Goal: Task Accomplishment & Management: Manage account settings

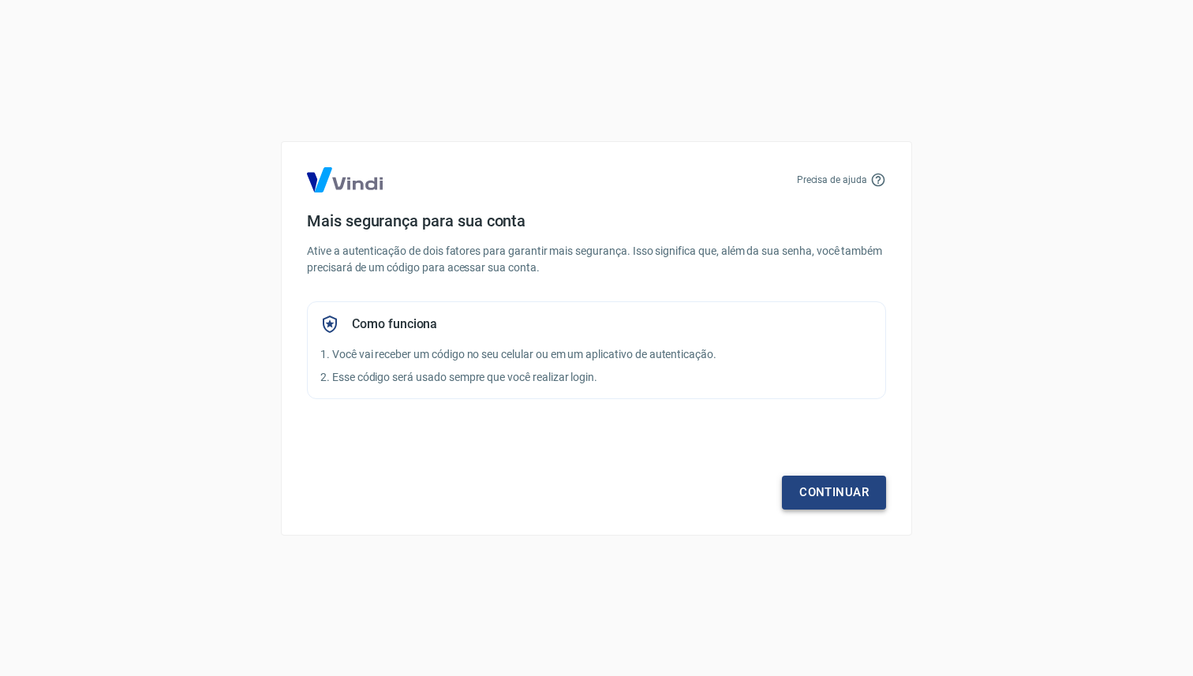
click at [833, 504] on link "Continuar" at bounding box center [834, 492] width 104 height 33
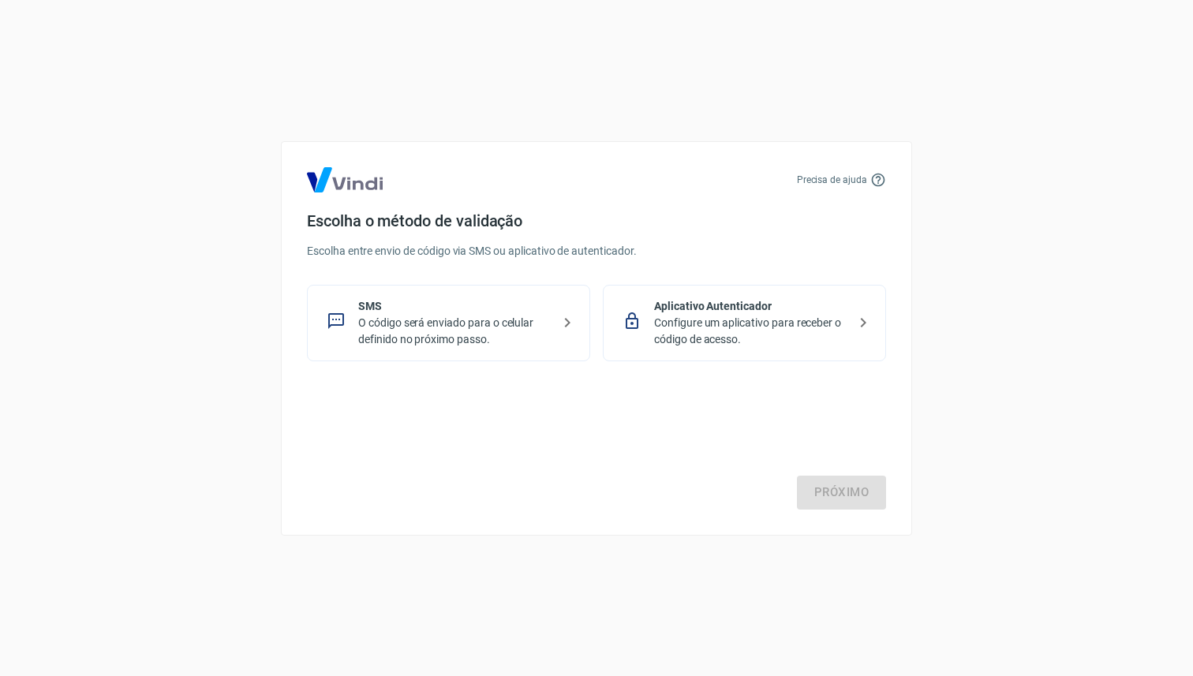
click at [794, 324] on p "Configure um aplicativo para receber o código de acesso." at bounding box center [750, 331] width 193 height 33
click at [833, 474] on div "Próximo" at bounding box center [596, 444] width 579 height 129
click at [837, 488] on link "Próximo" at bounding box center [841, 492] width 89 height 33
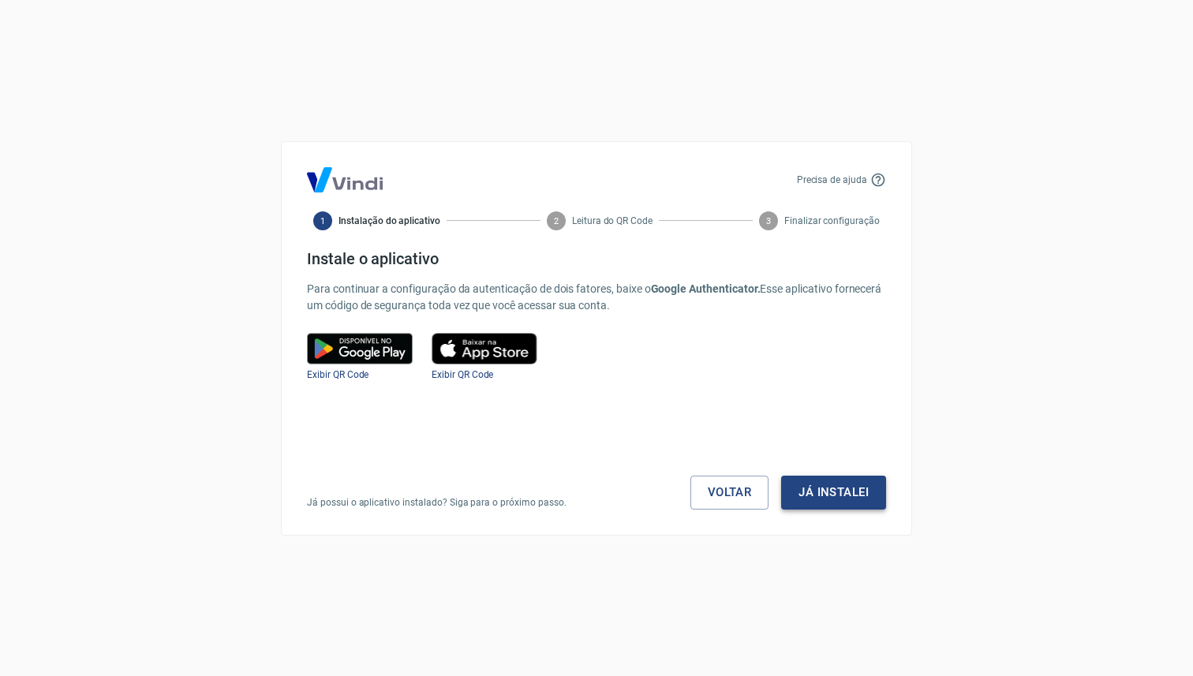
click at [840, 502] on button "Já instalei" at bounding box center [833, 492] width 105 height 33
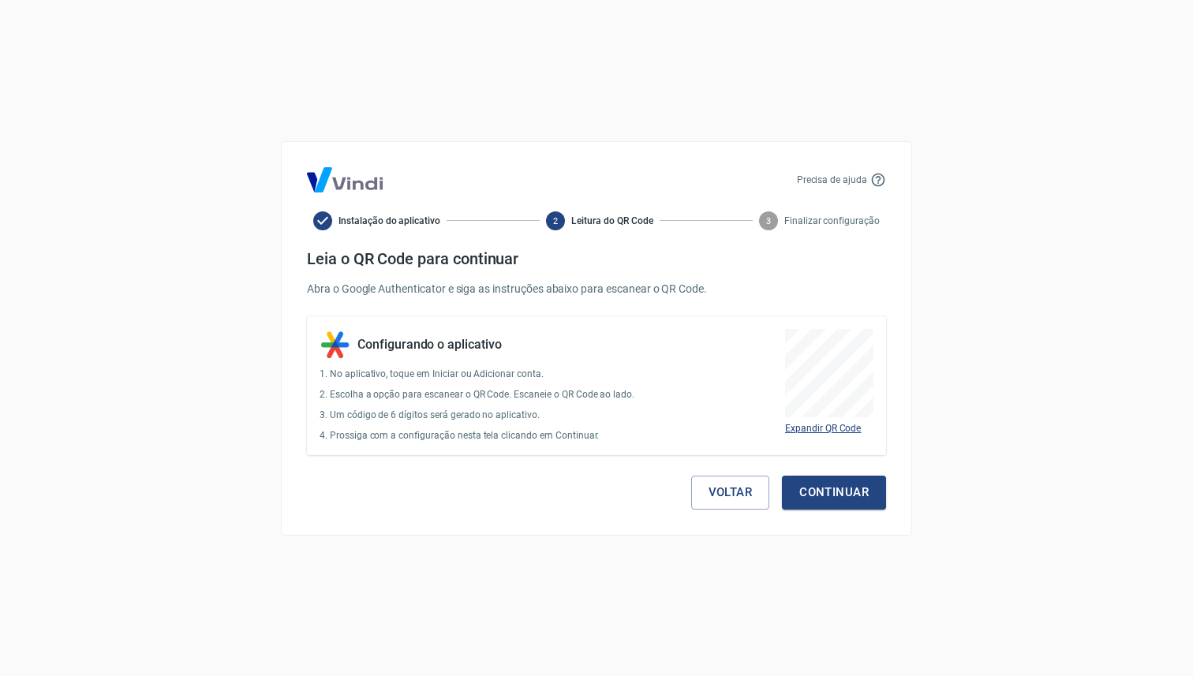
click at [821, 426] on span "Expandir QR Code" at bounding box center [823, 428] width 76 height 11
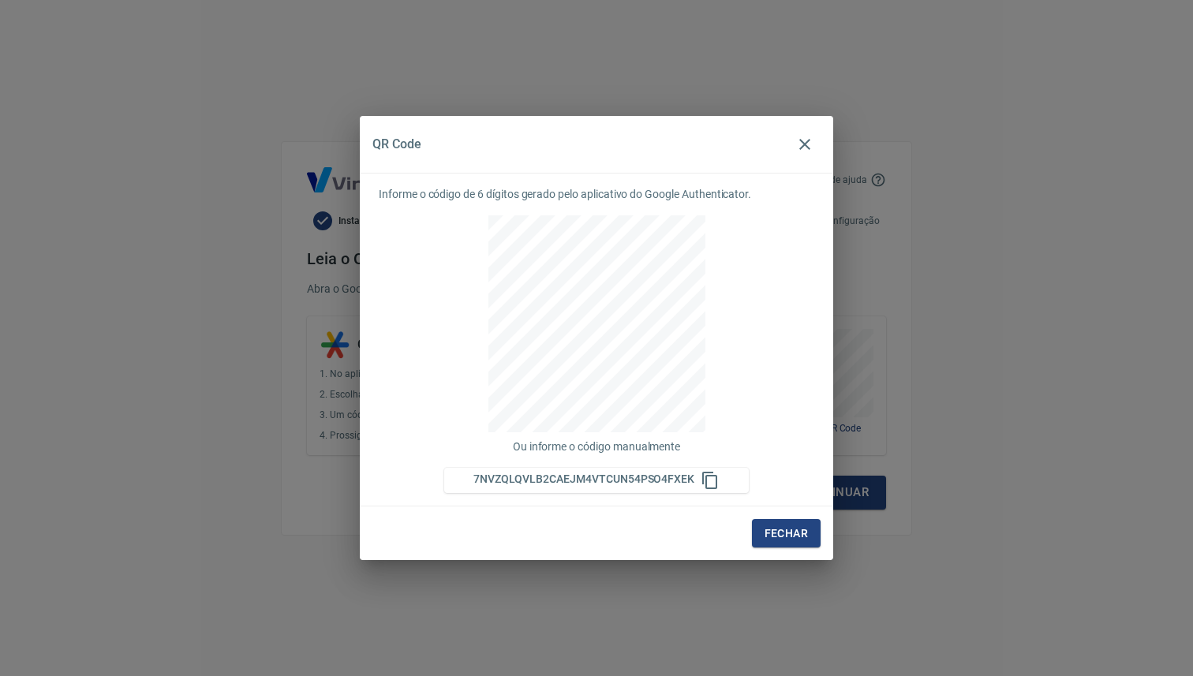
click at [722, 471] on div "7NVZQLQVLB2CAEJM4VTCUN54PSO4FXEK" at bounding box center [596, 480] width 305 height 19
click at [712, 472] on icon at bounding box center [710, 480] width 19 height 19
click at [710, 473] on icon at bounding box center [710, 480] width 19 height 19
click at [706, 478] on icon at bounding box center [710, 480] width 19 height 19
click at [706, 479] on icon at bounding box center [710, 480] width 19 height 19
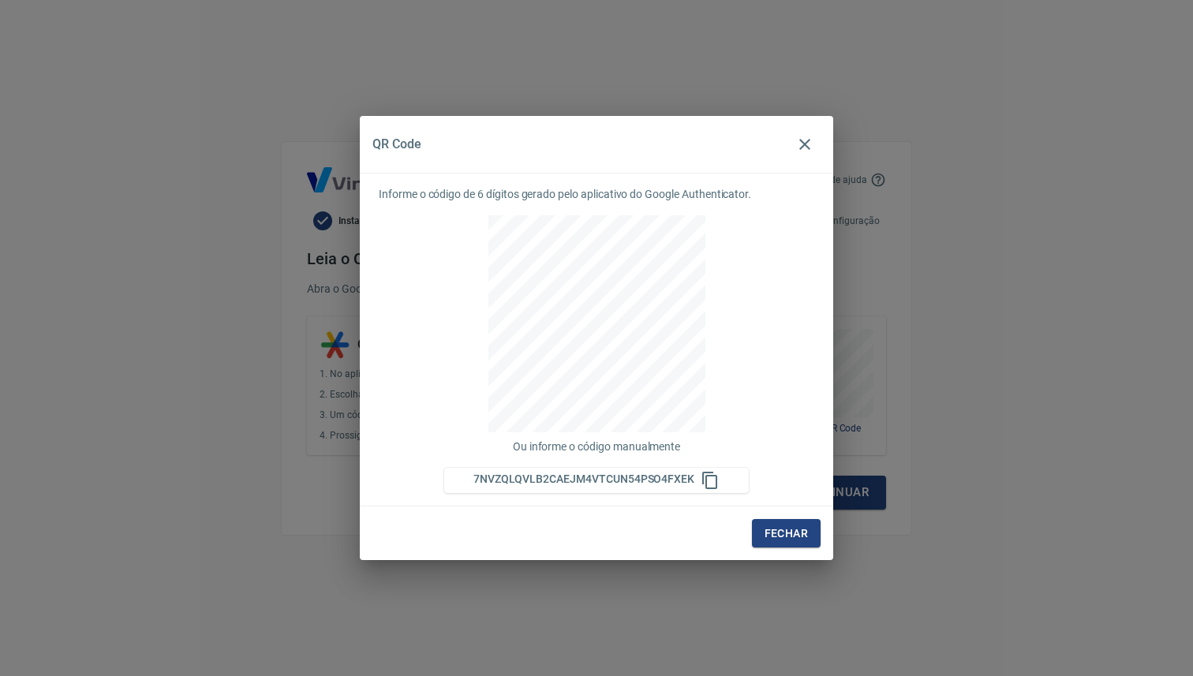
click at [711, 489] on div "7NVZQLQVLB2CAEJM4VTCUN54PSO4FXEK" at bounding box center [596, 480] width 305 height 25
click at [777, 537] on button "Fechar" at bounding box center [786, 533] width 69 height 29
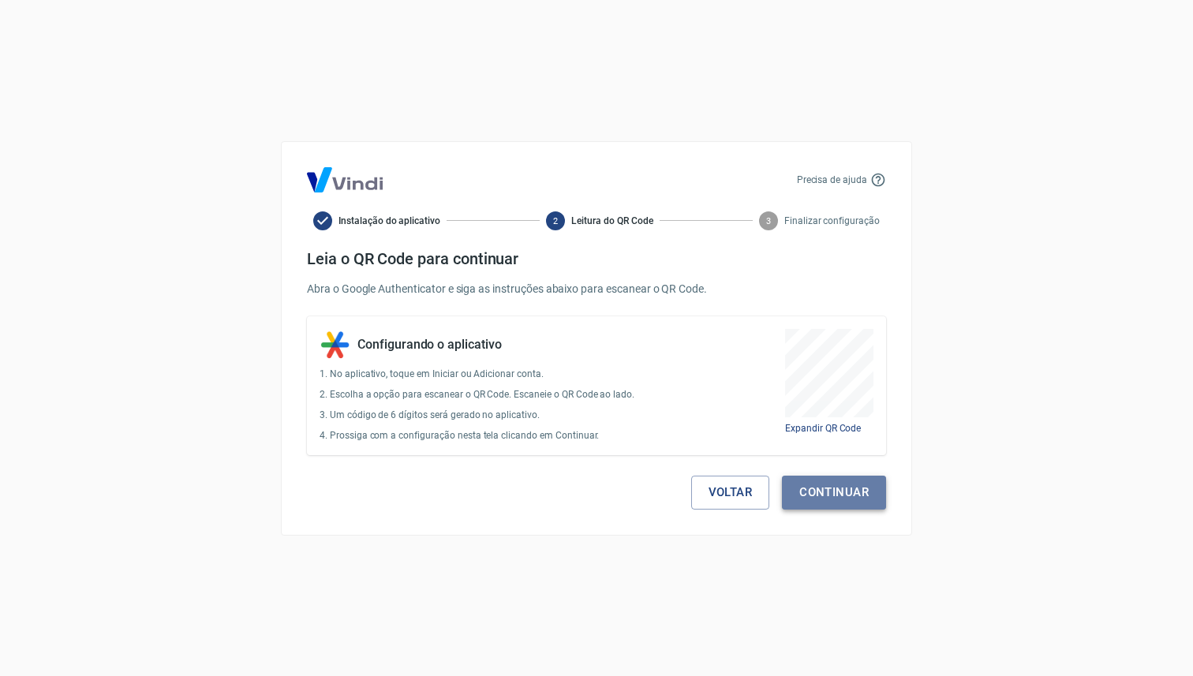
click at [826, 497] on button "Continuar" at bounding box center [834, 492] width 104 height 33
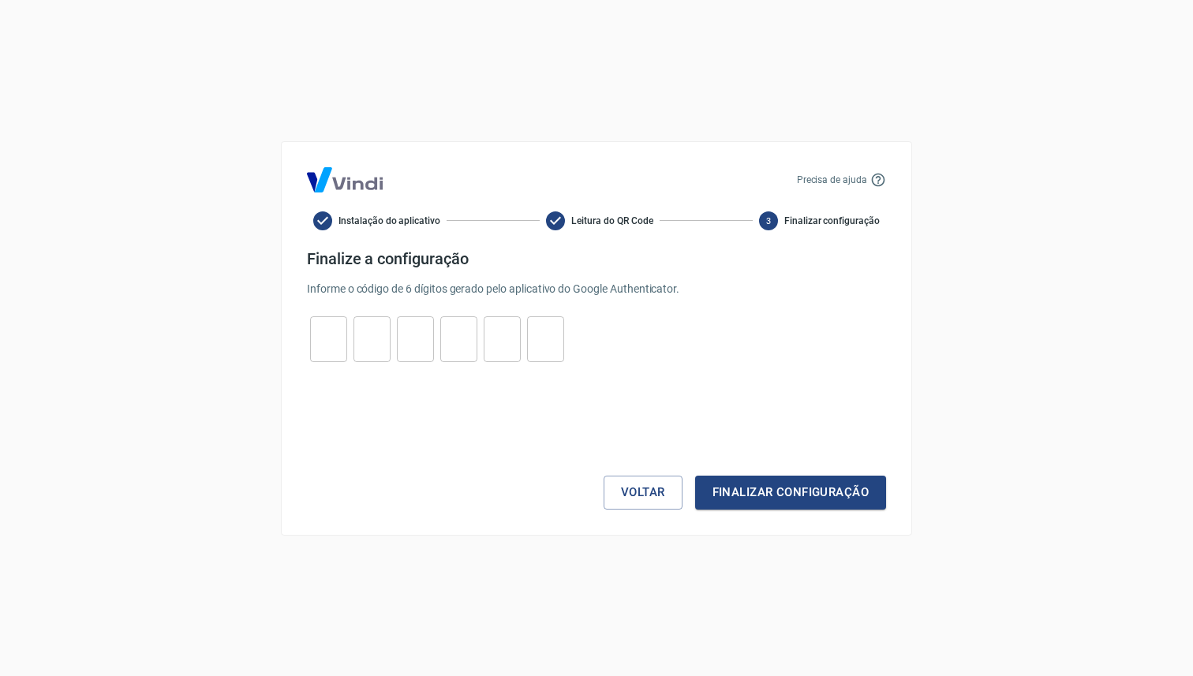
click at [343, 342] on input "tel" at bounding box center [328, 339] width 37 height 34
paste input "0"
type input "0"
type input "1"
type input "0"
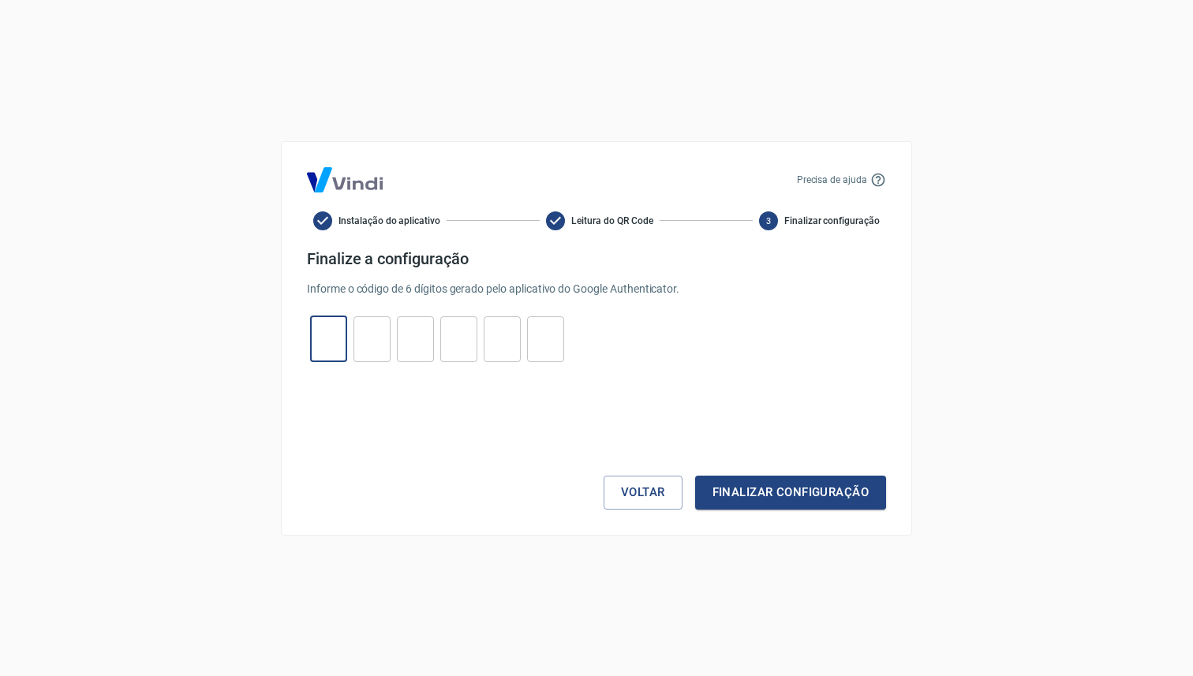
type input "3"
type input "1"
type input "8"
type input "0"
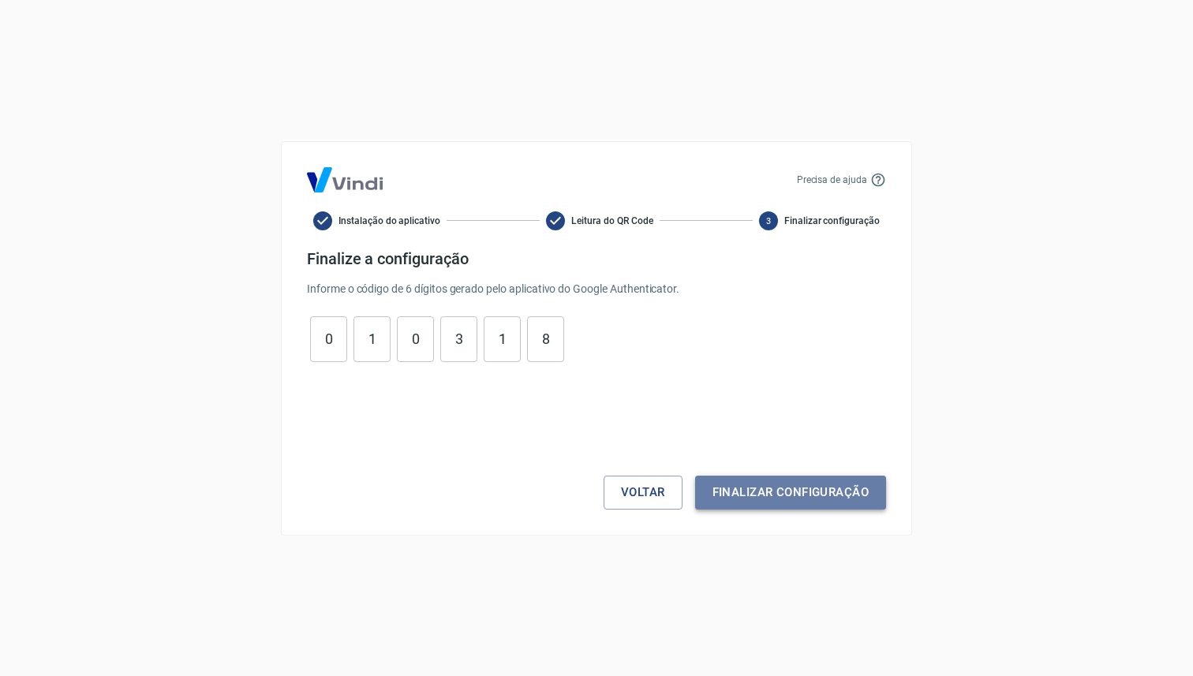
click at [810, 478] on button "Finalizar configuração" at bounding box center [790, 492] width 191 height 33
click at [628, 487] on button "Voltar" at bounding box center [643, 492] width 79 height 33
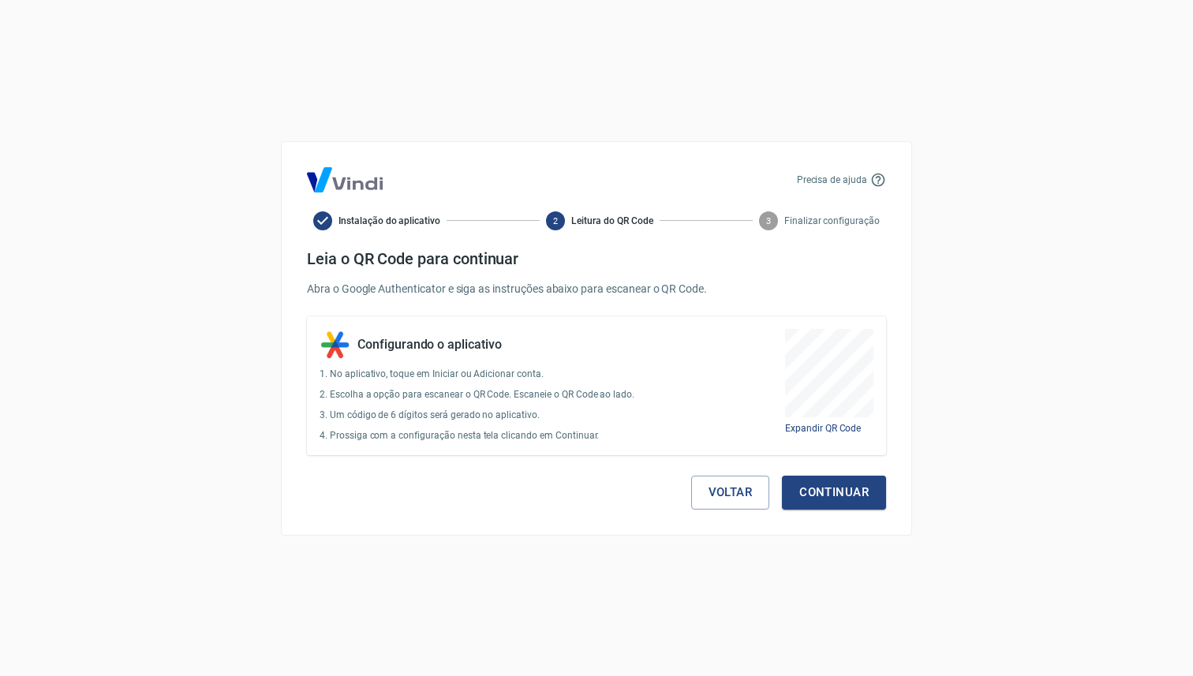
click at [828, 421] on div "Expandir QR Code" at bounding box center [829, 428] width 88 height 15
click at [825, 436] on div "Expandir QR Code" at bounding box center [829, 386] width 88 height 114
click at [827, 429] on span "Expandir QR Code" at bounding box center [823, 428] width 76 height 11
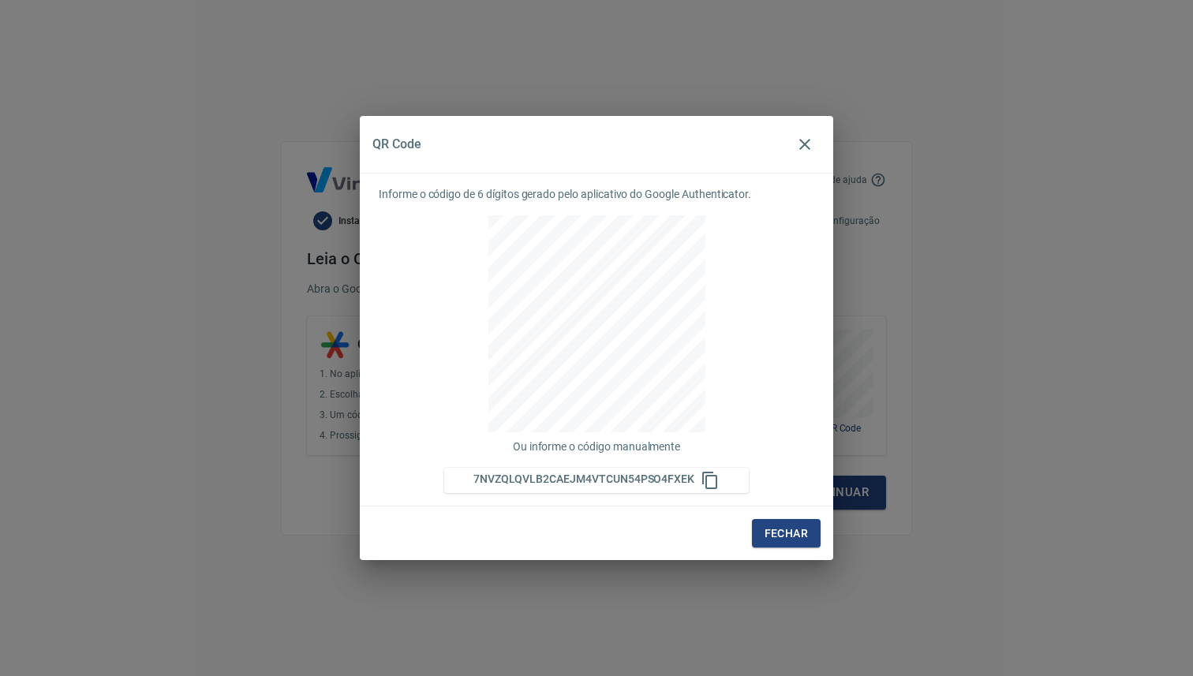
click at [607, 480] on span "7NVZQLQVLB2CAEJM4VTCUN54PSO4FXEK" at bounding box center [584, 479] width 221 height 13
copy span "7NVZQLQVLB2CAEJM4VTCUN54PSO4FXEK"
click at [777, 530] on button "Fechar" at bounding box center [786, 533] width 69 height 29
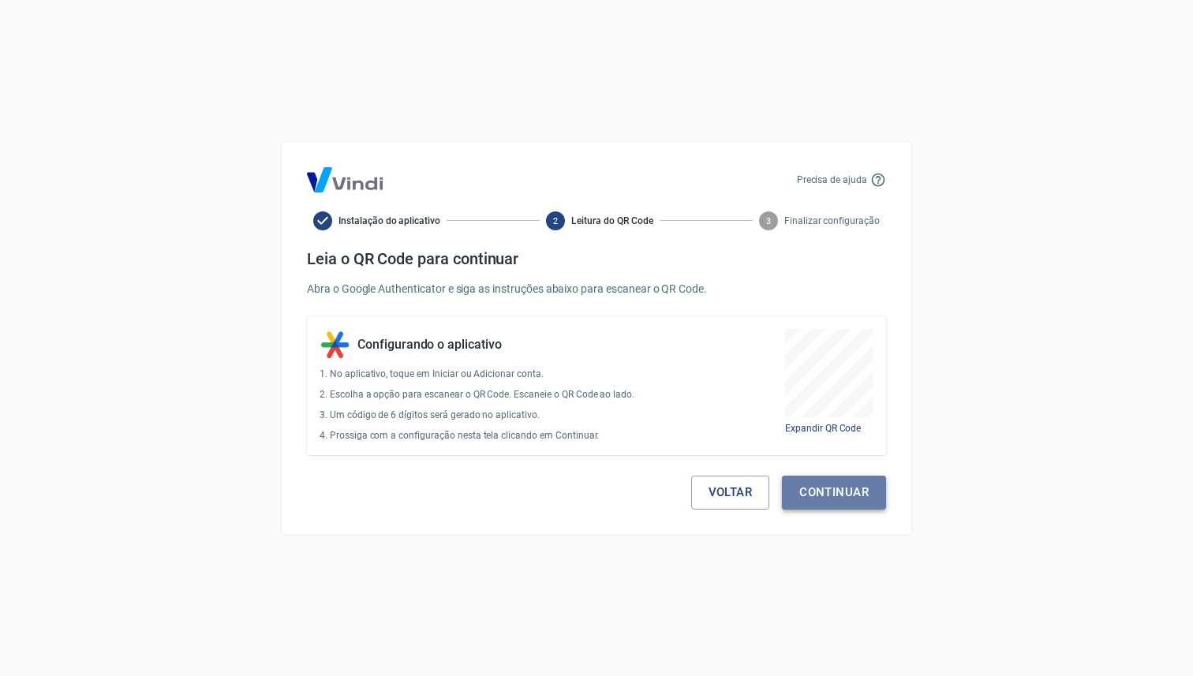
click at [805, 490] on button "Continuar" at bounding box center [834, 492] width 104 height 33
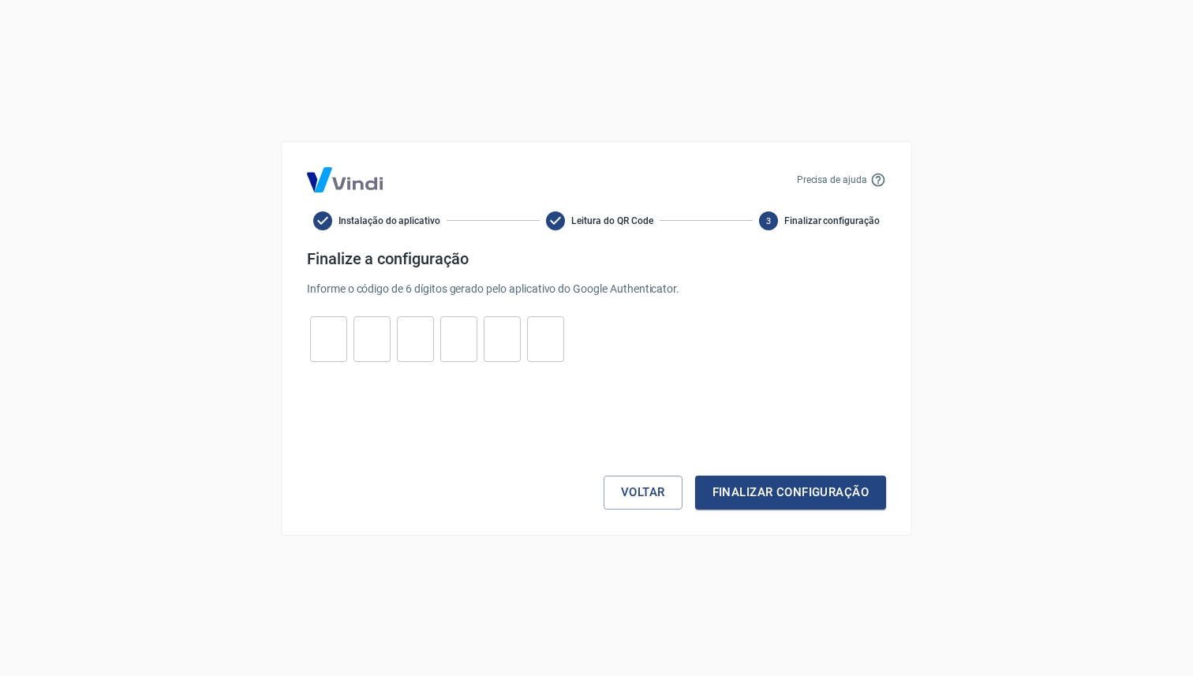
click at [350, 338] on div "​ ​ ​ ​ ​ ​" at bounding box center [437, 339] width 260 height 46
click at [340, 339] on input "tel" at bounding box center [328, 339] width 37 height 34
paste input "1"
type input "1"
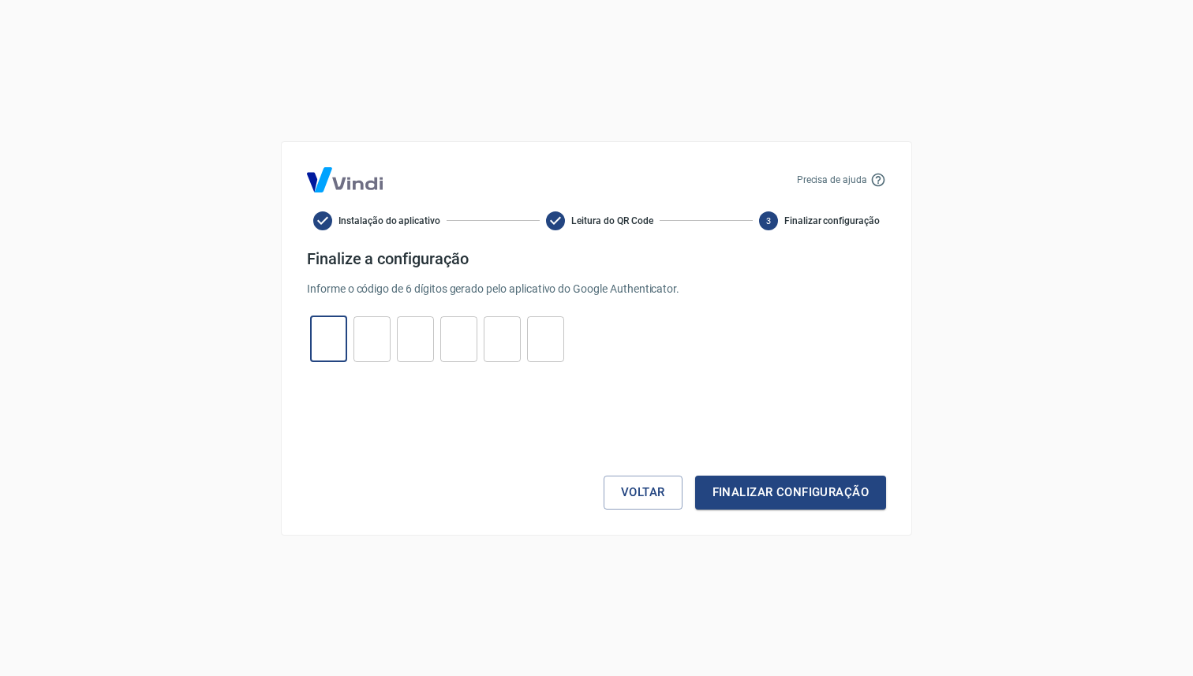
type input "1"
type input "7"
type input "4"
type input "6"
type input "1"
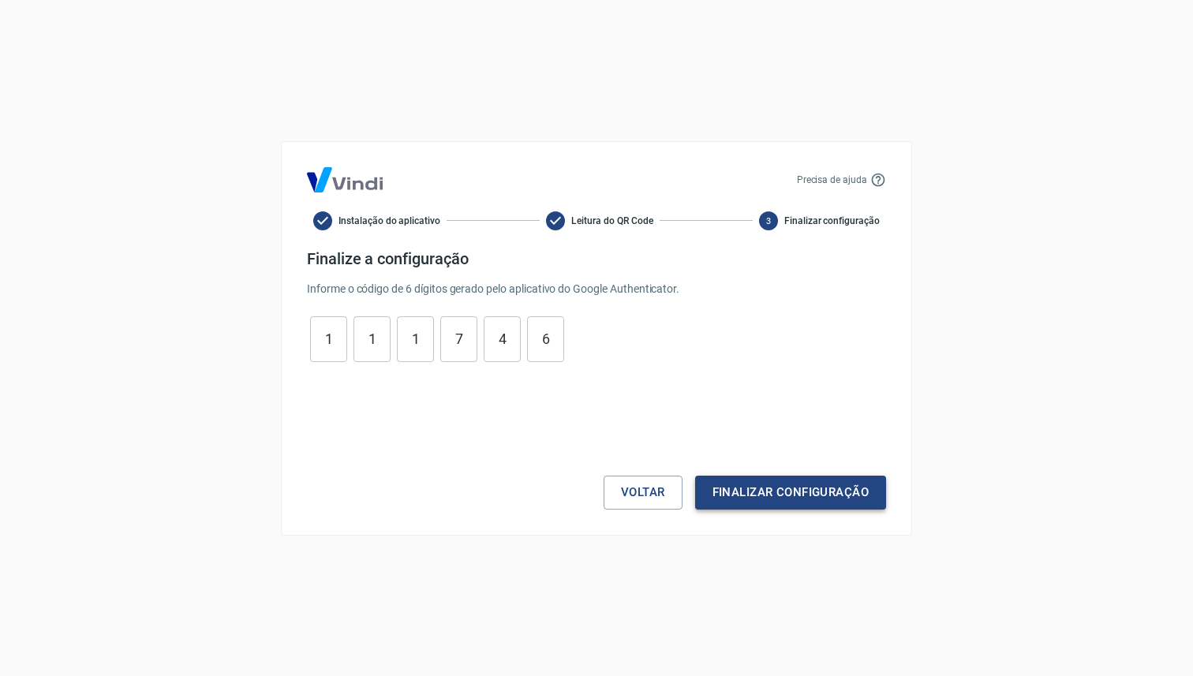
drag, startPoint x: 770, startPoint y: 471, endPoint x: 769, endPoint y: 483, distance: 11.9
click at [770, 471] on div "Voltar Finalizar configuração" at bounding box center [596, 445] width 579 height 129
click at [769, 486] on button "Finalizar configuração" at bounding box center [790, 492] width 191 height 33
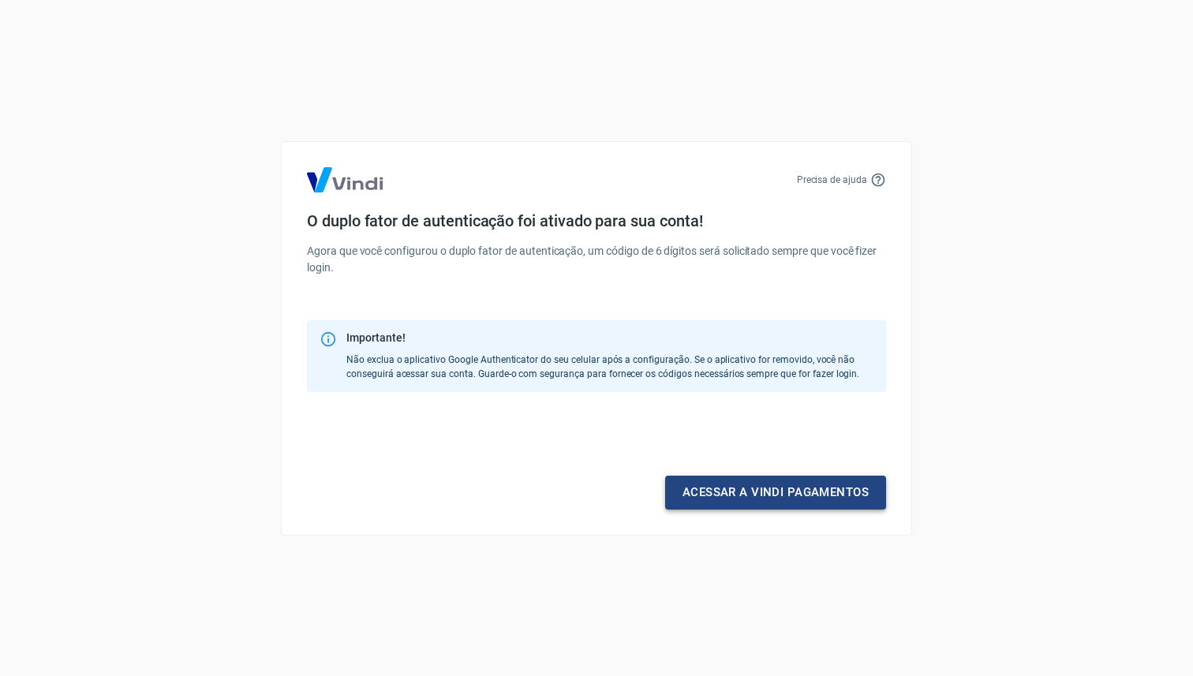
click at [794, 499] on link "Acessar a Vindi pagamentos" at bounding box center [775, 492] width 221 height 33
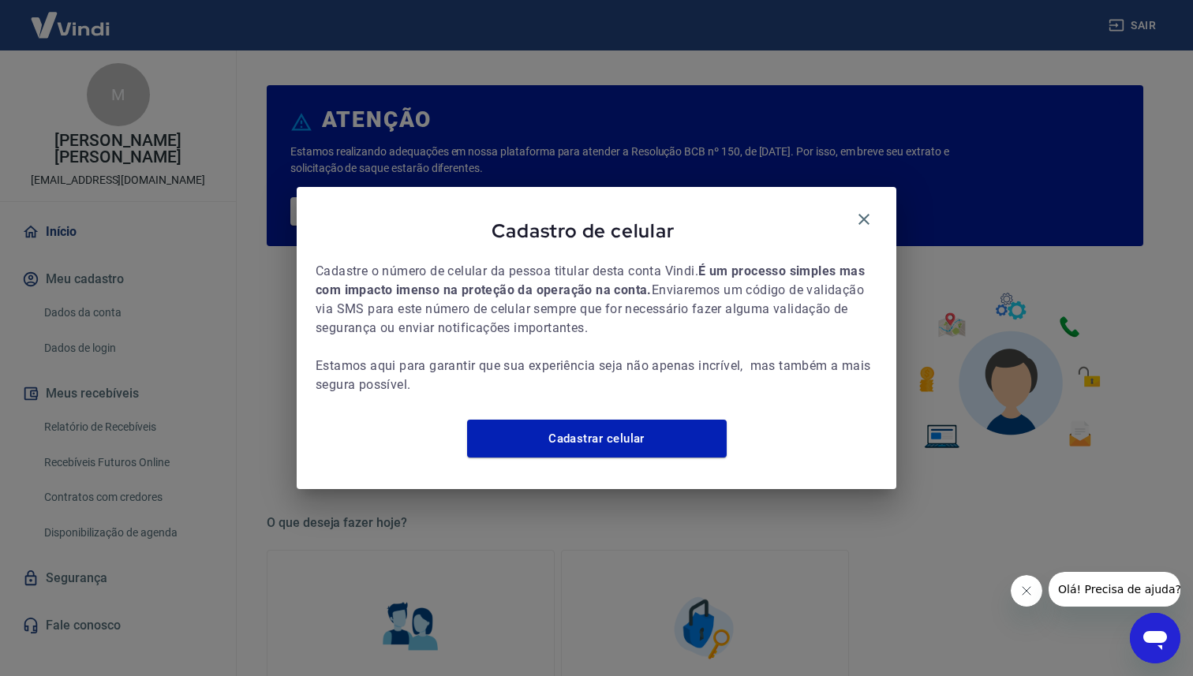
click at [867, 195] on div "Cadastro de celular Cadastre o número de celular da pessoa titular desta conta …" at bounding box center [597, 338] width 600 height 302
click at [867, 210] on icon "button" at bounding box center [864, 219] width 19 height 19
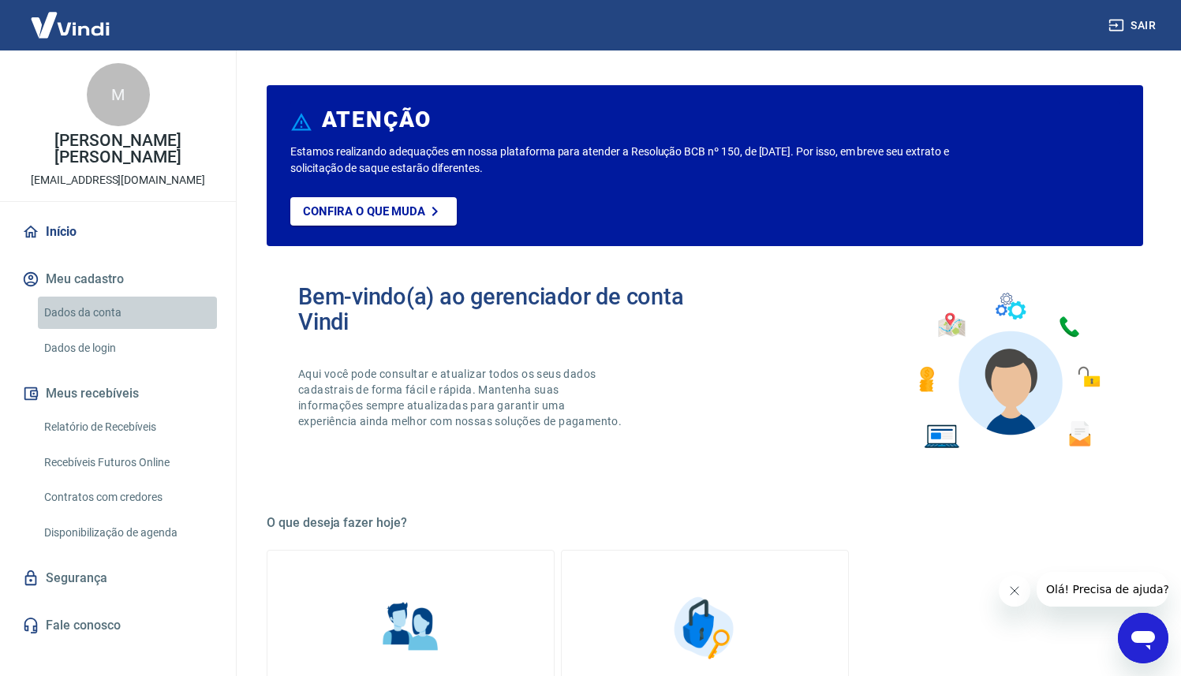
click at [140, 299] on link "Dados da conta" at bounding box center [127, 313] width 179 height 32
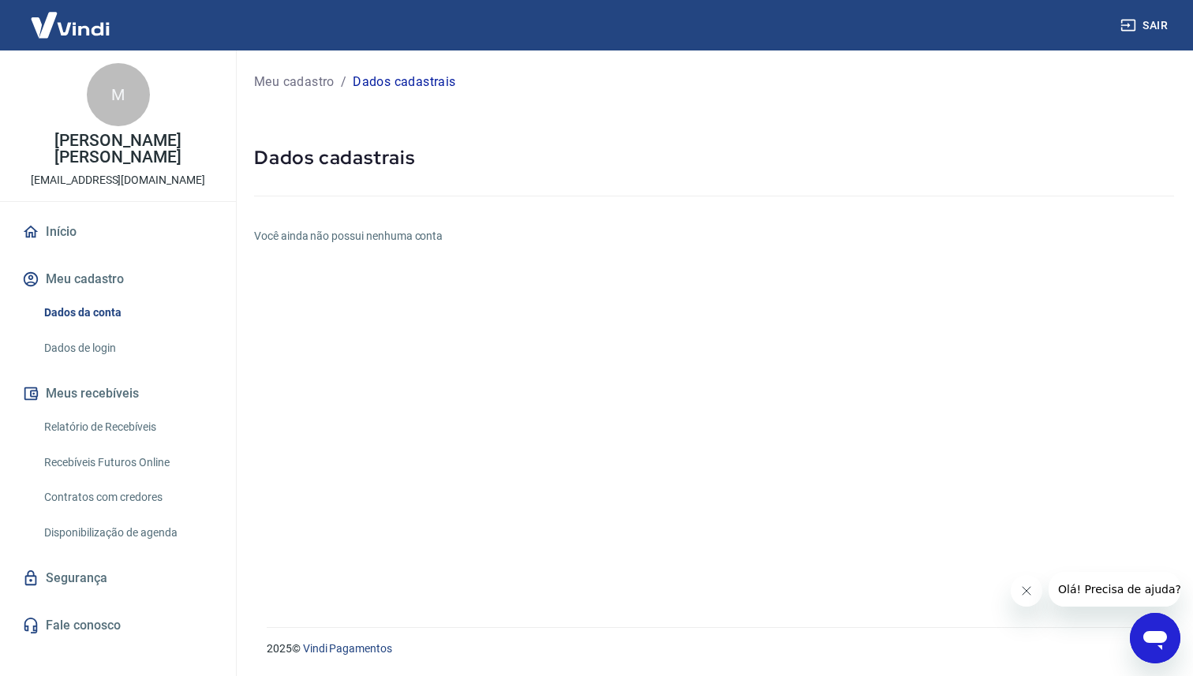
click at [135, 301] on link "Dados da conta" at bounding box center [127, 313] width 179 height 32
click at [133, 332] on link "Dados de login" at bounding box center [127, 348] width 179 height 32
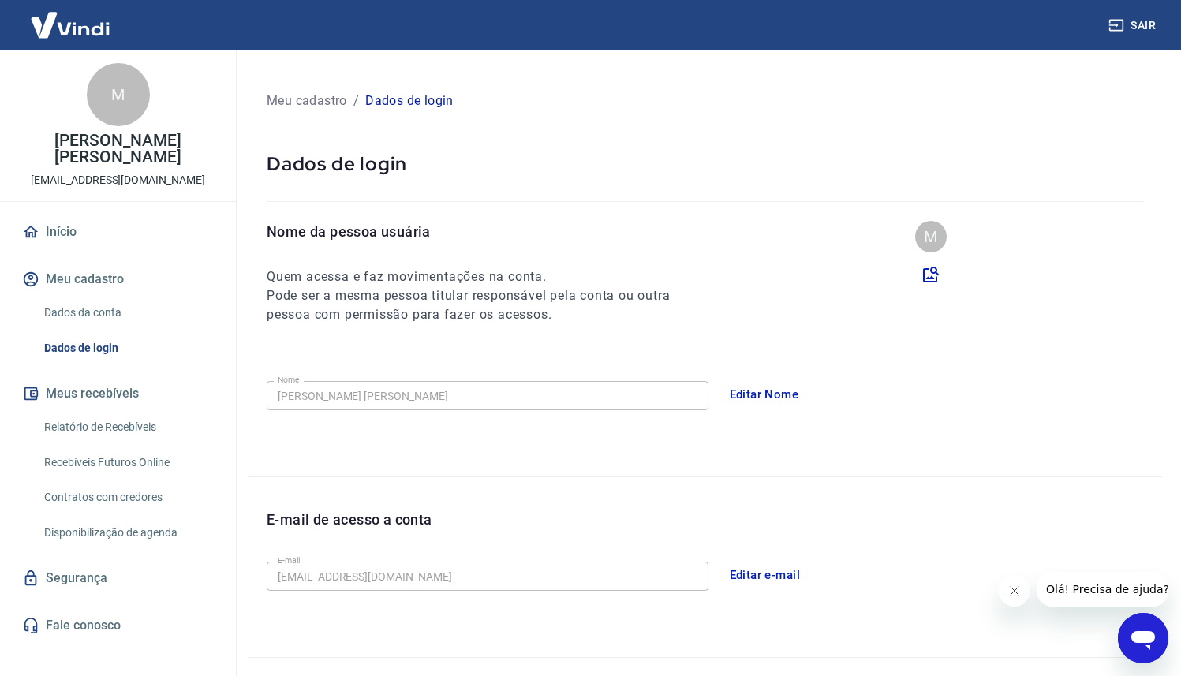
click at [148, 302] on link "Dados da conta" at bounding box center [127, 313] width 179 height 32
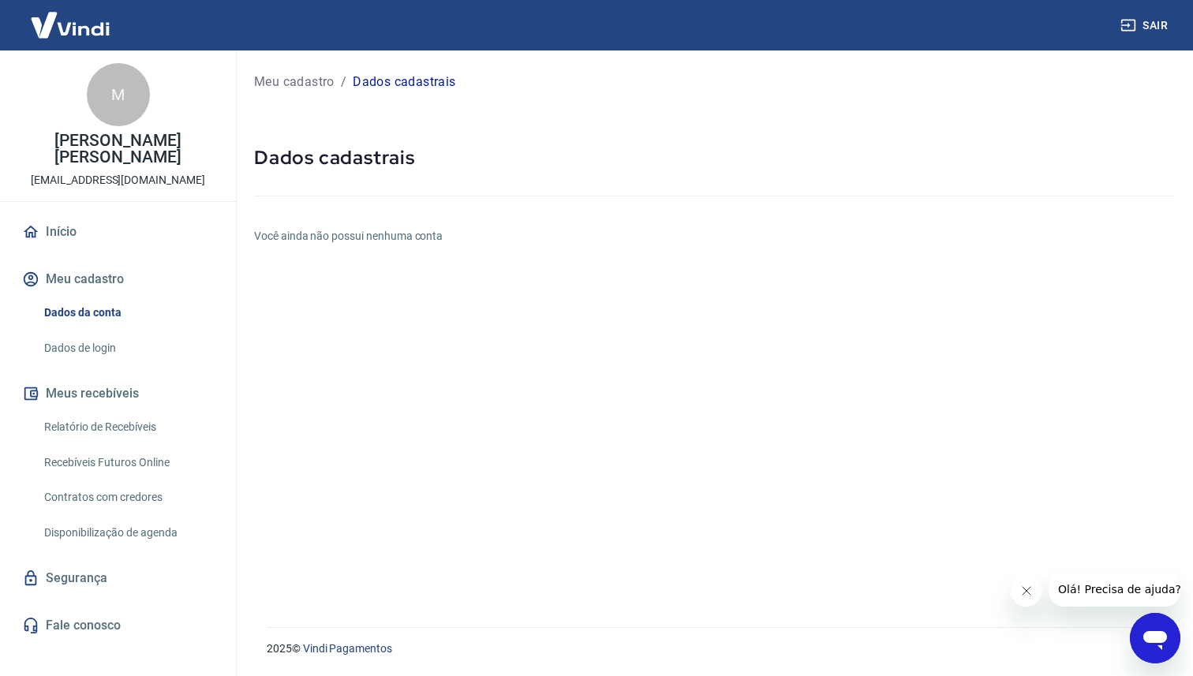
click at [148, 302] on link "Dados da conta" at bounding box center [127, 313] width 179 height 32
click at [136, 332] on link "Dados de login" at bounding box center [127, 348] width 179 height 32
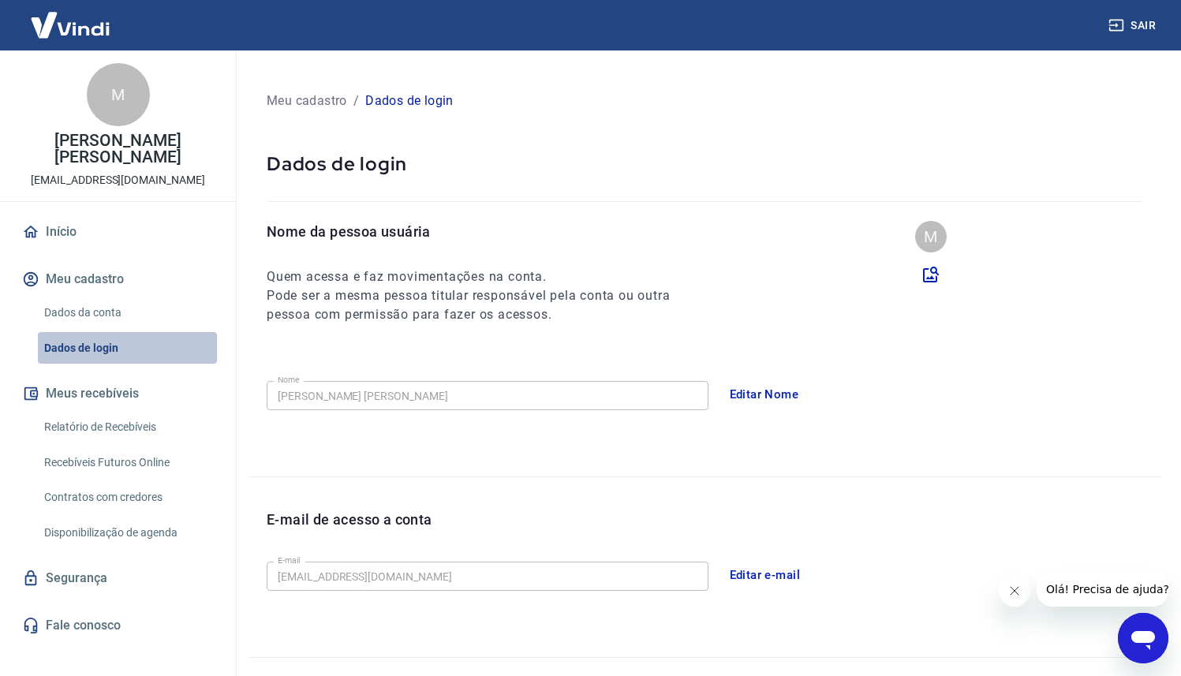
click at [136, 332] on link "Dados de login" at bounding box center [127, 348] width 179 height 32
click at [148, 262] on button "Meu cadastro" at bounding box center [118, 279] width 198 height 35
click at [105, 263] on button "Meu cadastro" at bounding box center [118, 279] width 198 height 35
click at [95, 301] on link "Dados da conta" at bounding box center [127, 313] width 179 height 32
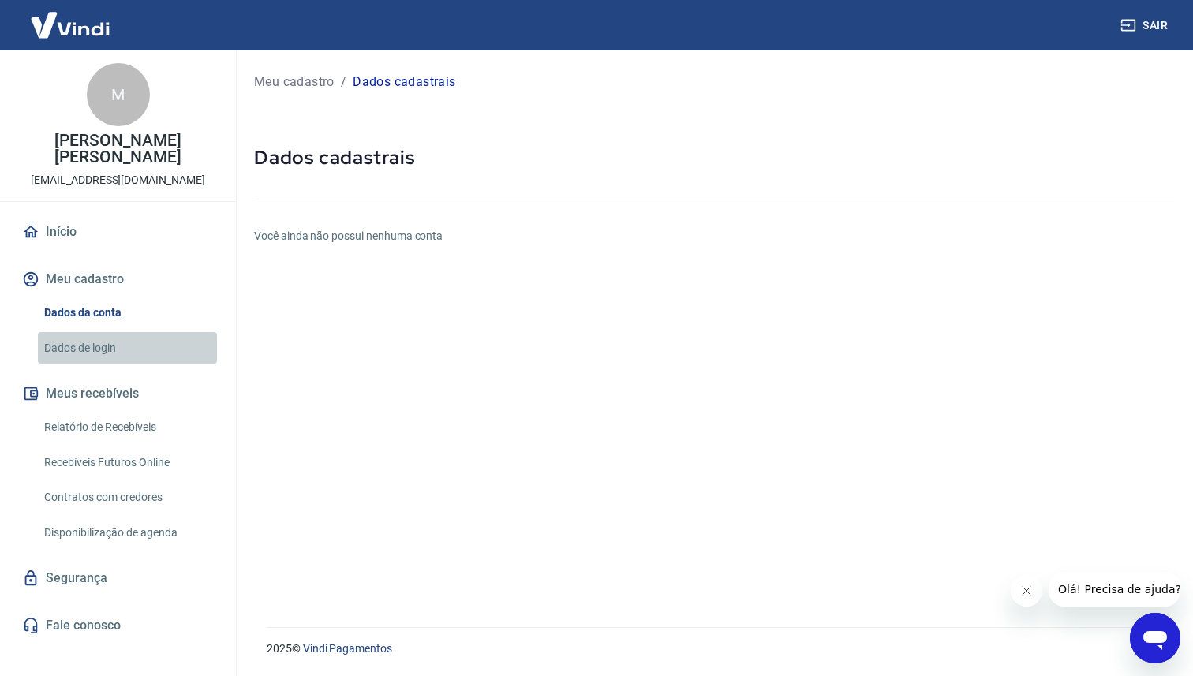
click at [100, 333] on link "Dados de login" at bounding box center [127, 348] width 179 height 32
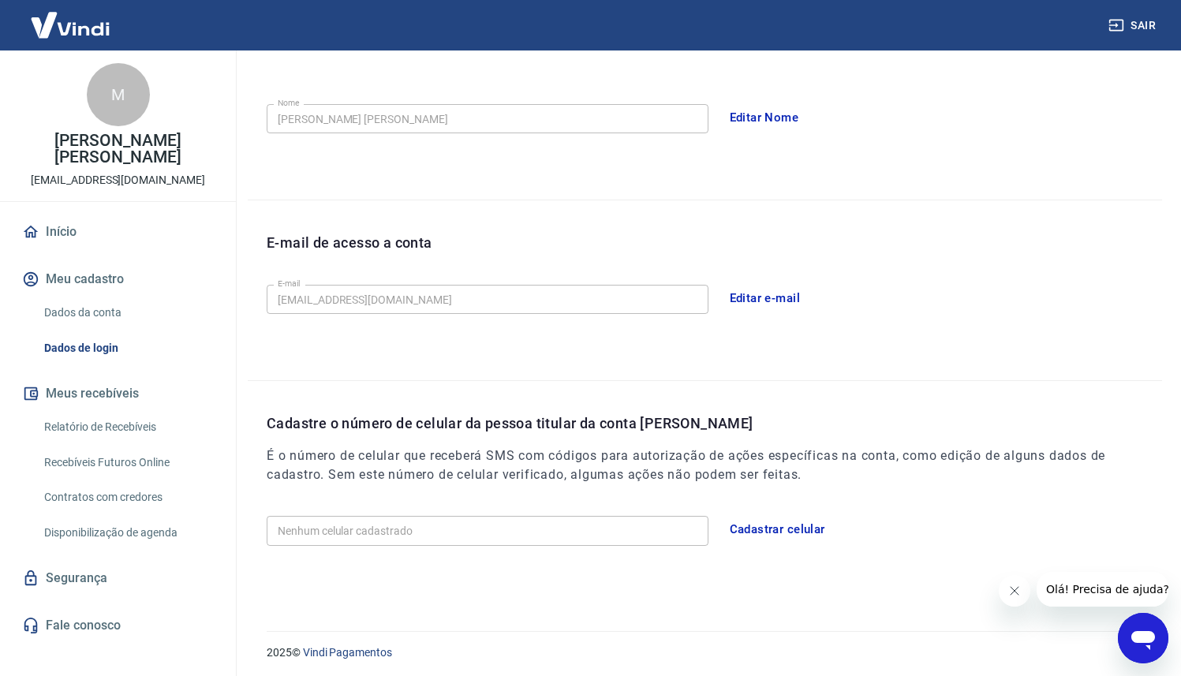
scroll to position [62, 0]
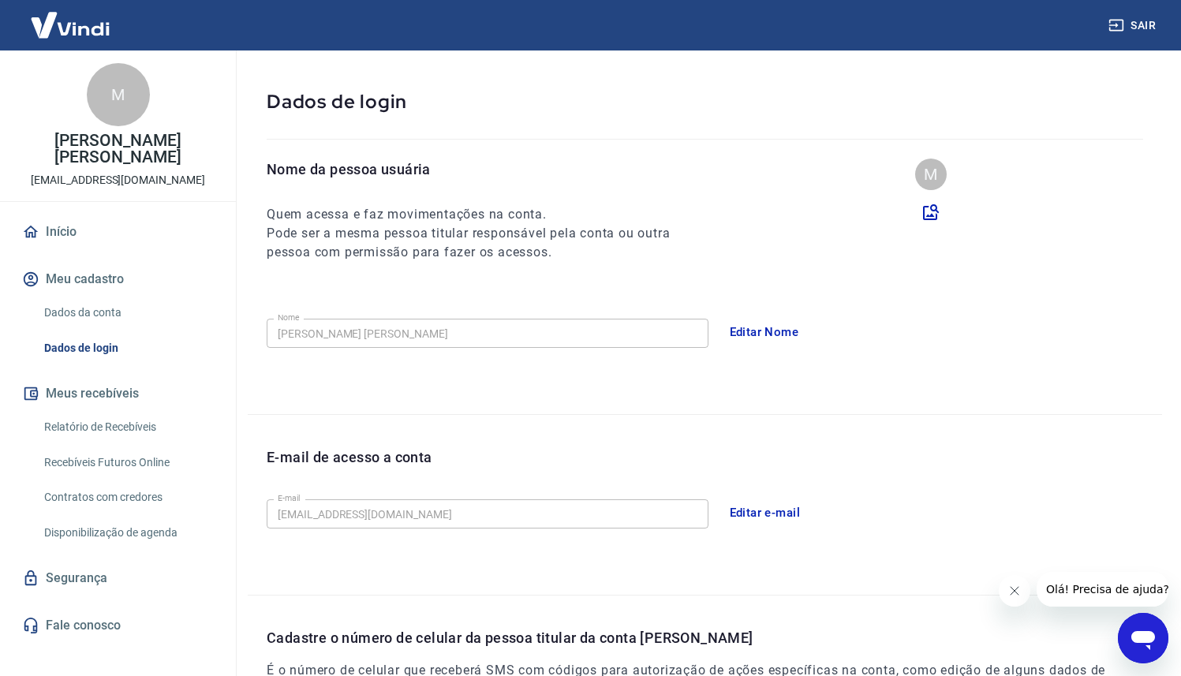
click at [102, 219] on link "Início" at bounding box center [118, 232] width 198 height 35
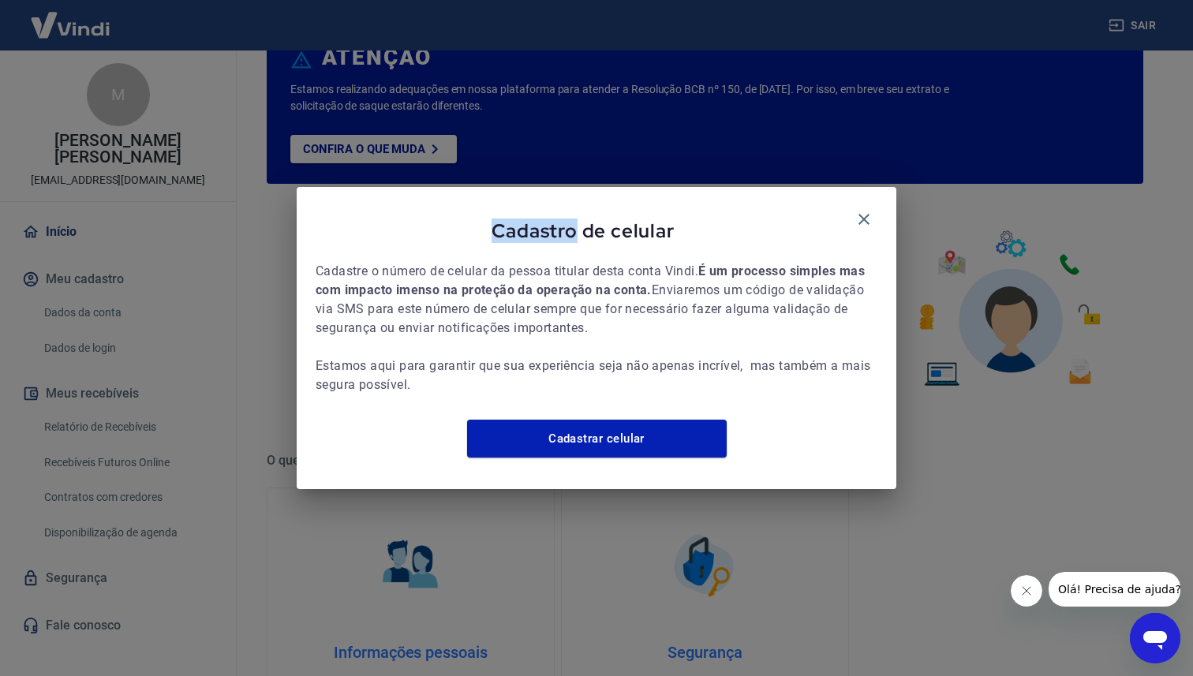
click at [102, 219] on div "Cadastro de celular Cadastre o número de celular da pessoa titular desta conta …" at bounding box center [596, 338] width 1193 height 676
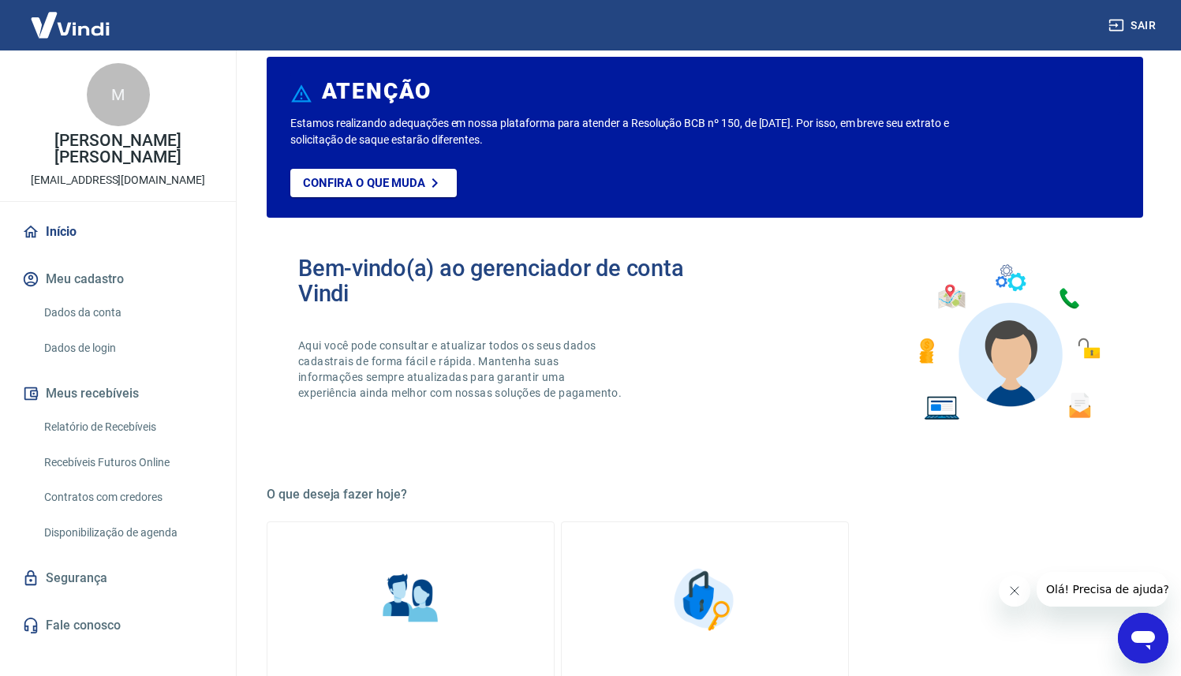
scroll to position [126, 0]
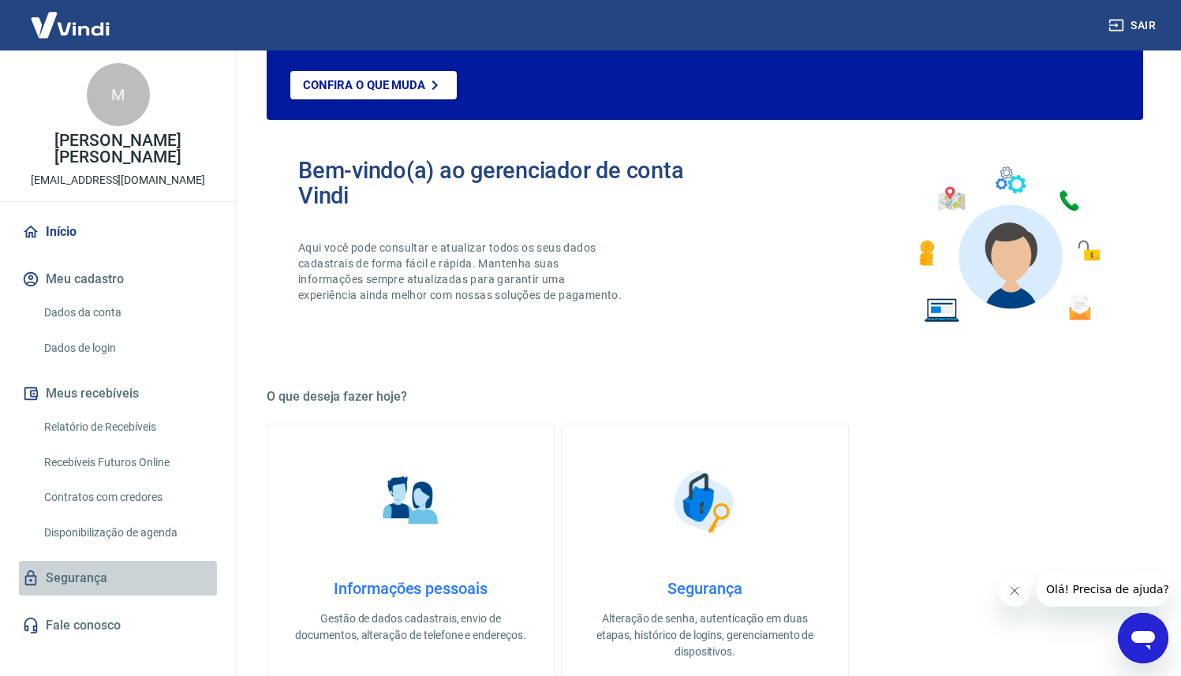
click at [95, 561] on link "Segurança" at bounding box center [118, 578] width 198 height 35
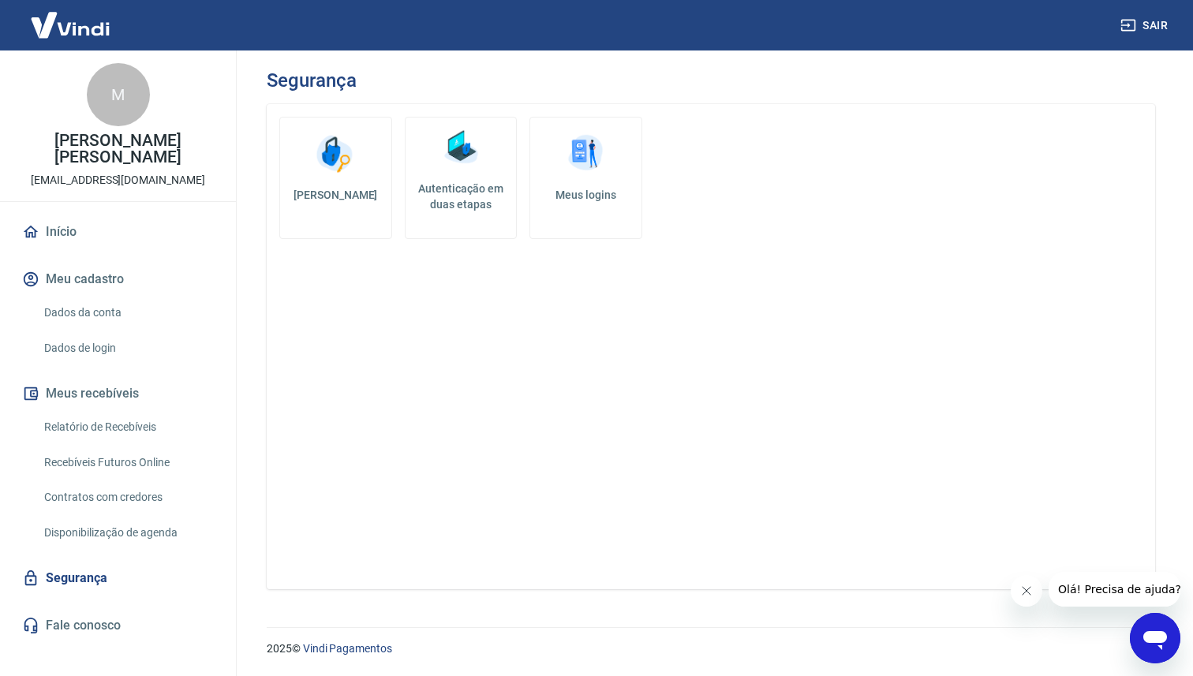
click at [563, 194] on h5 "Meus logins" at bounding box center [586, 195] width 86 height 16
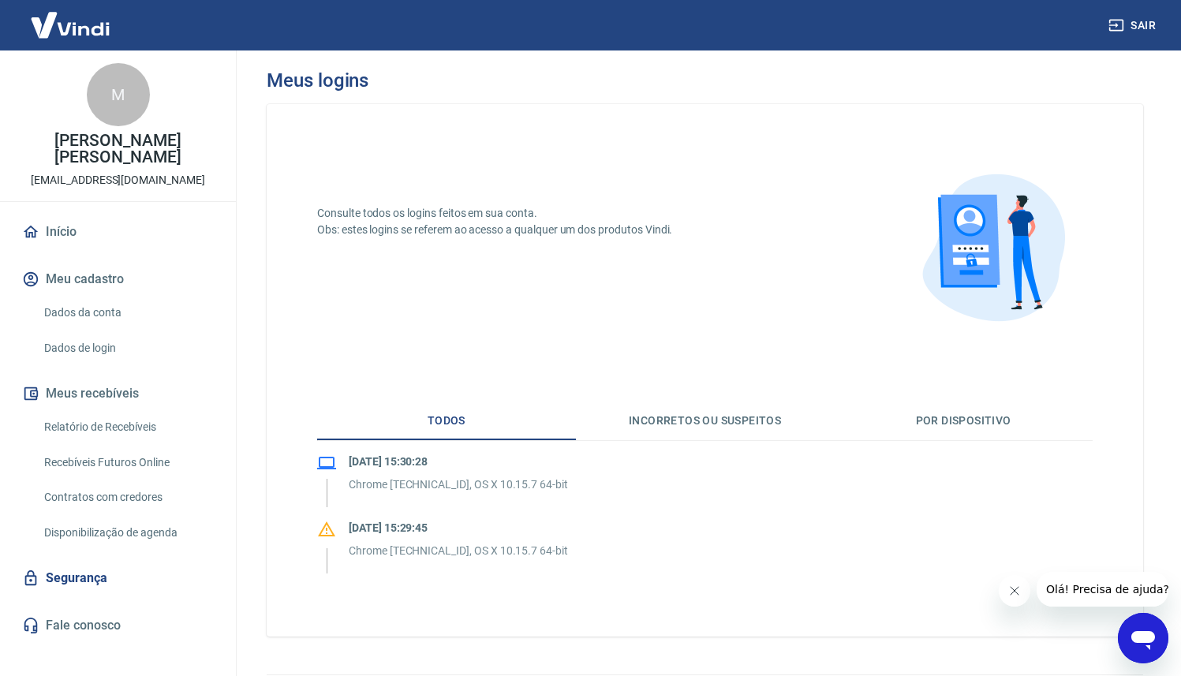
click at [677, 423] on button "Incorretos ou suspeitos" at bounding box center [705, 421] width 259 height 38
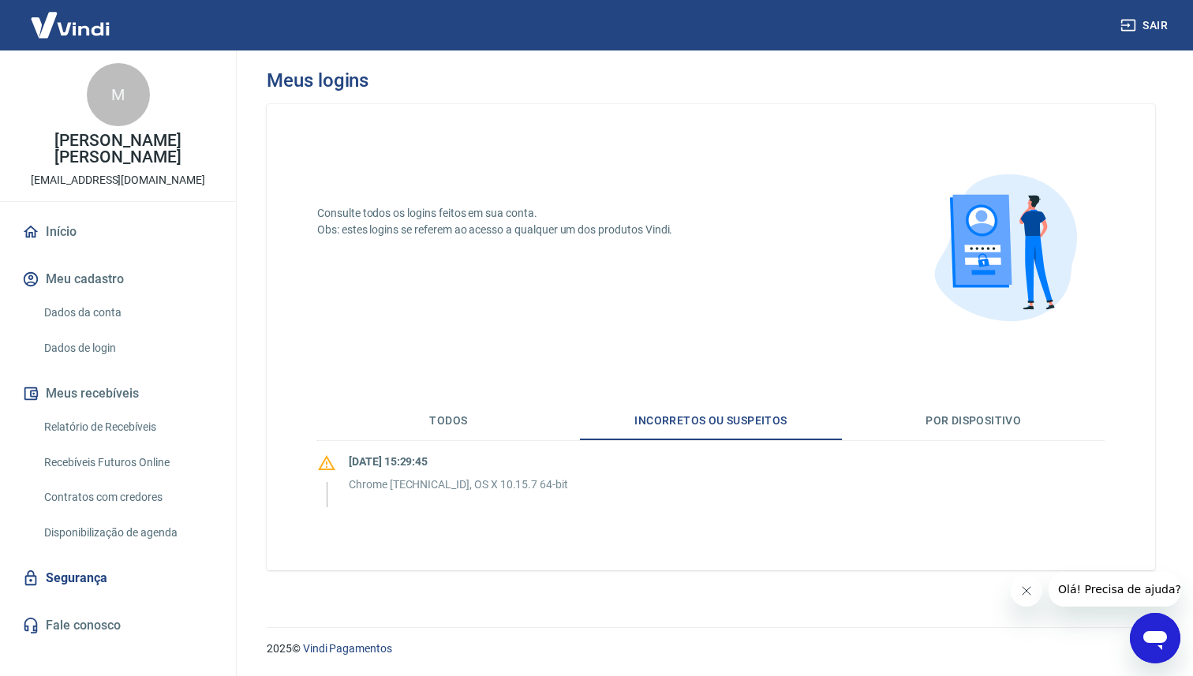
click at [907, 433] on button "Por dispositivo" at bounding box center [973, 421] width 263 height 38
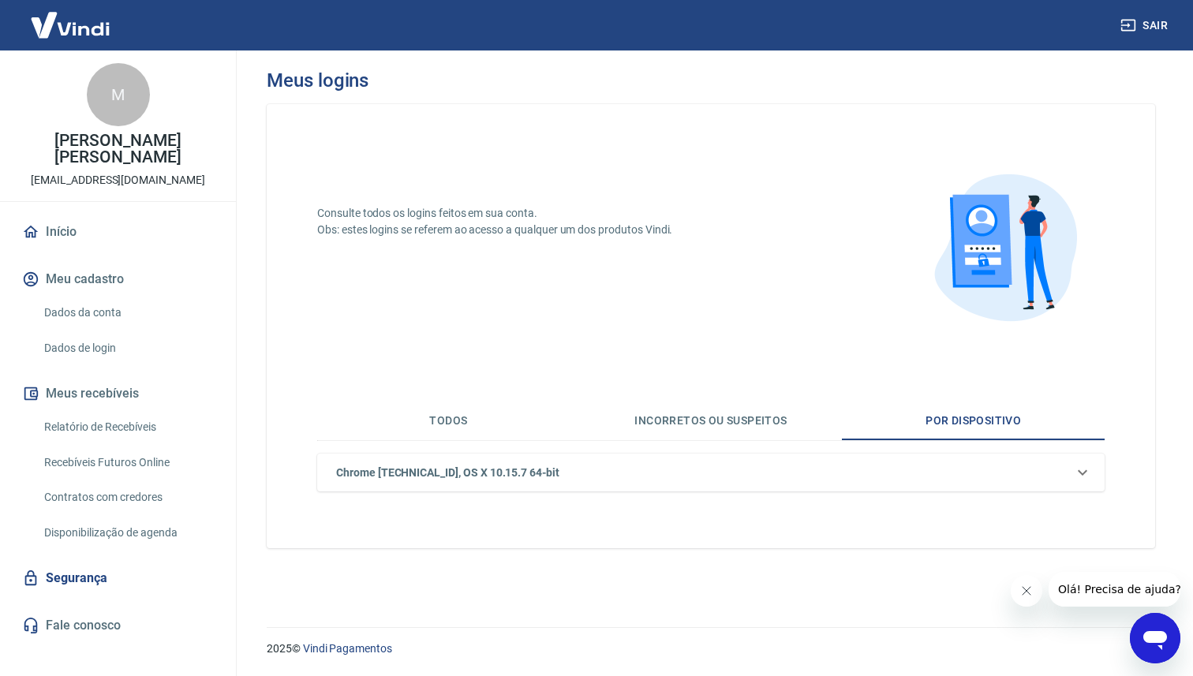
click at [756, 428] on button "Incorretos ou suspeitos" at bounding box center [711, 421] width 263 height 38
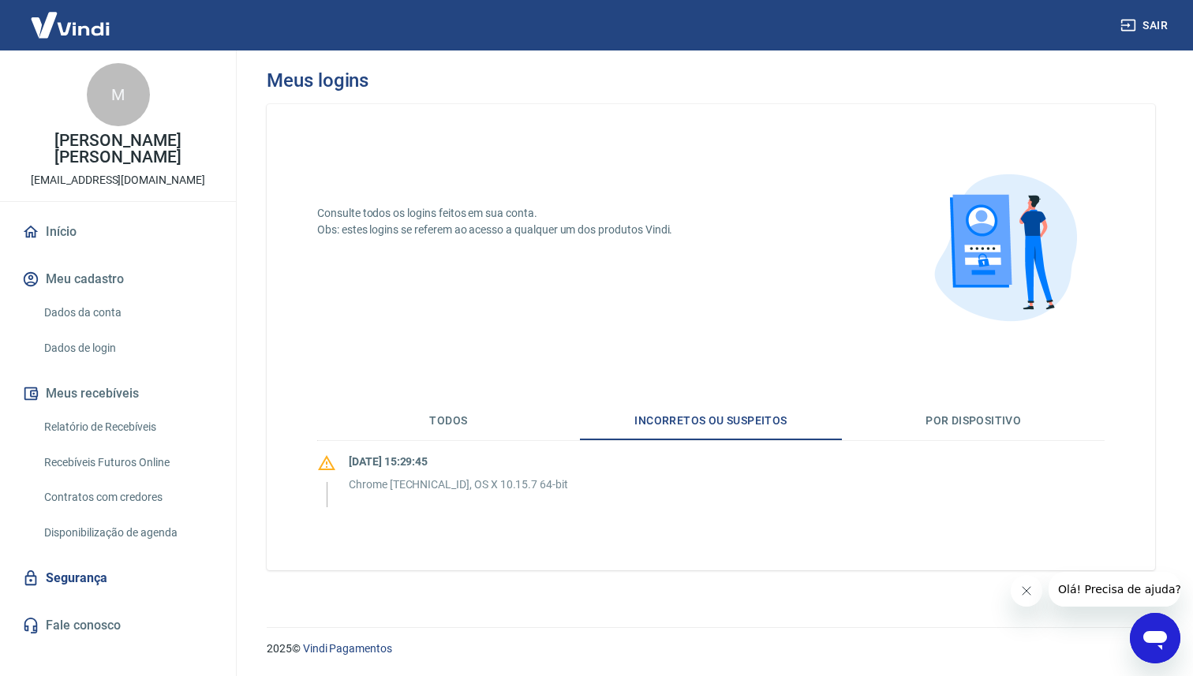
click at [507, 481] on p "Chrome 139.0.0.0, OS X 10.15.7 64-bit" at bounding box center [458, 485] width 219 height 17
click at [112, 299] on link "Dados da conta" at bounding box center [127, 313] width 179 height 32
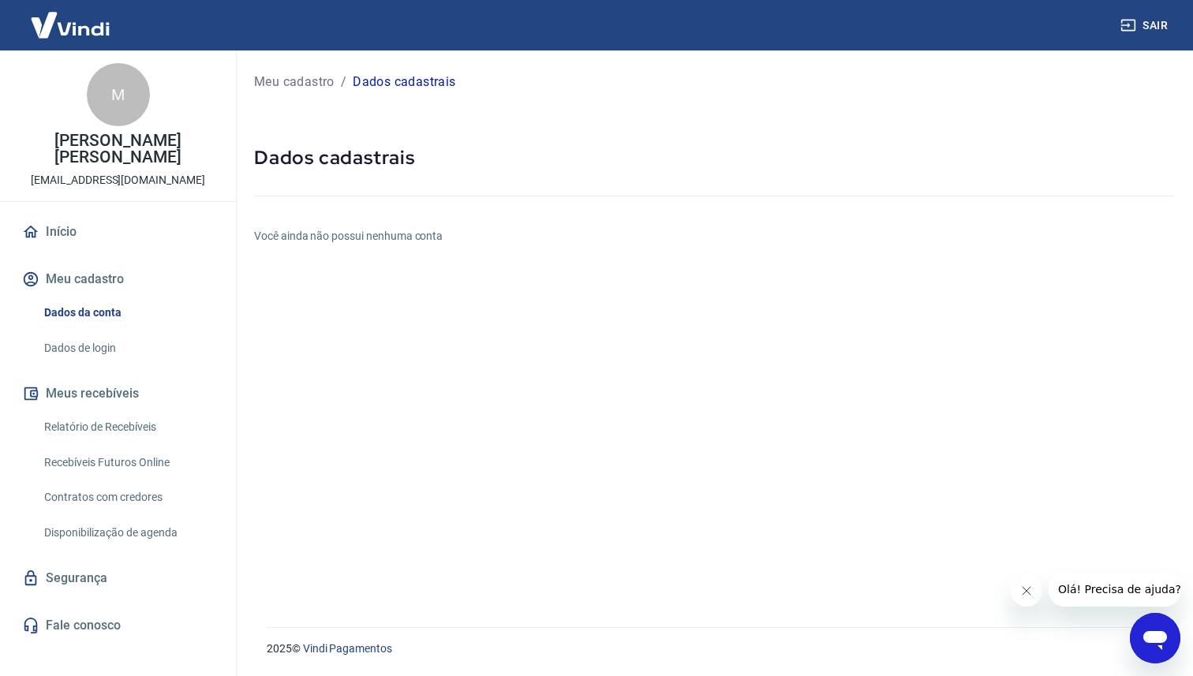
click at [129, 337] on link "Dados de login" at bounding box center [127, 348] width 179 height 32
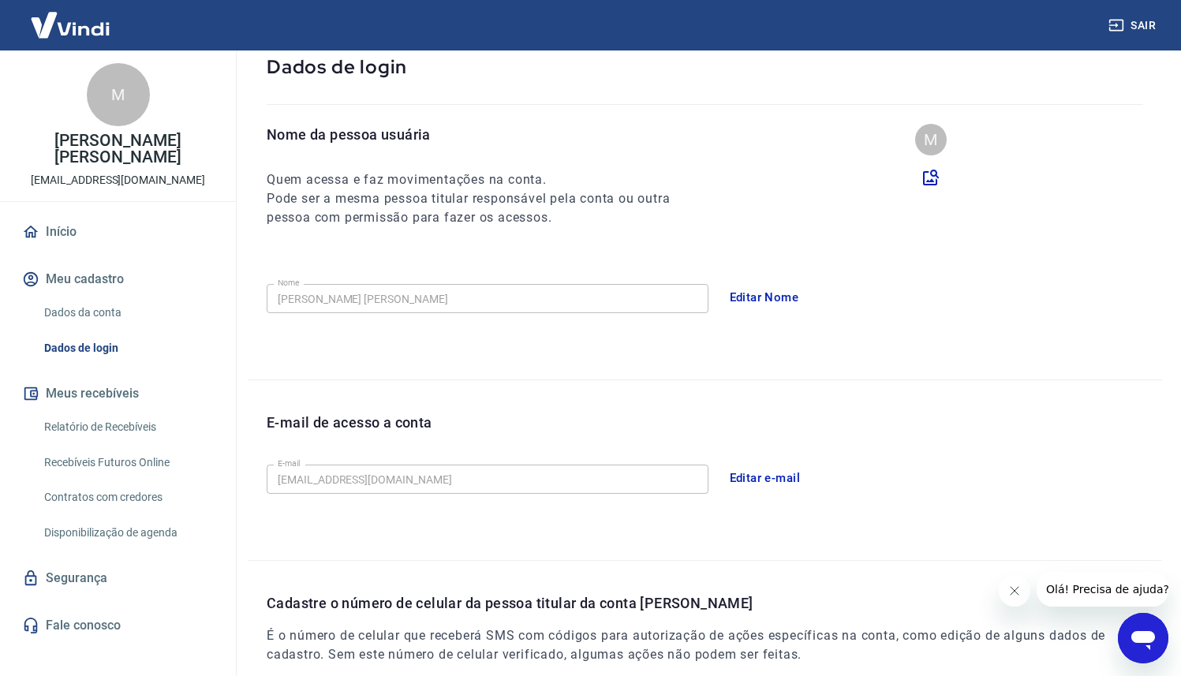
scroll to position [280, 0]
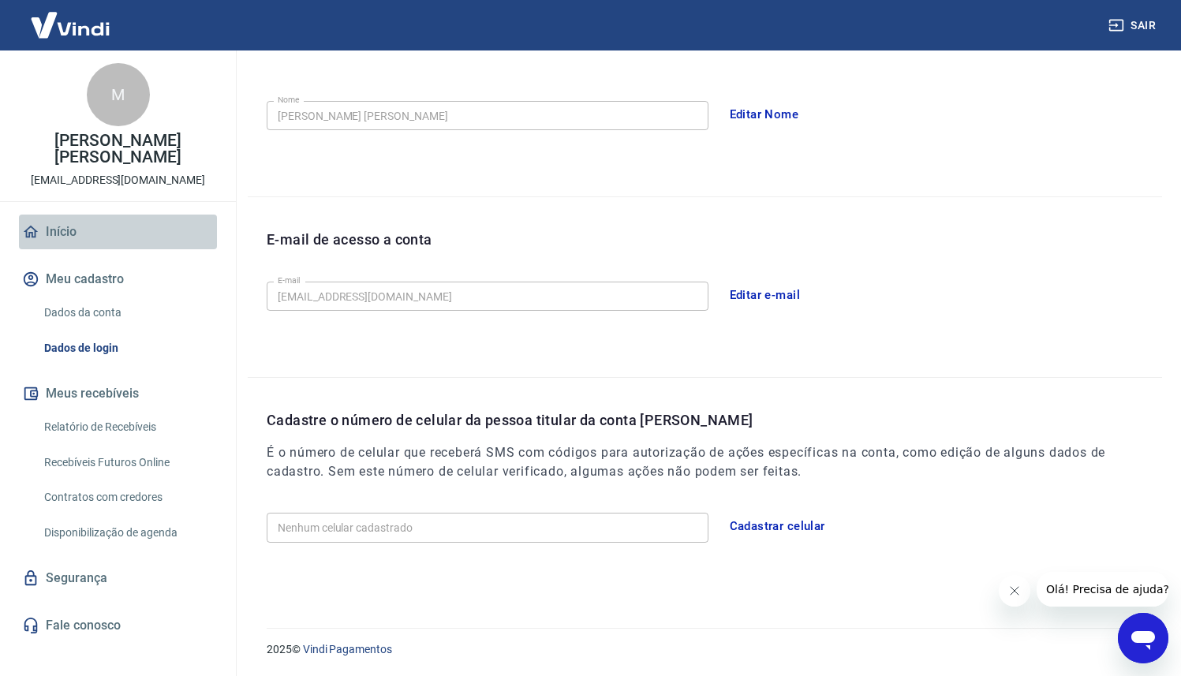
click at [82, 216] on link "Início" at bounding box center [118, 232] width 198 height 35
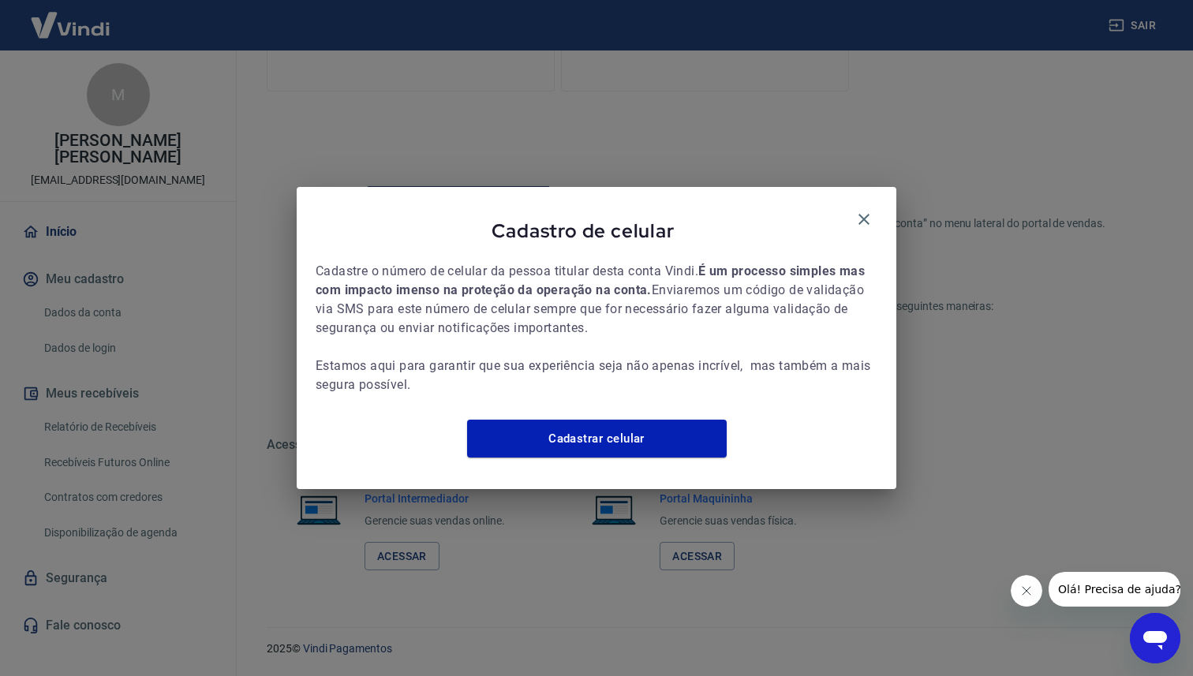
click at [81, 216] on div "Cadastro de celular Cadastre o número de celular da pessoa titular desta conta …" at bounding box center [596, 338] width 1193 height 676
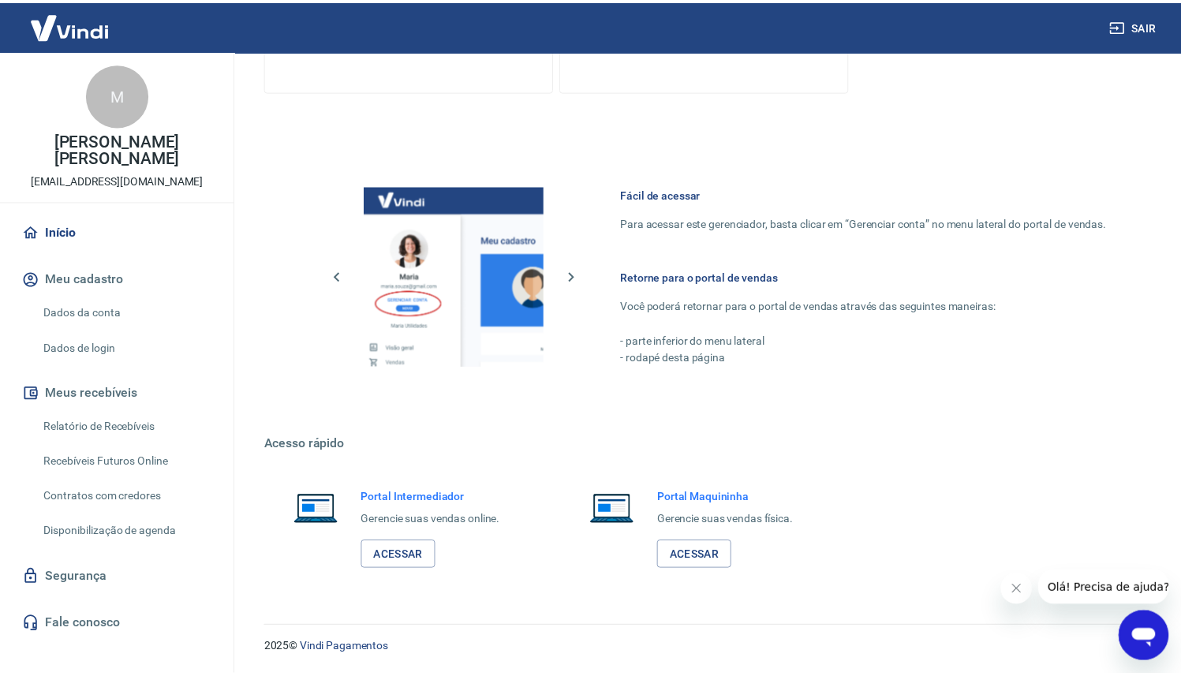
scroll to position [734, 0]
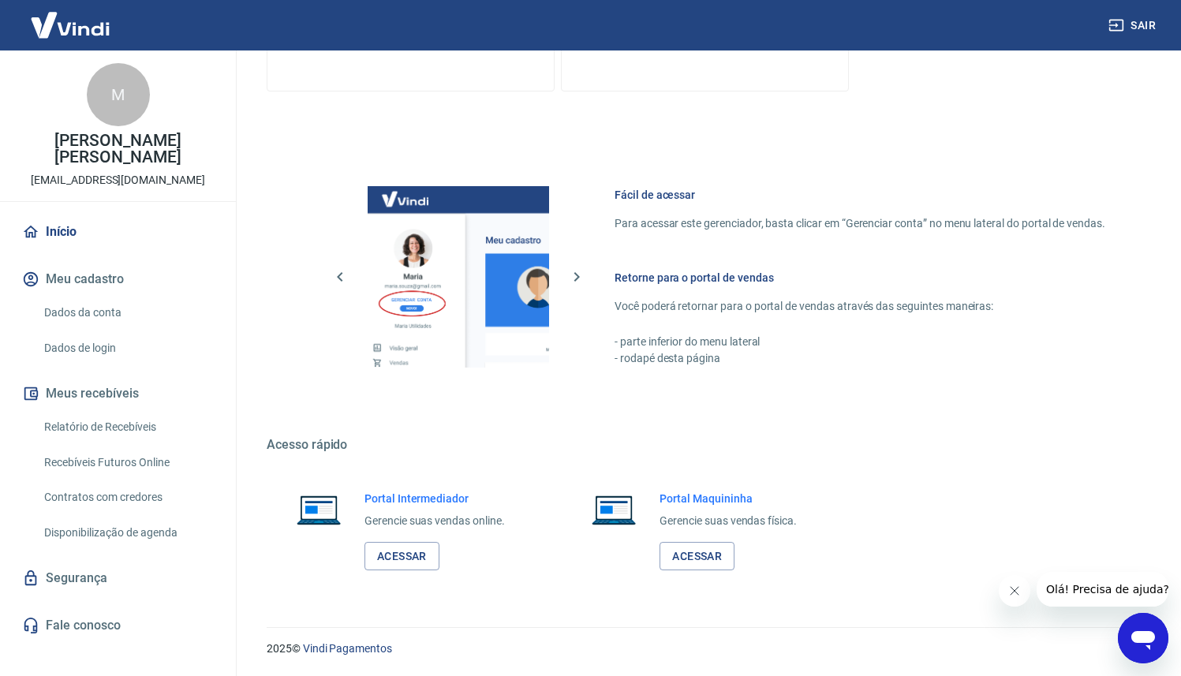
click at [124, 100] on div "M" at bounding box center [118, 94] width 63 height 63
click at [124, 101] on div "M" at bounding box center [118, 94] width 63 height 63
click at [124, 172] on p "marcioiischen@gmail.com" at bounding box center [118, 180] width 174 height 17
click at [1019, 592] on icon "Close message from company" at bounding box center [1015, 591] width 13 height 13
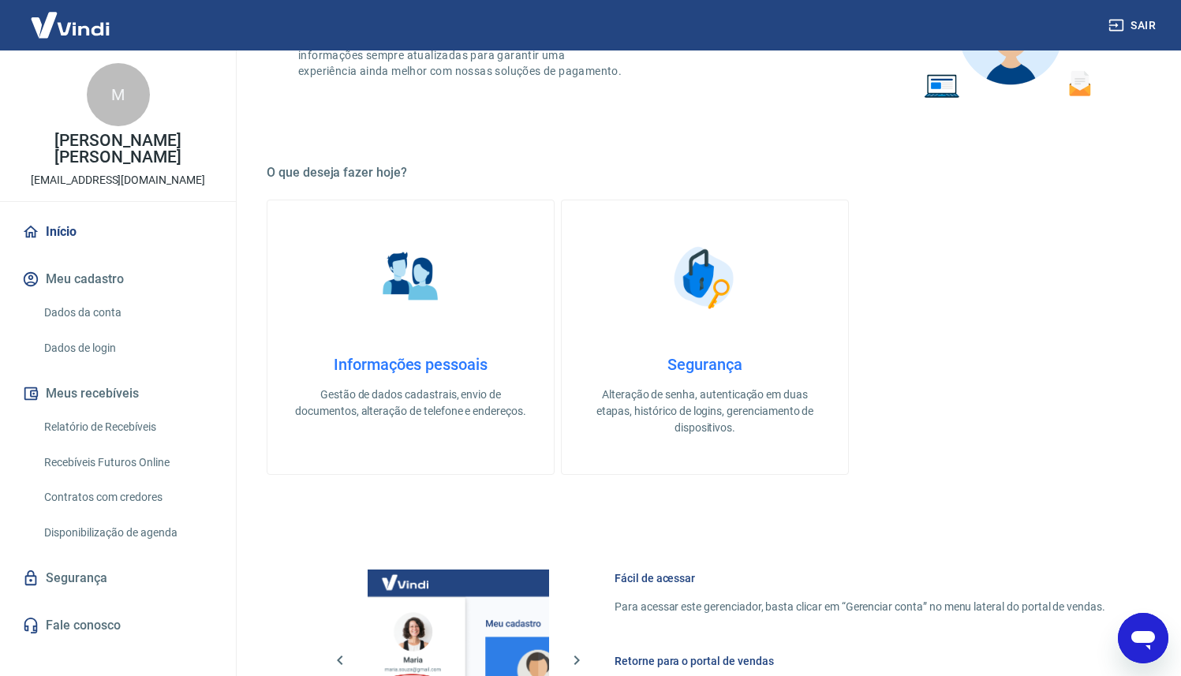
scroll to position [263, 0]
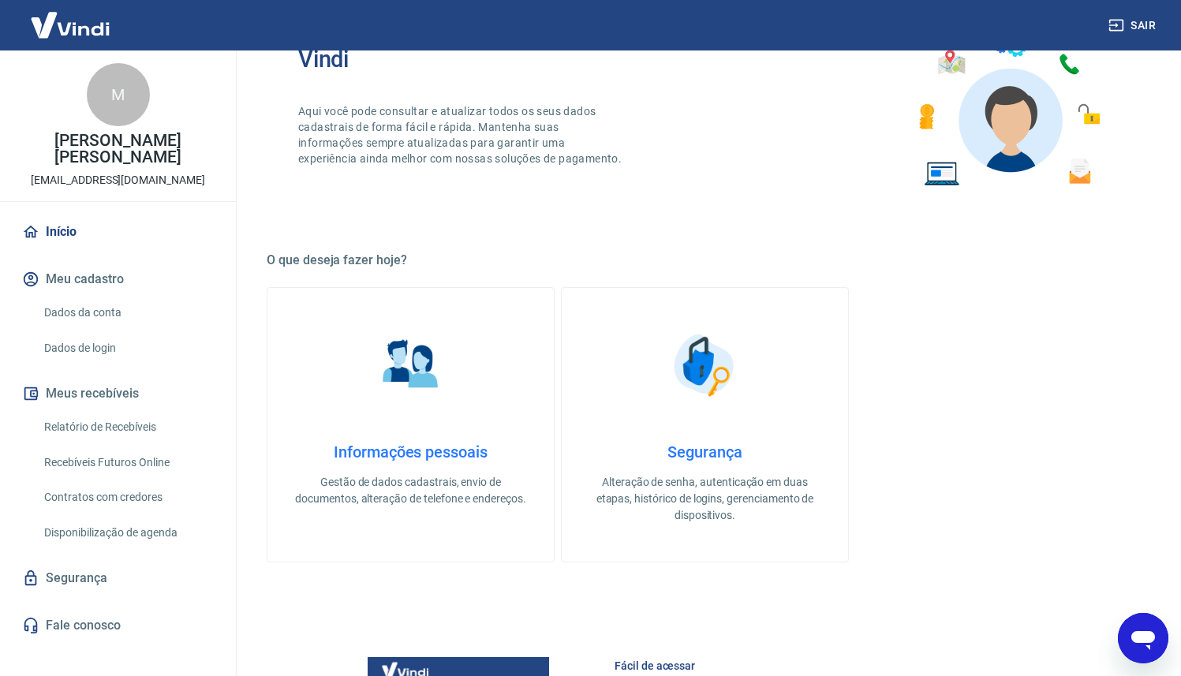
click at [500, 425] on link "Informações pessoais Gestão de dados cadastrais, envio de documentos, alteração…" at bounding box center [411, 424] width 288 height 275
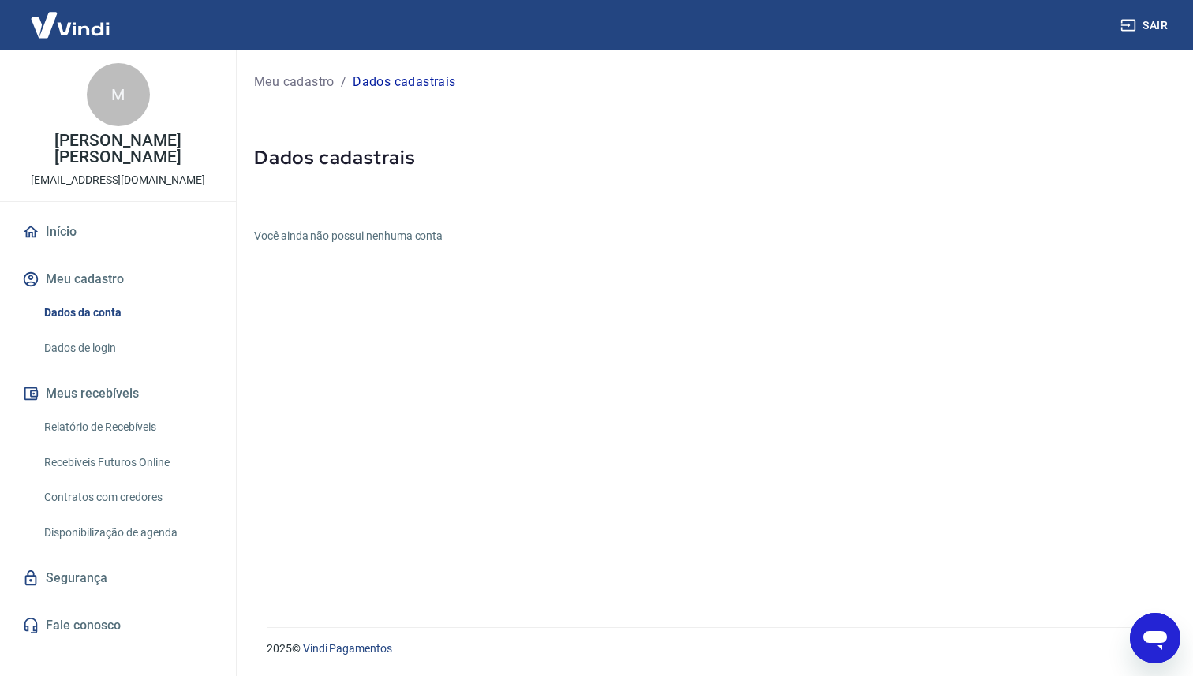
click at [373, 268] on div "Meu cadastro / Dados cadastrais Dados cadastrais Você ainda não possui nenhuma …" at bounding box center [714, 330] width 958 height 558
click at [373, 249] on div "Meu cadastro / Dados cadastrais Dados cadastrais Você ainda não possui nenhuma …" at bounding box center [714, 330] width 958 height 558
click at [305, 91] on p "Meu cadastro" at bounding box center [294, 82] width 80 height 19
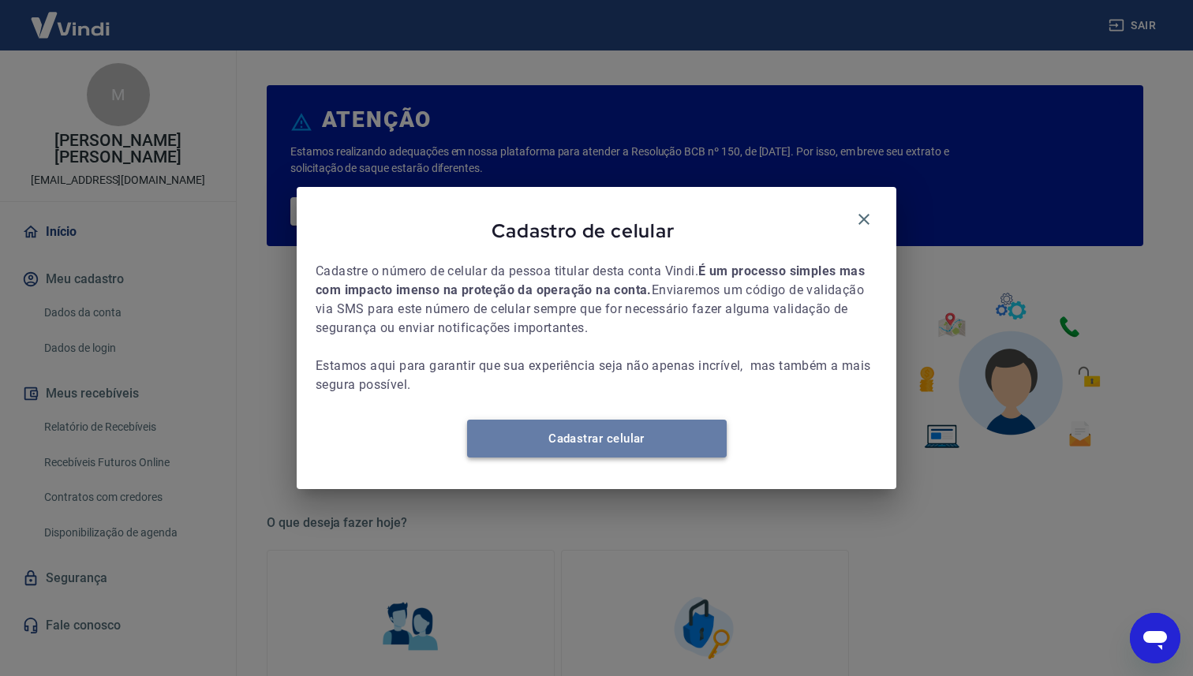
click at [541, 440] on link "Cadastrar celular" at bounding box center [597, 439] width 260 height 38
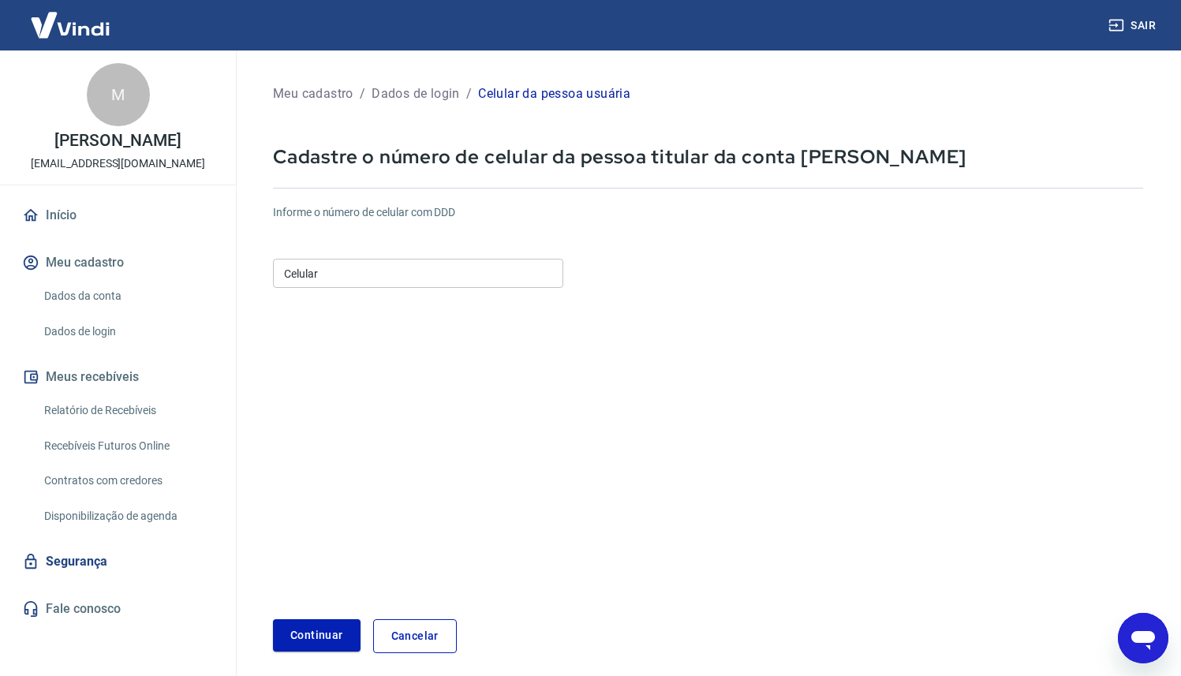
scroll to position [71, 0]
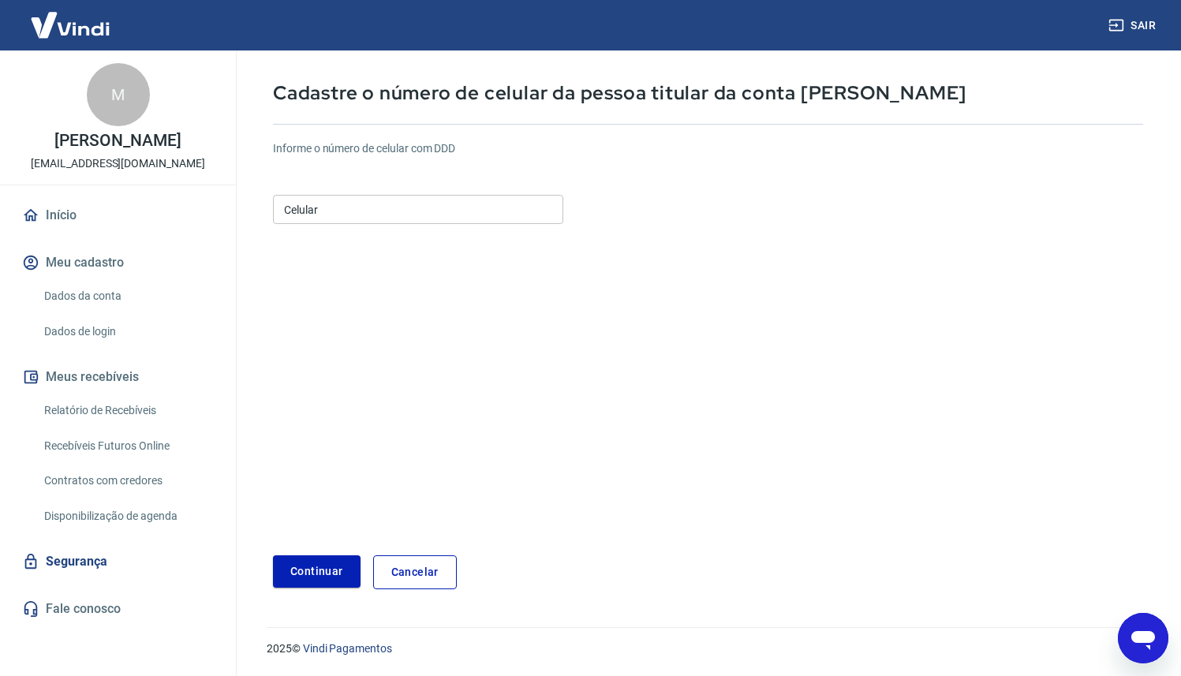
click at [122, 564] on link "Segurança" at bounding box center [118, 562] width 198 height 35
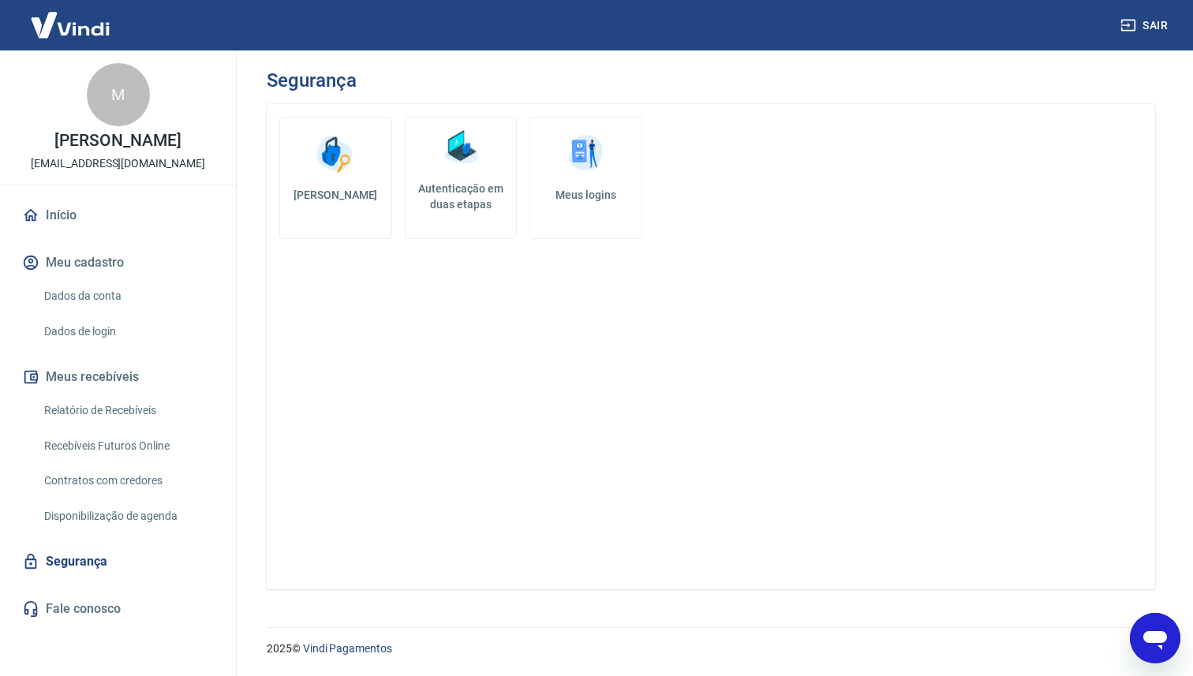
click at [118, 276] on button "Meu cadastro" at bounding box center [118, 262] width 198 height 35
click at [121, 272] on button "Meu cadastro" at bounding box center [118, 262] width 198 height 35
click at [115, 296] on link "Dados da conta" at bounding box center [127, 296] width 179 height 32
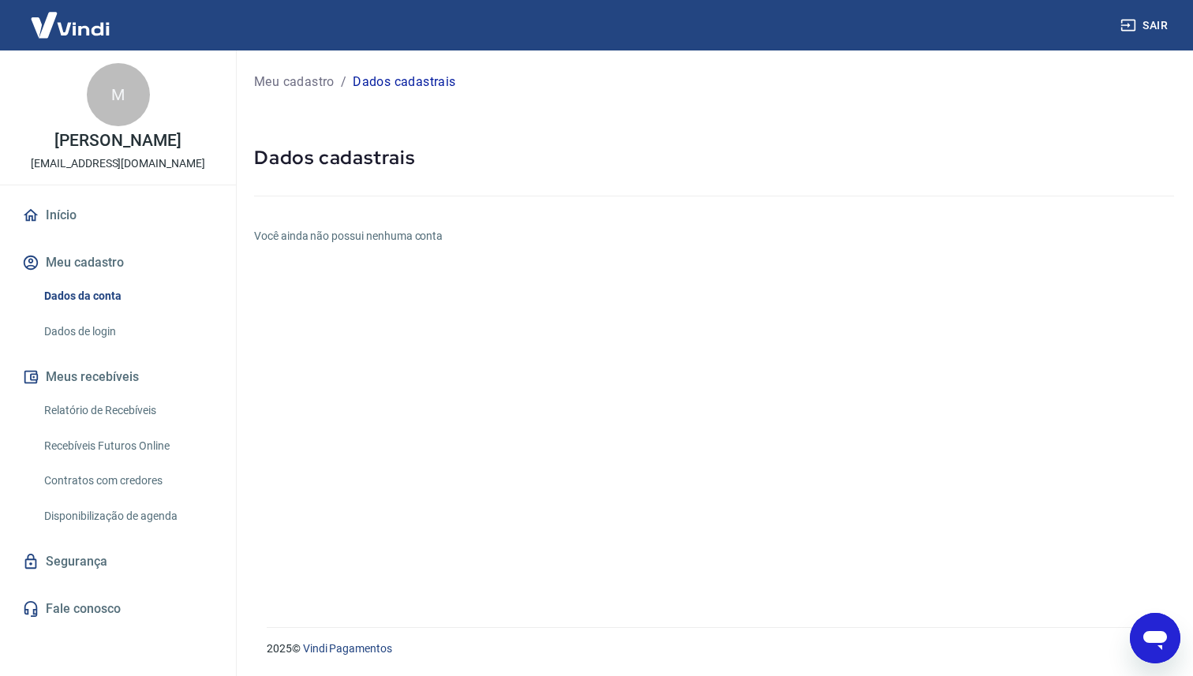
click at [110, 348] on div "Início Meu cadastro Dados da conta Dados de login Meus recebíveis Relatório de …" at bounding box center [118, 412] width 236 height 429
click at [109, 339] on link "Dados de login" at bounding box center [127, 332] width 179 height 32
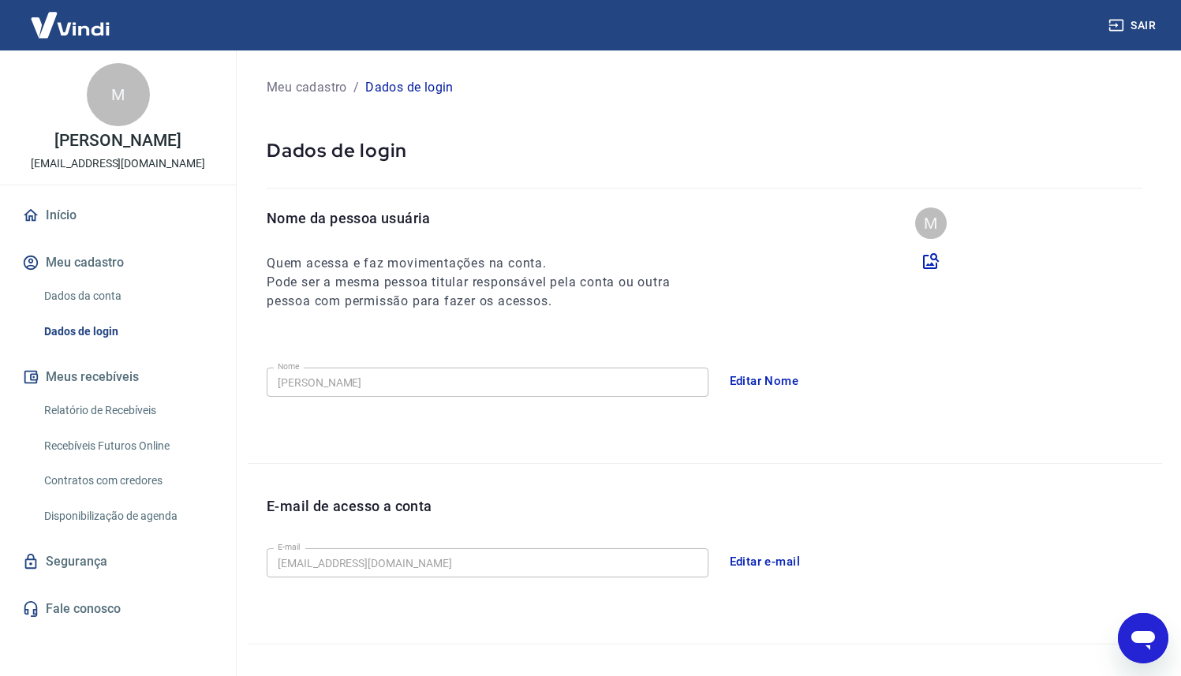
scroll to position [280, 0]
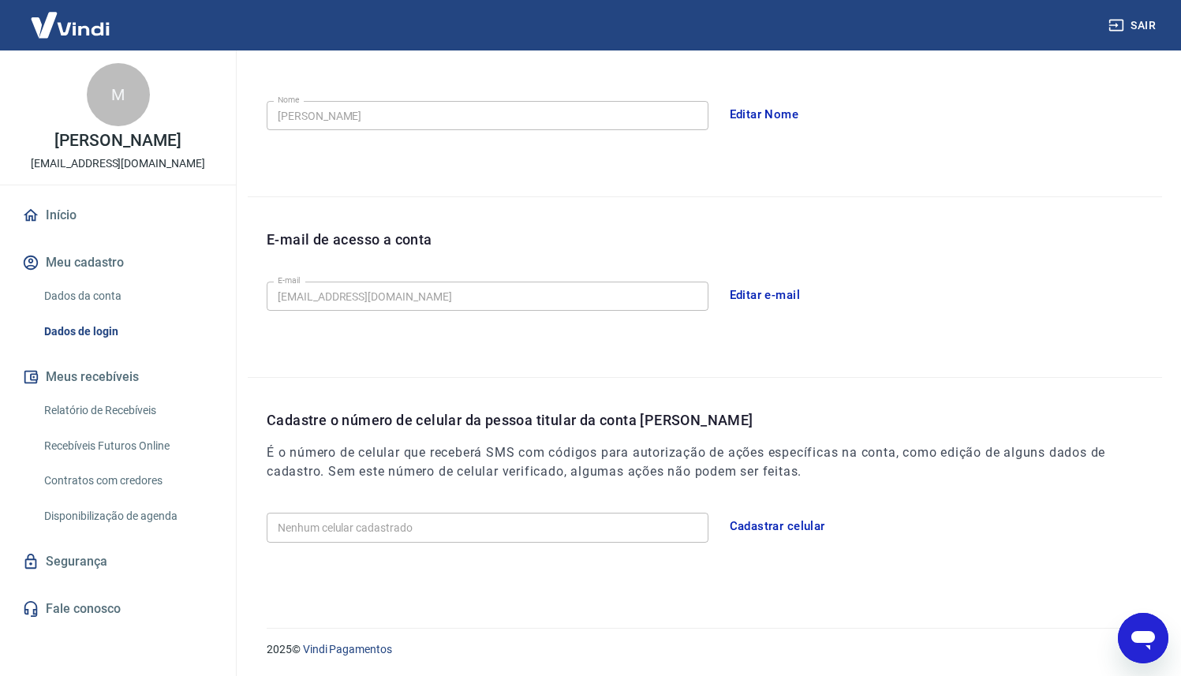
click at [28, 208] on icon at bounding box center [30, 215] width 17 height 17
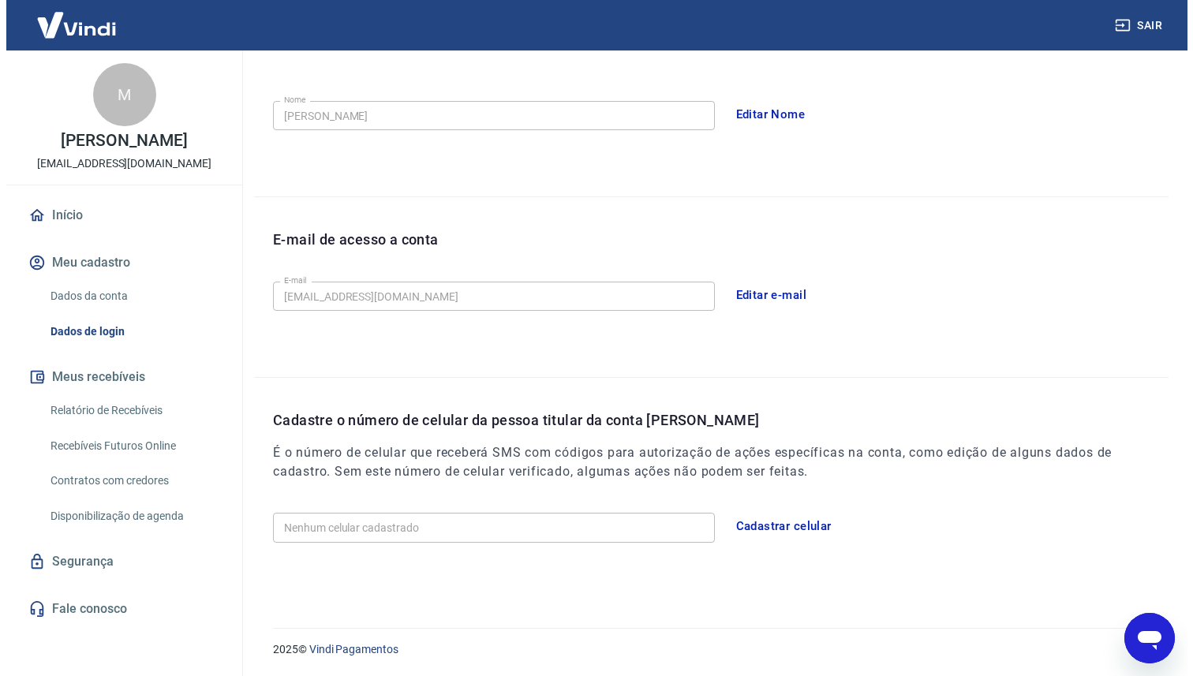
scroll to position [749, 0]
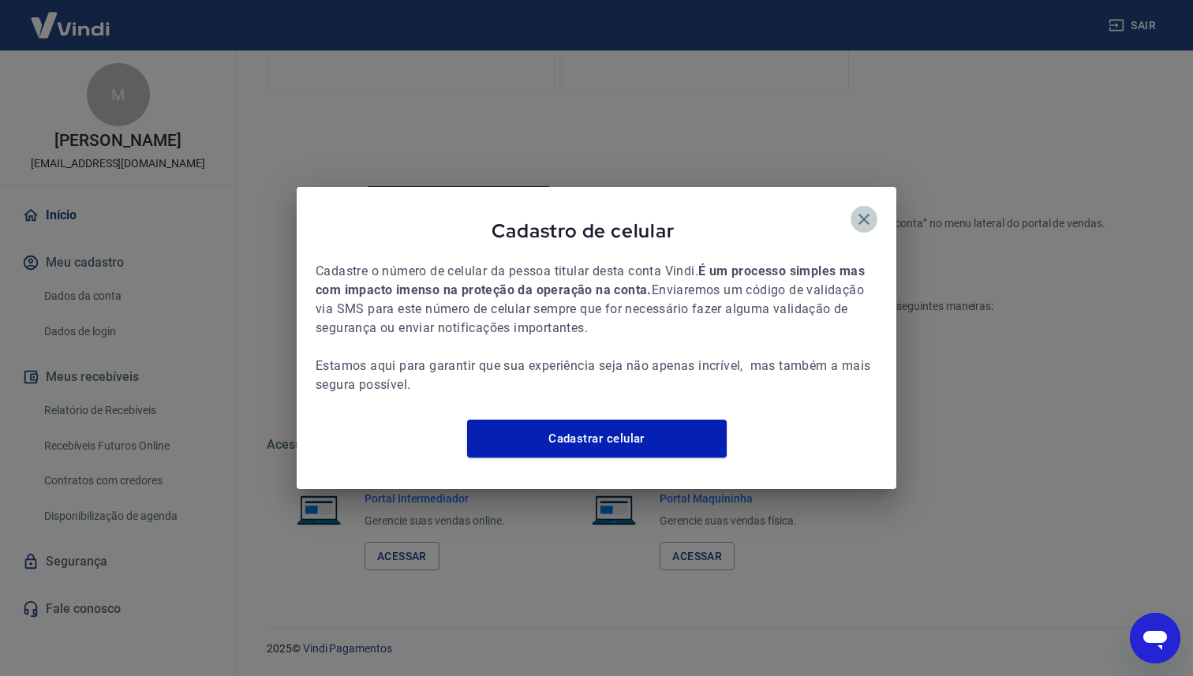
click at [855, 210] on icon "button" at bounding box center [864, 219] width 19 height 19
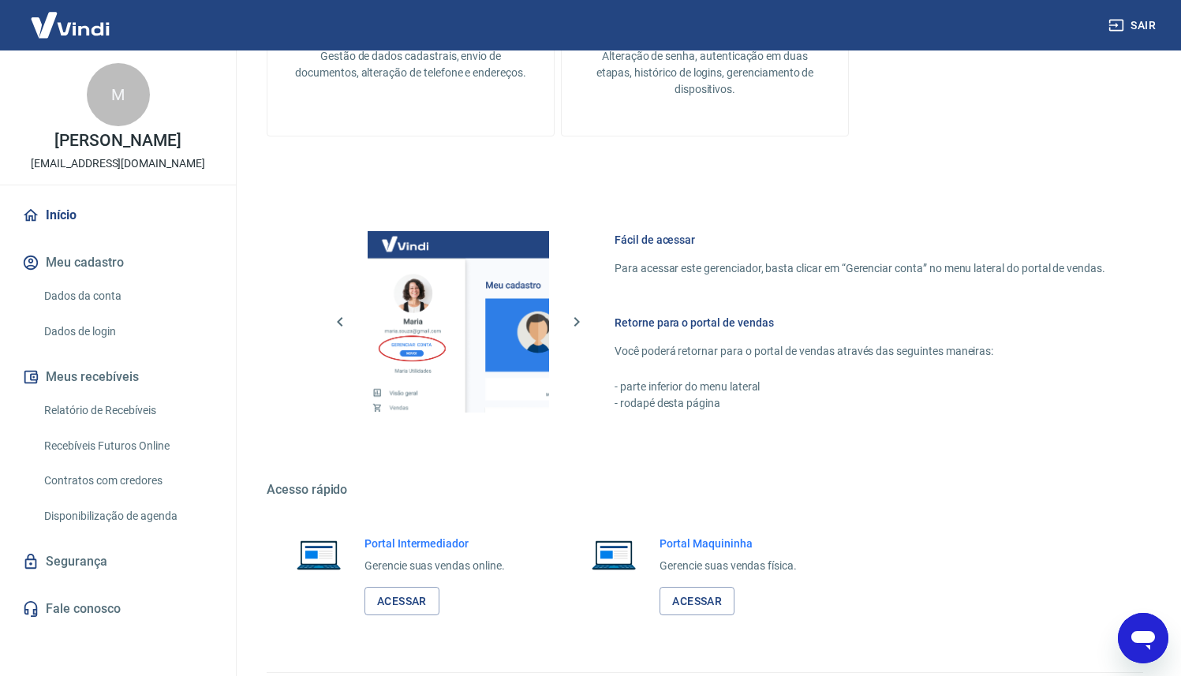
scroll to position [735, 0]
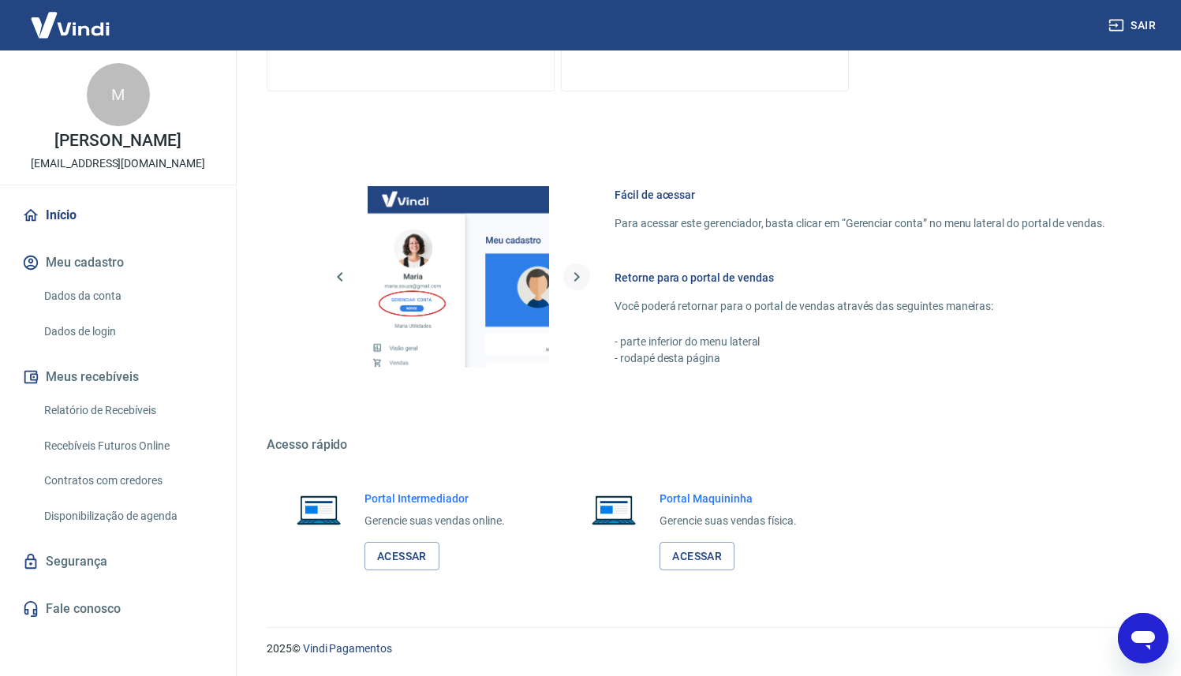
click at [582, 290] on button "button" at bounding box center [576, 277] width 27 height 27
click at [581, 284] on icon "button" at bounding box center [576, 277] width 19 height 19
click at [582, 286] on icon "button" at bounding box center [576, 277] width 19 height 19
click at [346, 283] on icon "button" at bounding box center [340, 277] width 19 height 19
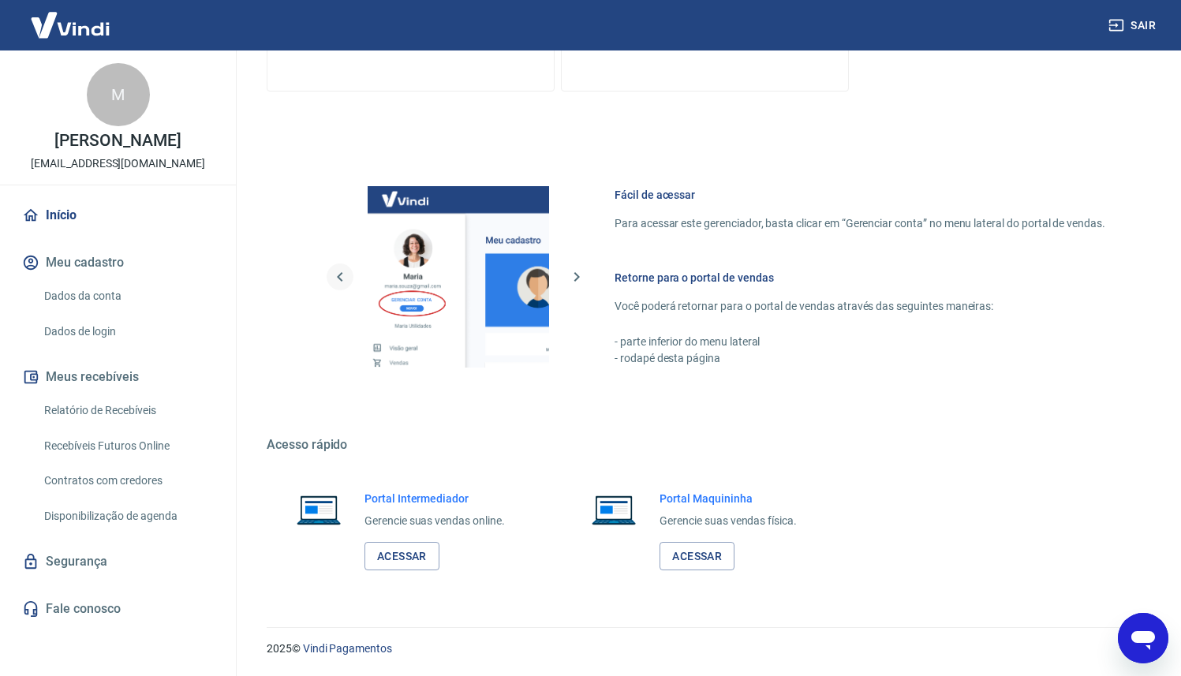
click at [346, 283] on icon "button" at bounding box center [340, 277] width 19 height 19
click at [344, 283] on icon "button" at bounding box center [340, 277] width 19 height 19
click at [343, 283] on icon "button" at bounding box center [340, 277] width 19 height 19
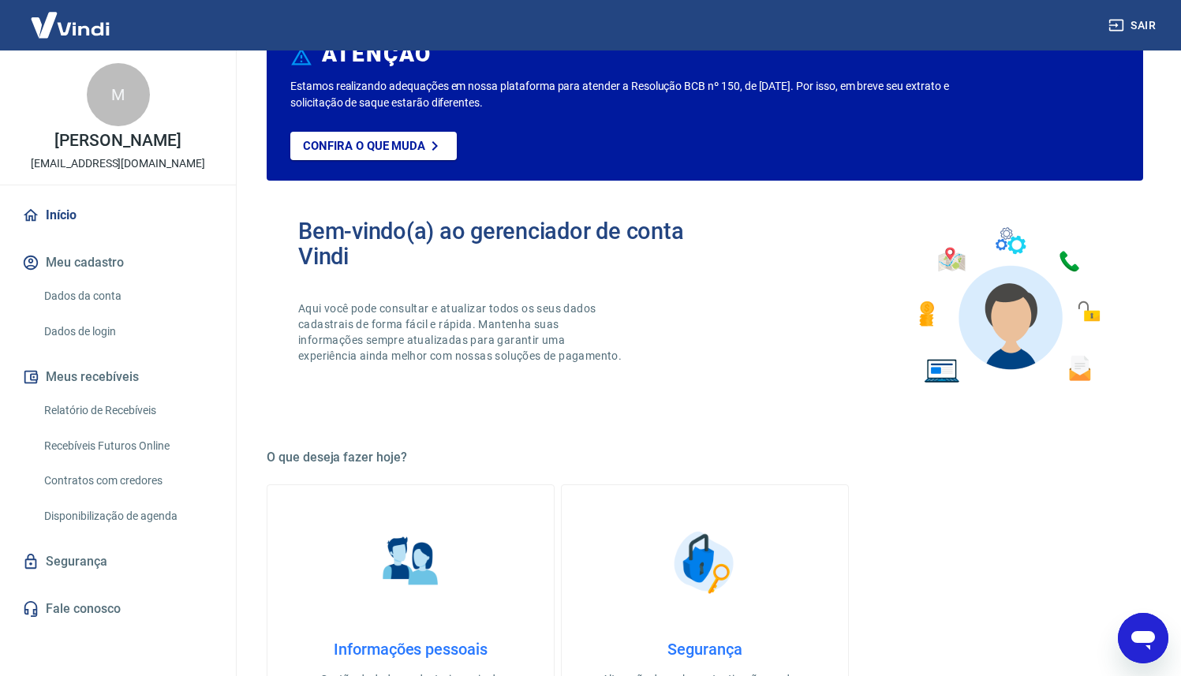
scroll to position [0, 0]
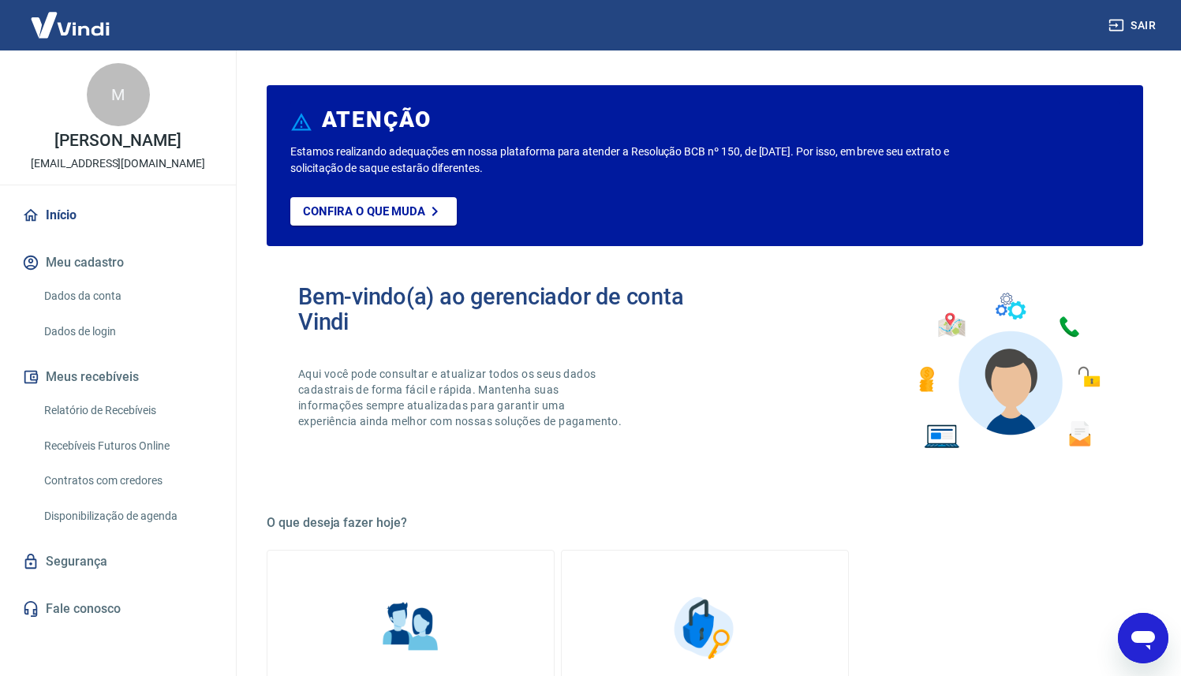
click at [126, 101] on div "M" at bounding box center [118, 94] width 63 height 63
click at [1132, 32] on button "Sair" at bounding box center [1134, 25] width 57 height 29
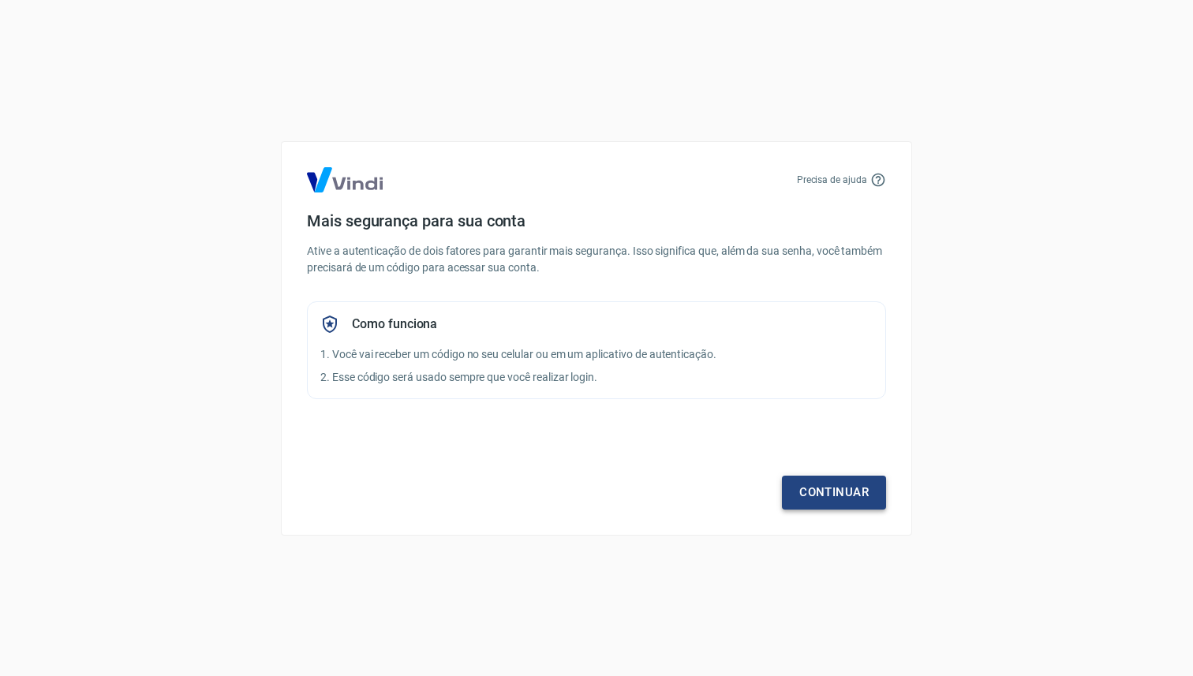
click at [827, 487] on link "Continuar" at bounding box center [834, 492] width 104 height 33
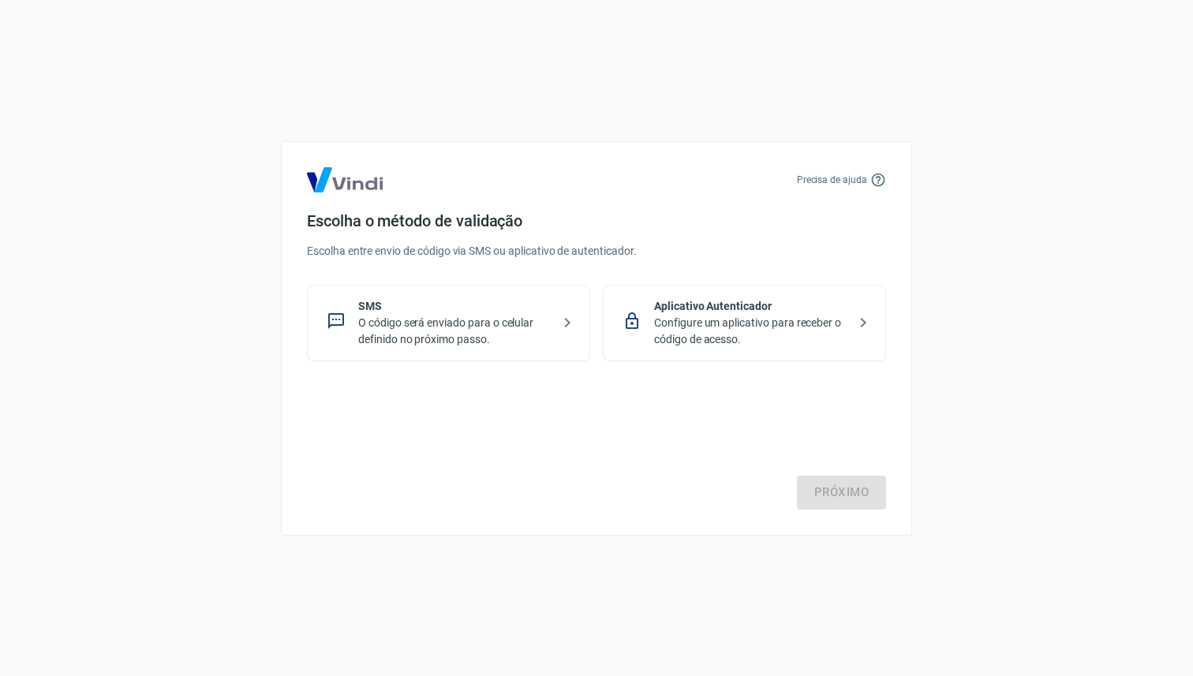
click at [726, 301] on p "Aplicativo Autenticador" at bounding box center [750, 306] width 193 height 17
click at [858, 487] on link "Próximo" at bounding box center [841, 492] width 89 height 33
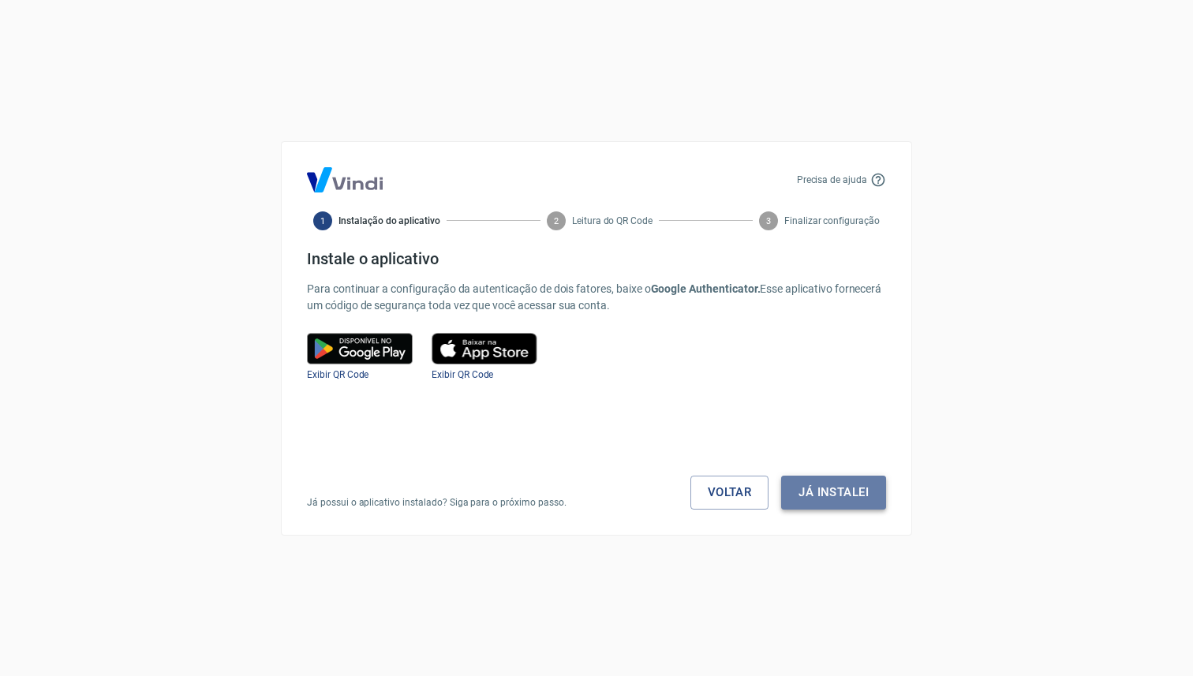
click at [838, 502] on button "Já instalei" at bounding box center [833, 492] width 105 height 33
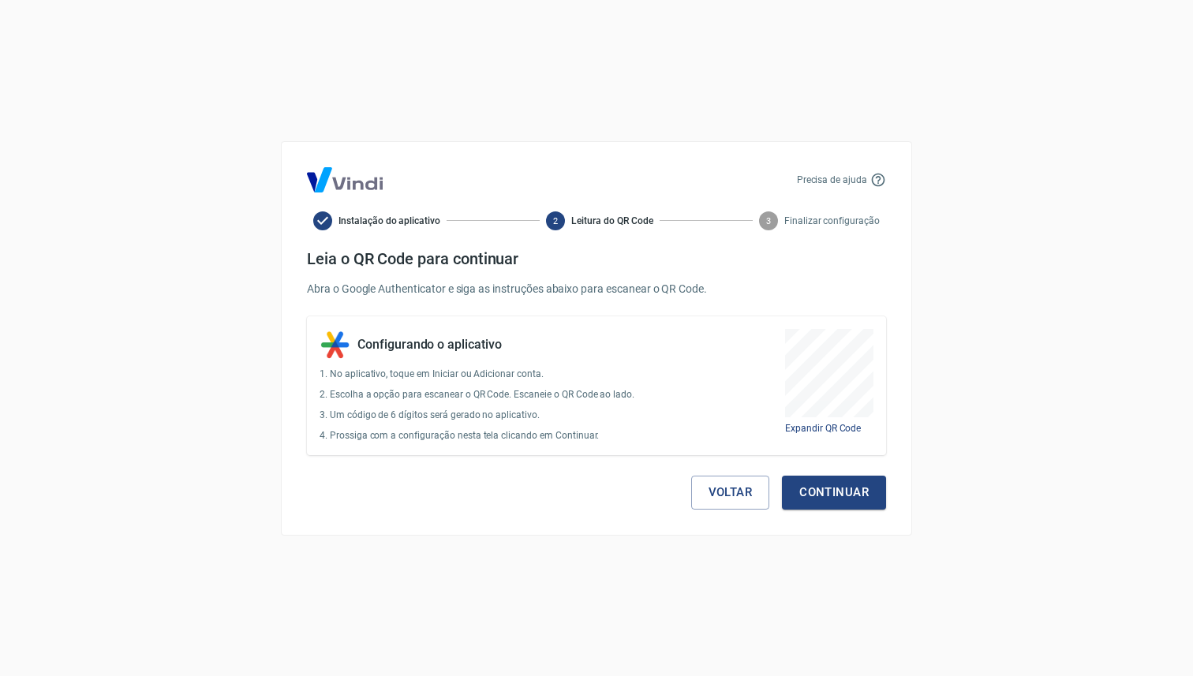
click at [844, 439] on div "Expandir QR Code" at bounding box center [829, 386] width 88 height 114
click at [843, 428] on span "Expandir QR Code" at bounding box center [823, 428] width 76 height 11
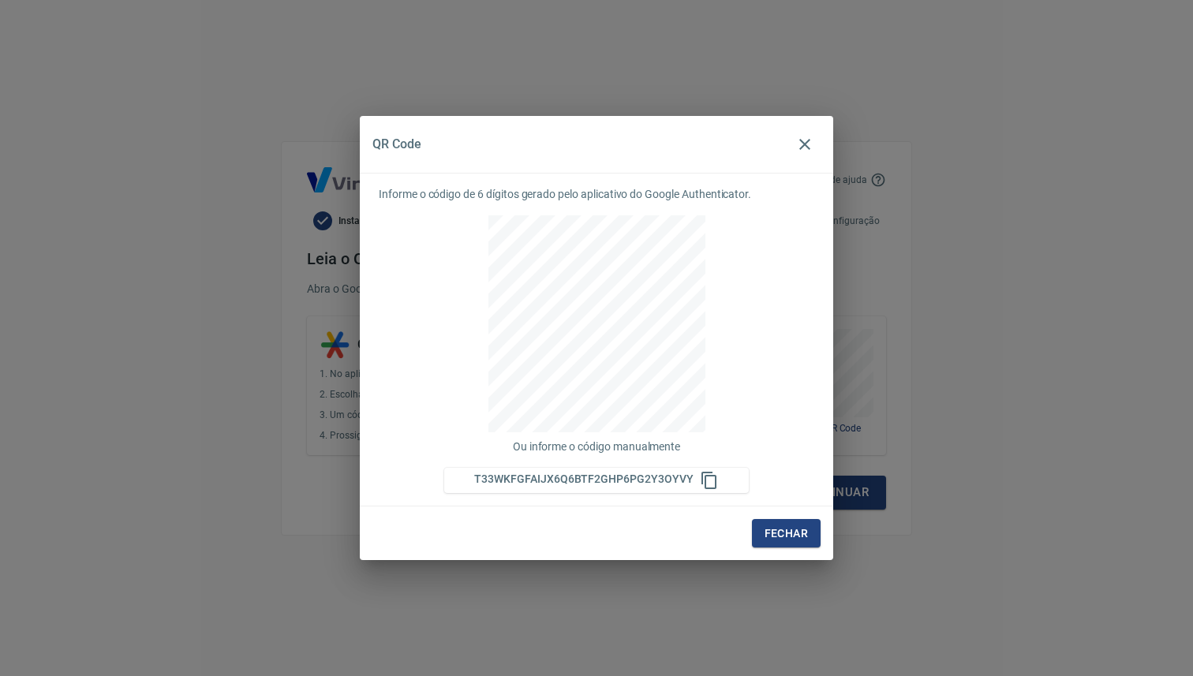
click at [649, 476] on span "T33WKFGFAIJX6Q6BTF2GHP6PG2Y3OYVY" at bounding box center [583, 479] width 219 height 13
copy span "T33WKFGFAIJX6Q6BTF2GHP6PG2Y3OYVY"
click at [795, 547] on button "Fechar" at bounding box center [786, 533] width 69 height 29
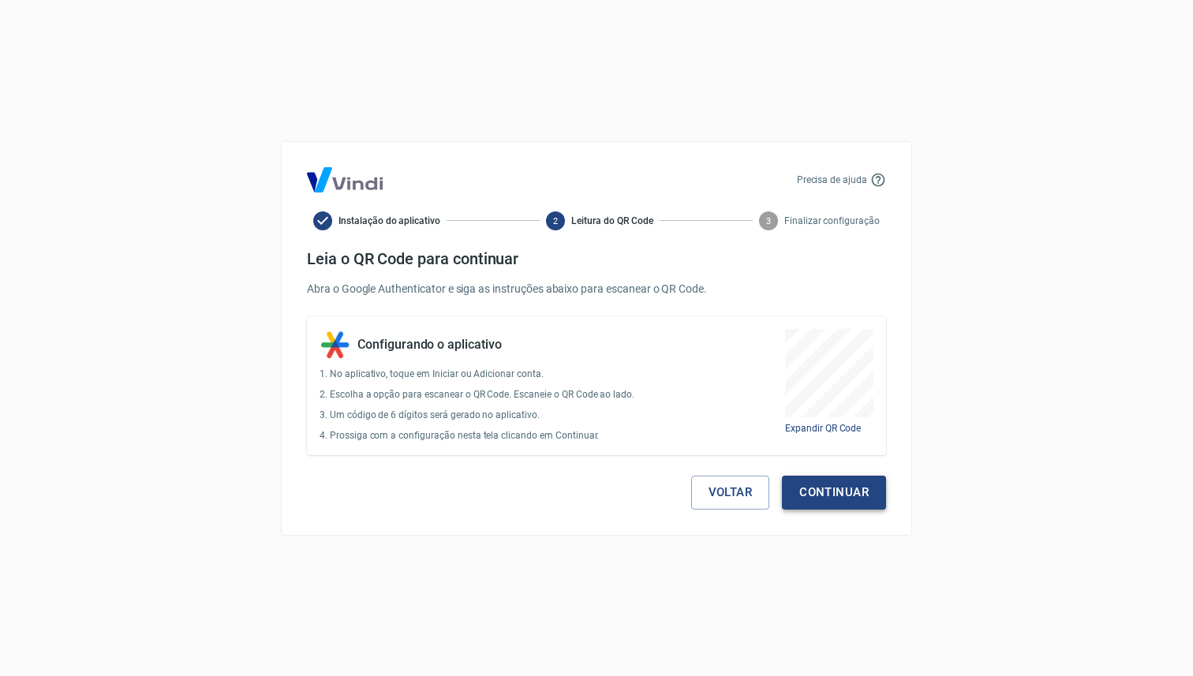
drag, startPoint x: 797, startPoint y: 532, endPoint x: 827, endPoint y: 496, distance: 47.1
click at [798, 531] on div "Precisa de ajuda Instalação do aplicativo 2 Leitura do QR Code 3 Finalizar conf…" at bounding box center [596, 338] width 631 height 395
click at [834, 490] on button "Continuar" at bounding box center [834, 492] width 104 height 33
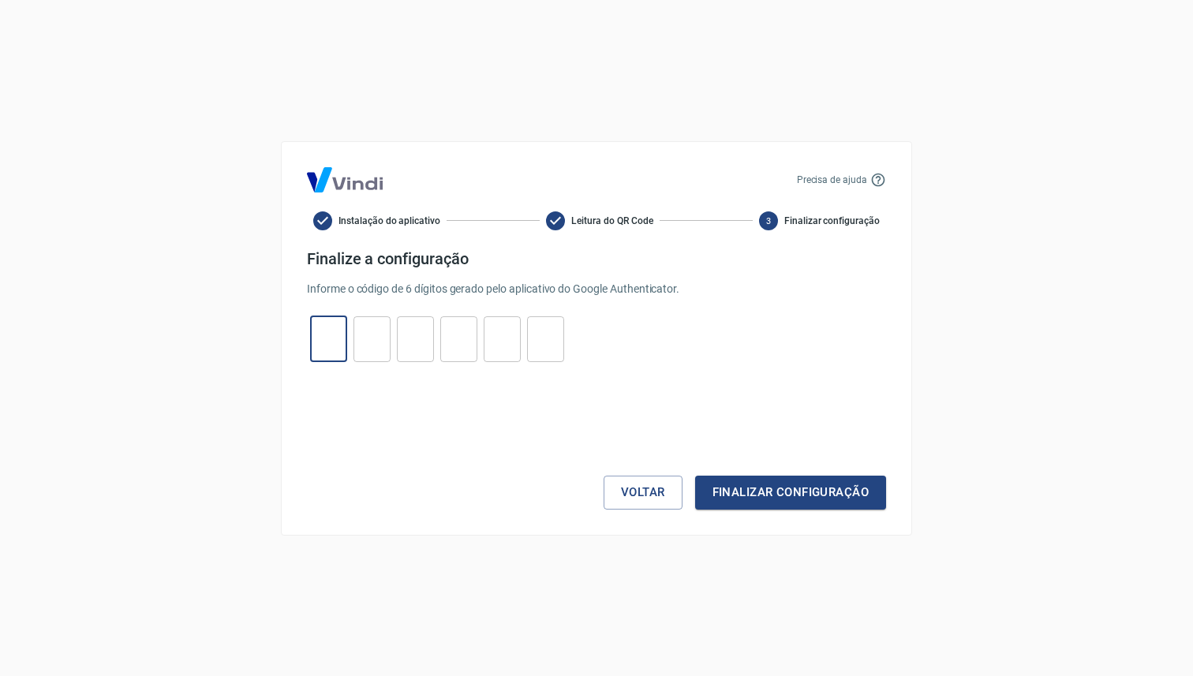
click at [313, 324] on input "tel" at bounding box center [328, 339] width 37 height 34
paste input "6"
type input "6"
type input "0"
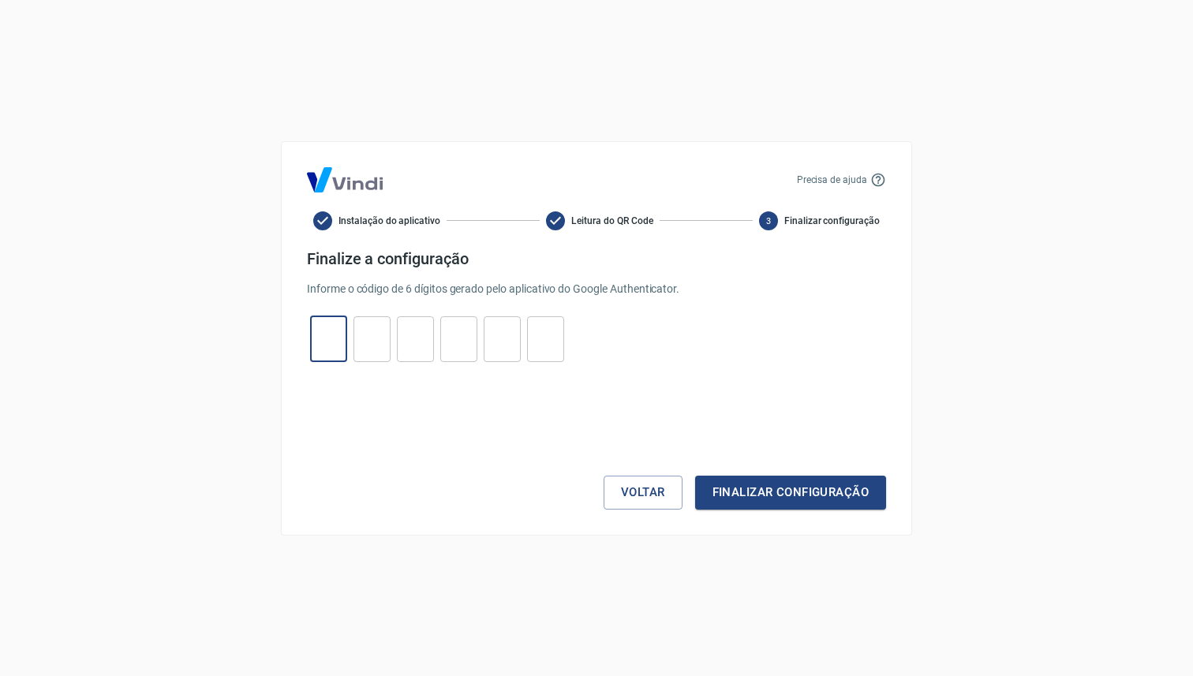
type input "1"
type input "3"
type input "4"
type input "6"
click at [806, 482] on button "Finalizar configuração" at bounding box center [790, 492] width 191 height 33
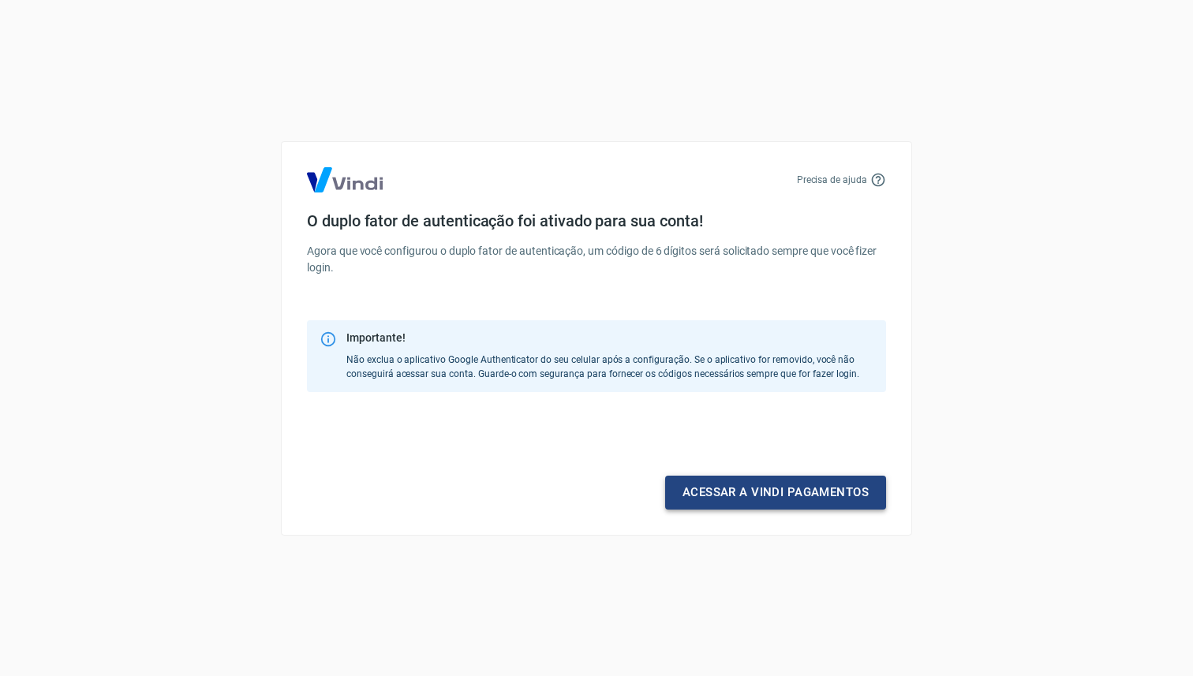
click at [807, 494] on link "Acessar a Vindi pagamentos" at bounding box center [775, 492] width 221 height 33
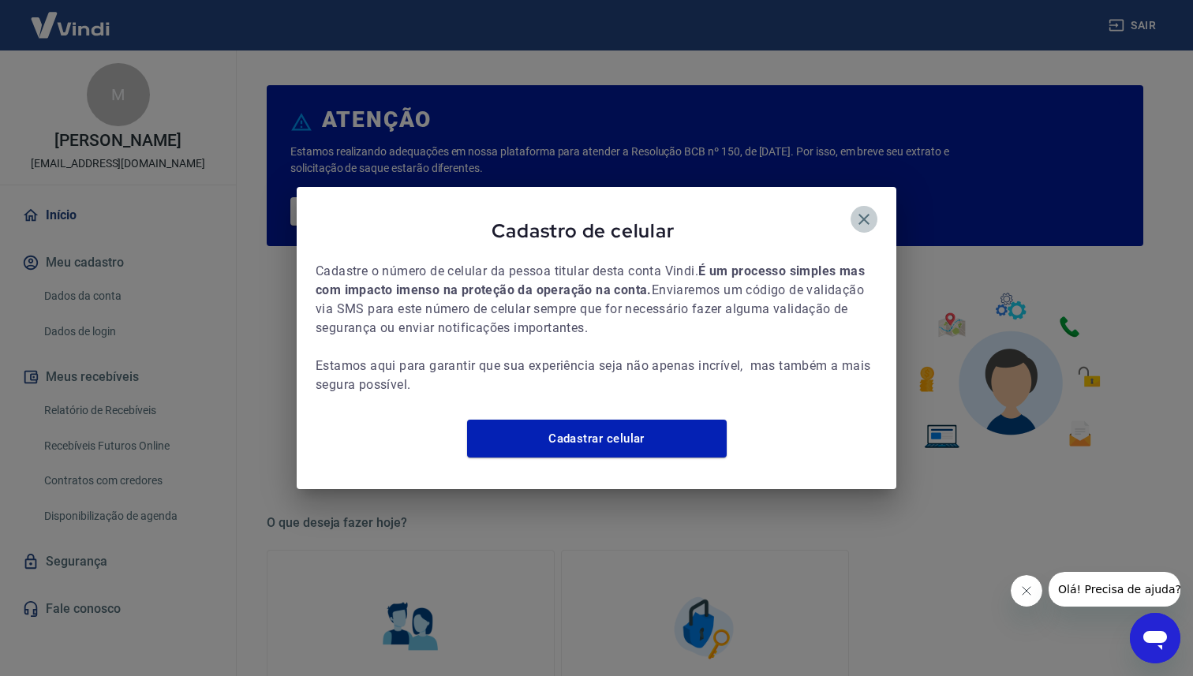
click at [866, 214] on icon "button" at bounding box center [864, 219] width 11 height 11
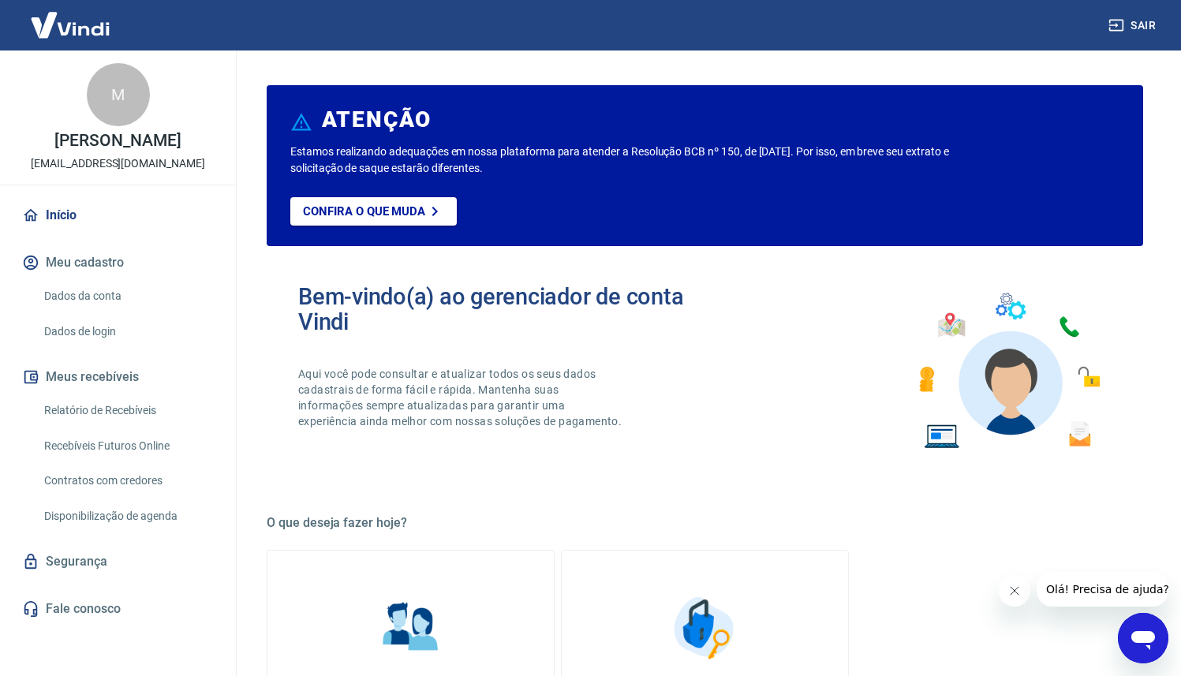
click at [114, 287] on link "Dados da conta" at bounding box center [127, 296] width 179 height 32
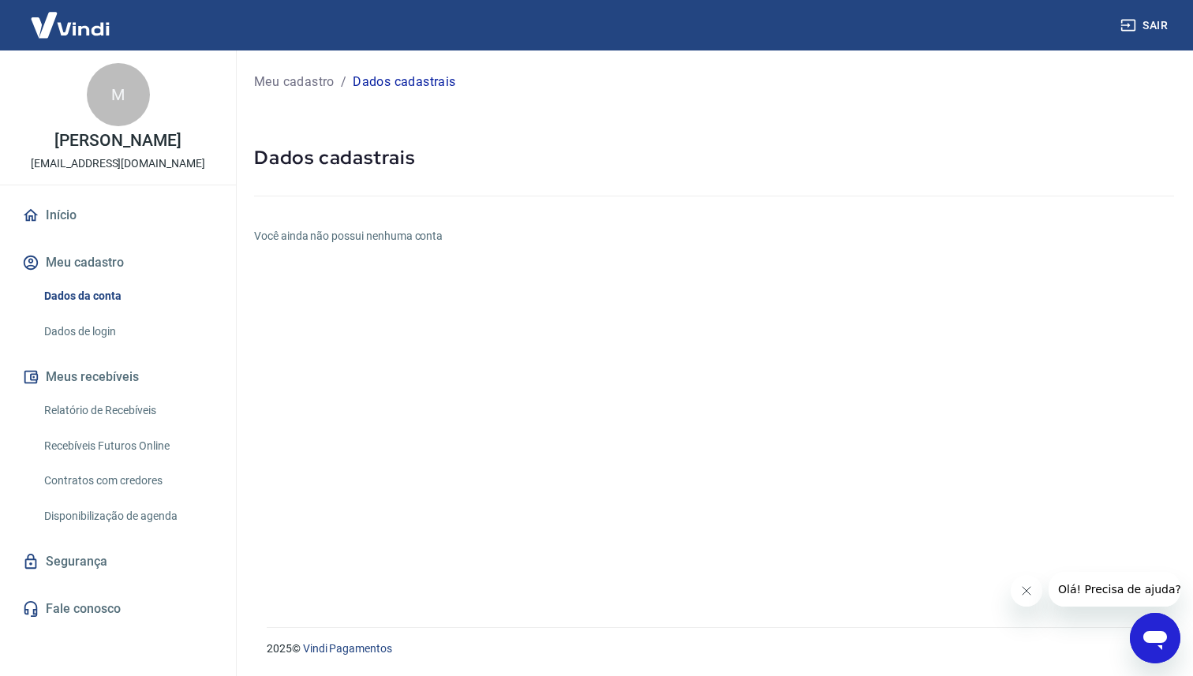
click at [129, 253] on button "Meu cadastro" at bounding box center [118, 262] width 198 height 35
click at [114, 262] on button "Meu cadastro" at bounding box center [118, 262] width 198 height 35
click at [103, 224] on link "Início" at bounding box center [118, 215] width 198 height 35
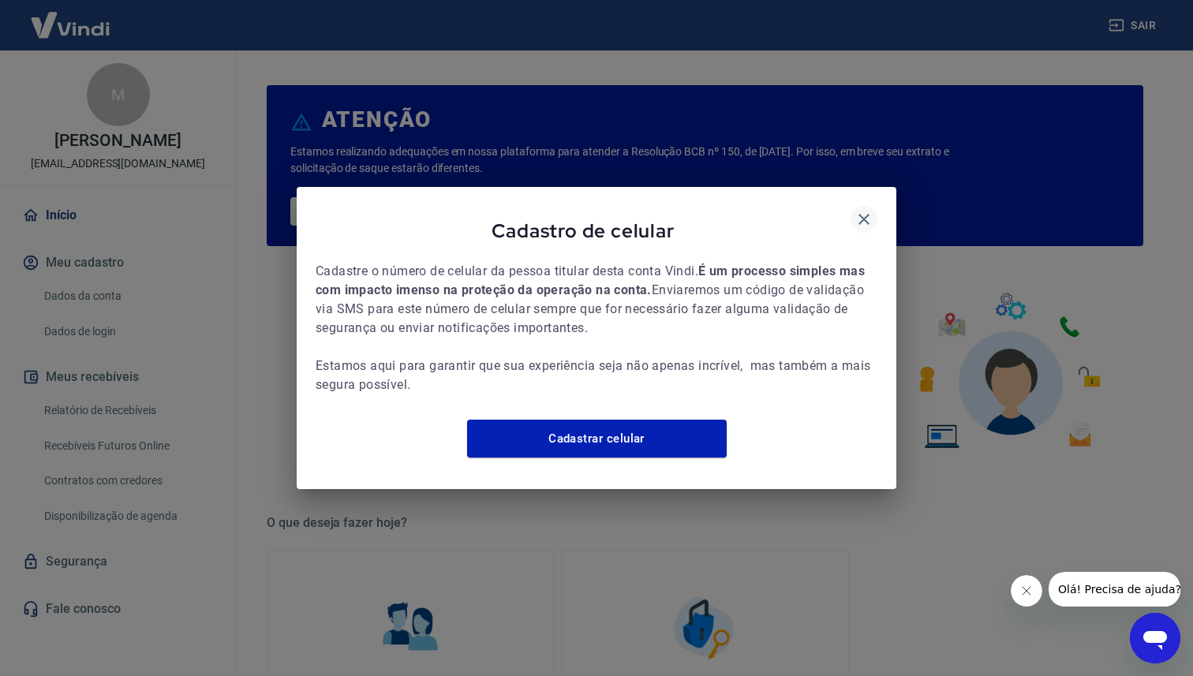
click at [874, 206] on div "Cadastro de celular" at bounding box center [597, 234] width 562 height 56
click at [866, 210] on icon "button" at bounding box center [864, 219] width 19 height 19
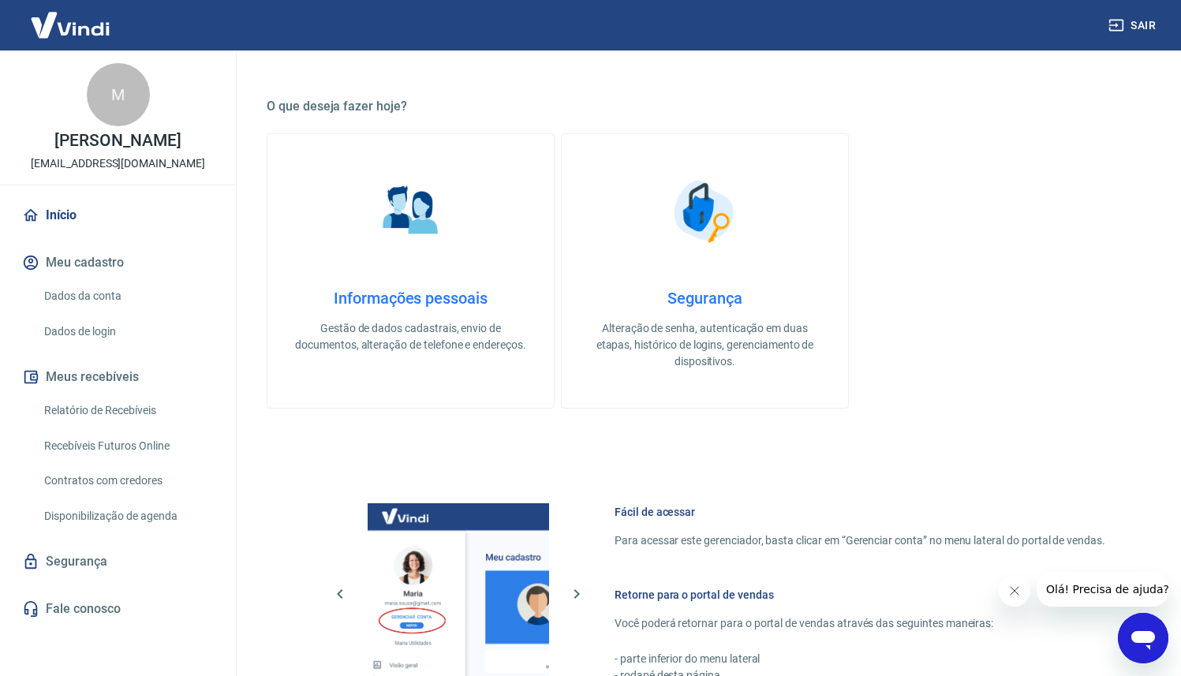
scroll to position [409, 0]
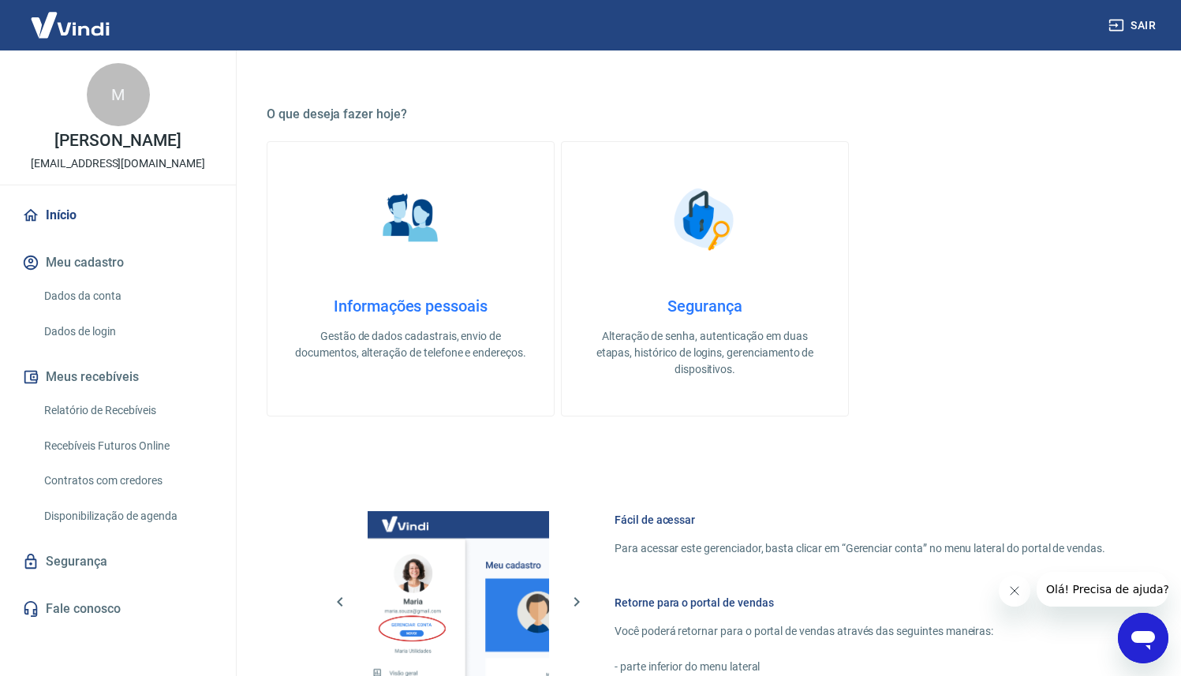
click at [455, 333] on p "Gestão de dados cadastrais, envio de documentos, alteração de telefone e endere…" at bounding box center [411, 344] width 236 height 33
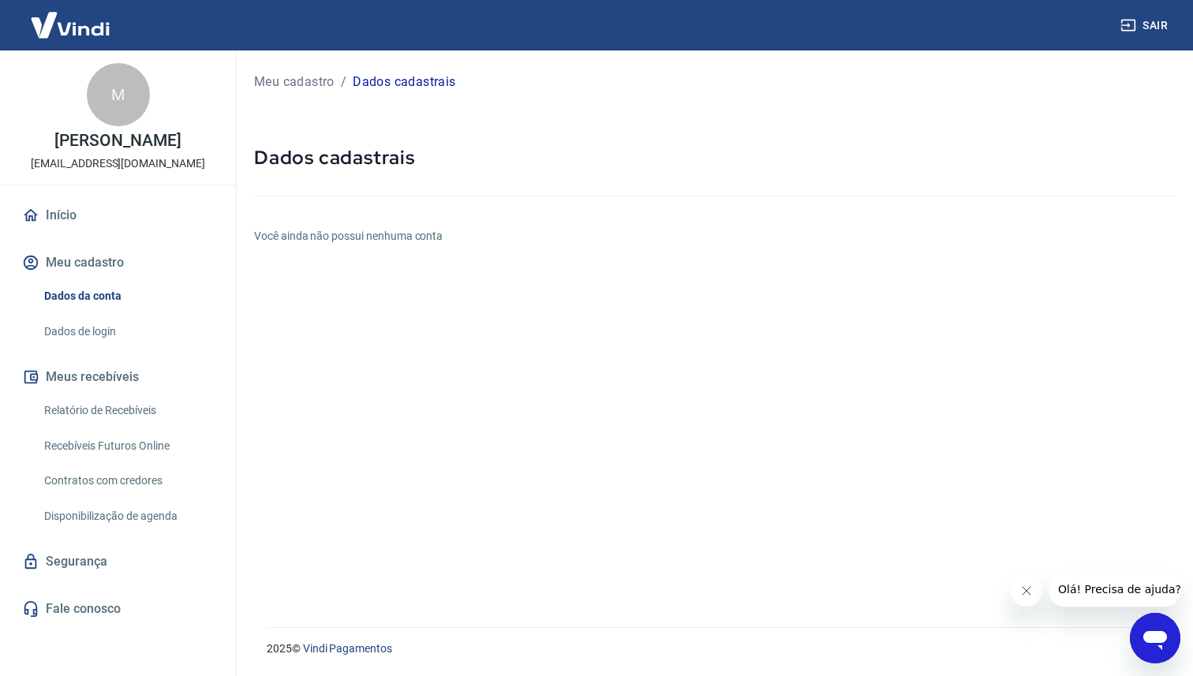
click at [387, 229] on h6 "Você ainda não possui nenhuma conta" at bounding box center [714, 236] width 920 height 17
click at [122, 410] on link "Relatório de Recebíveis" at bounding box center [127, 411] width 179 height 32
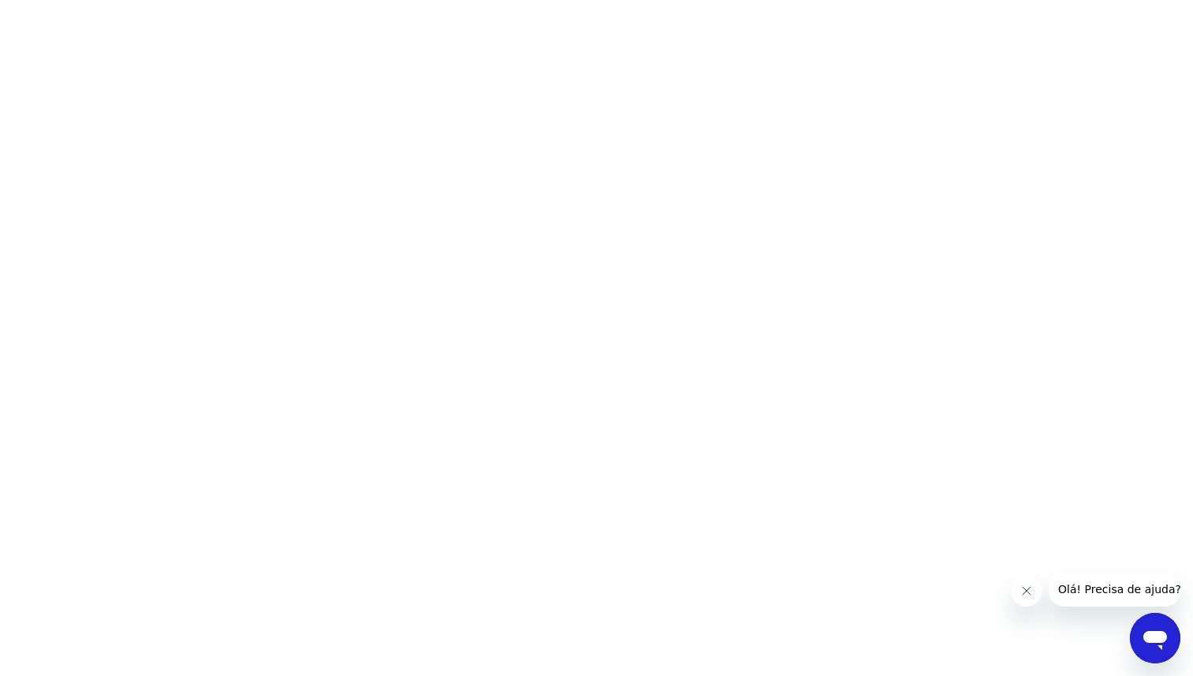
click at [142, 0] on html at bounding box center [596, 0] width 1193 height 0
click at [144, 0] on html at bounding box center [596, 0] width 1193 height 0
drag, startPoint x: 135, startPoint y: 427, endPoint x: 134, endPoint y: 437, distance: 10.3
click at [134, 0] on html at bounding box center [596, 0] width 1193 height 0
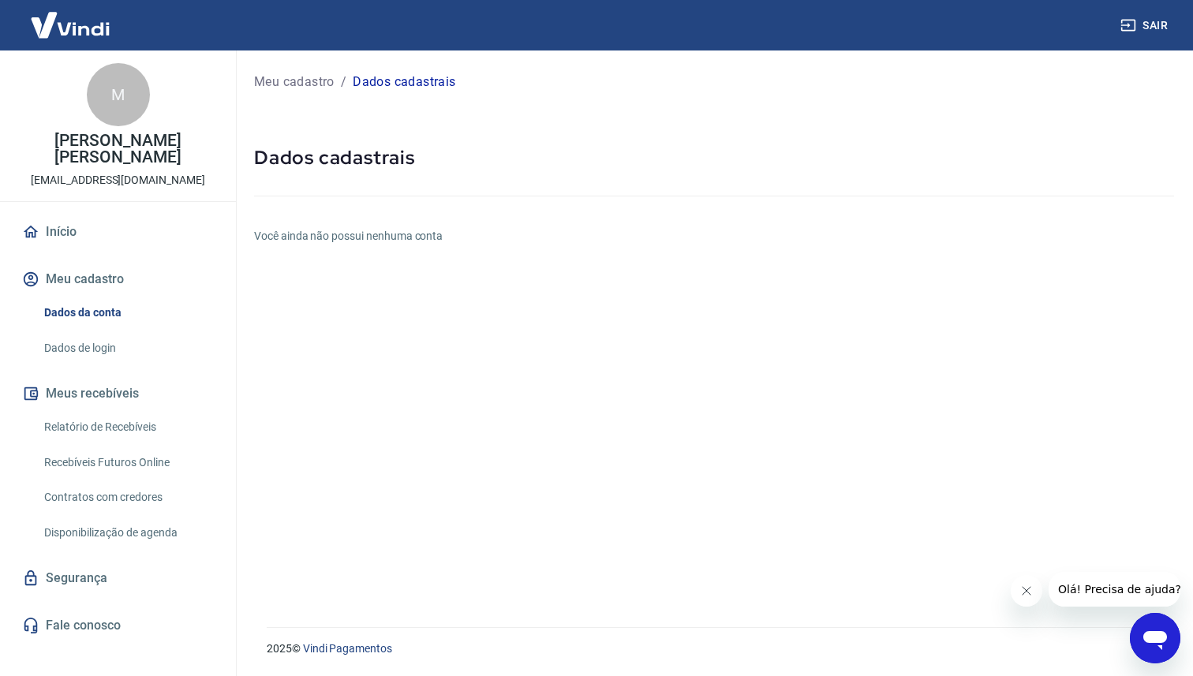
click at [140, 141] on p "[PERSON_NAME] [PERSON_NAME]" at bounding box center [118, 149] width 211 height 33
click at [138, 172] on p "[EMAIL_ADDRESS][DOMAIN_NAME]" at bounding box center [118, 180] width 174 height 17
click at [139, 172] on p "[EMAIL_ADDRESS][DOMAIN_NAME]" at bounding box center [118, 180] width 174 height 17
click at [140, 92] on div "M" at bounding box center [118, 94] width 63 height 63
click at [311, 80] on p "Meu cadastro" at bounding box center [294, 82] width 80 height 19
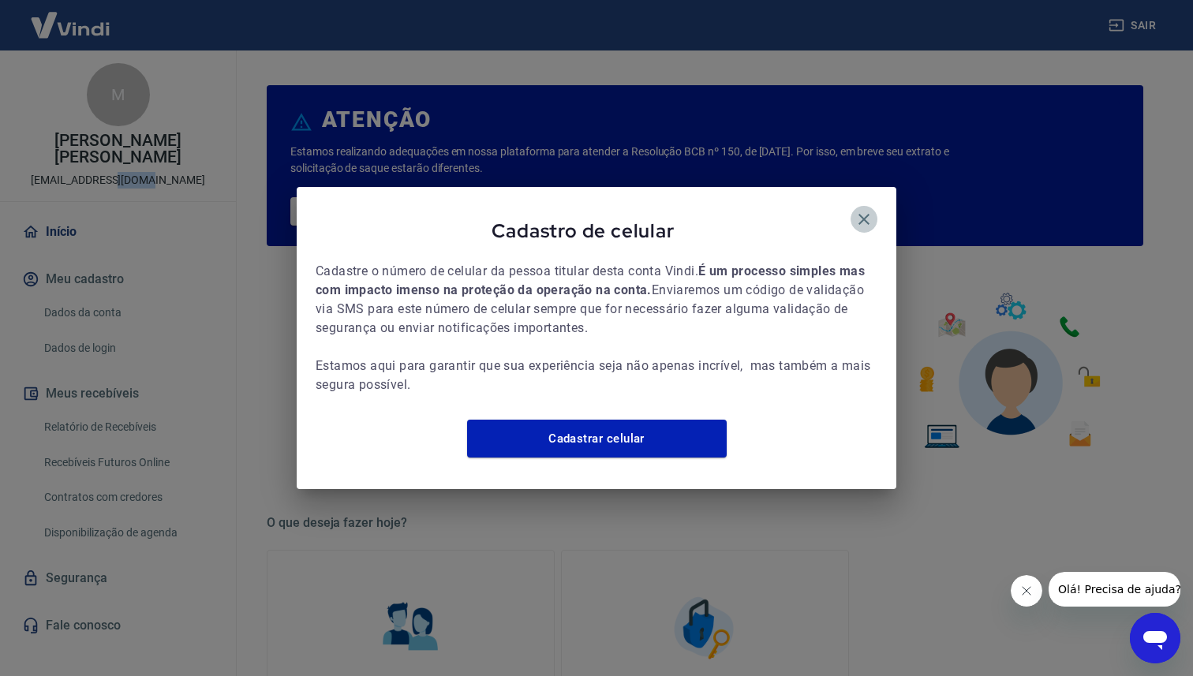
click at [871, 210] on icon "button" at bounding box center [864, 219] width 19 height 19
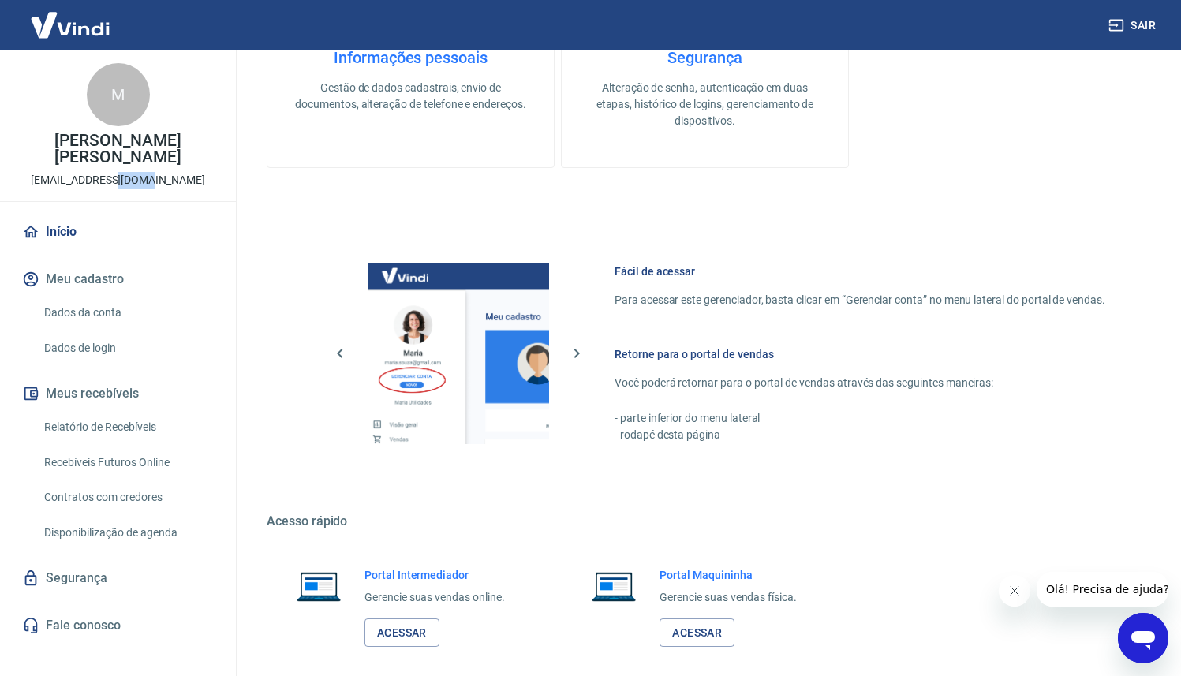
scroll to position [749, 0]
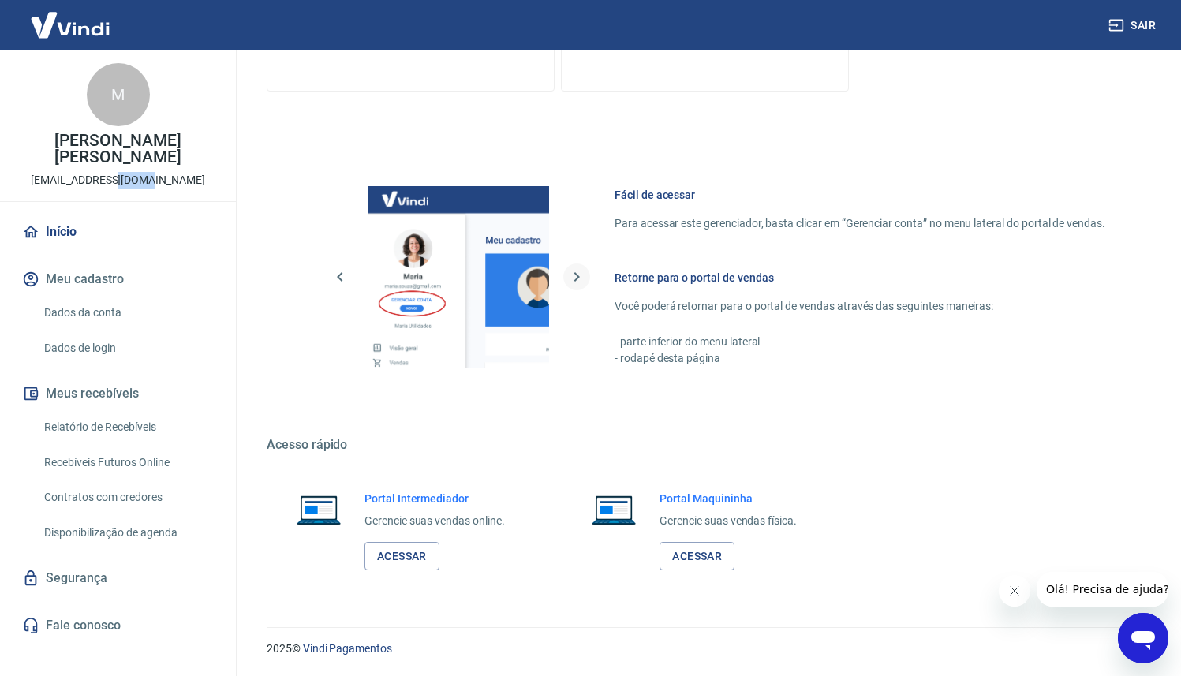
click at [575, 270] on icon "button" at bounding box center [576, 277] width 19 height 19
click at [414, 551] on link "Acessar" at bounding box center [402, 556] width 75 height 29
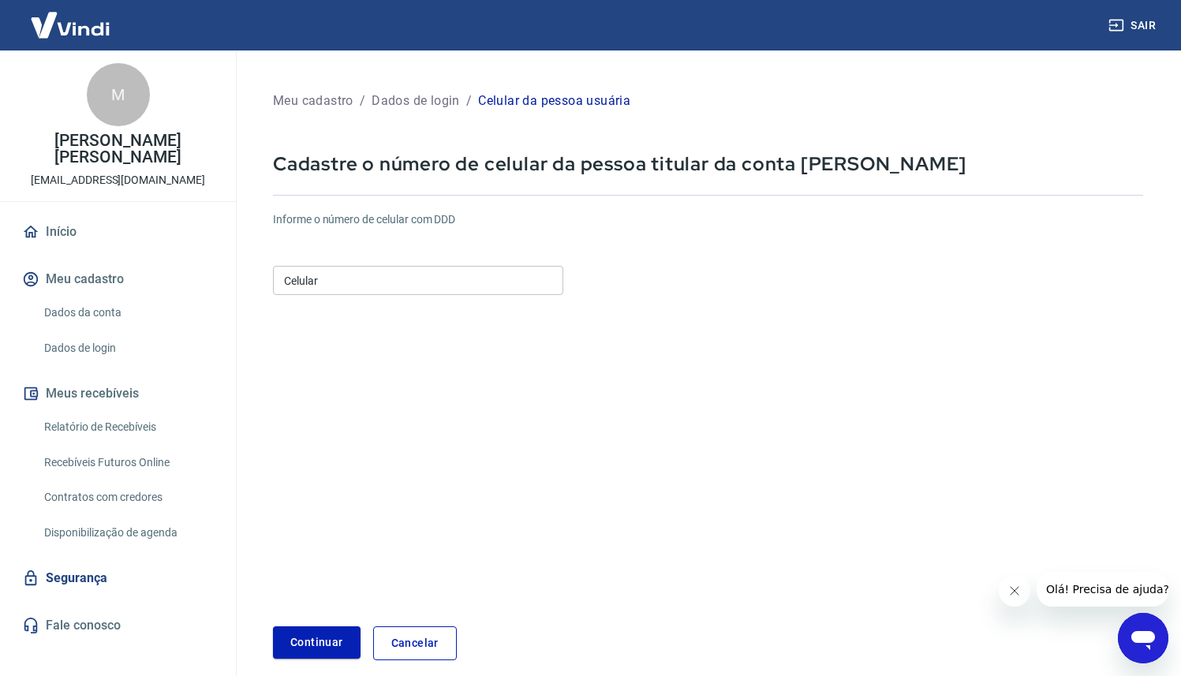
click at [334, 283] on input "Celular" at bounding box center [418, 280] width 290 height 29
type input "[PHONE_NUMBER]"
click at [318, 658] on button "Continuar" at bounding box center [317, 643] width 88 height 32
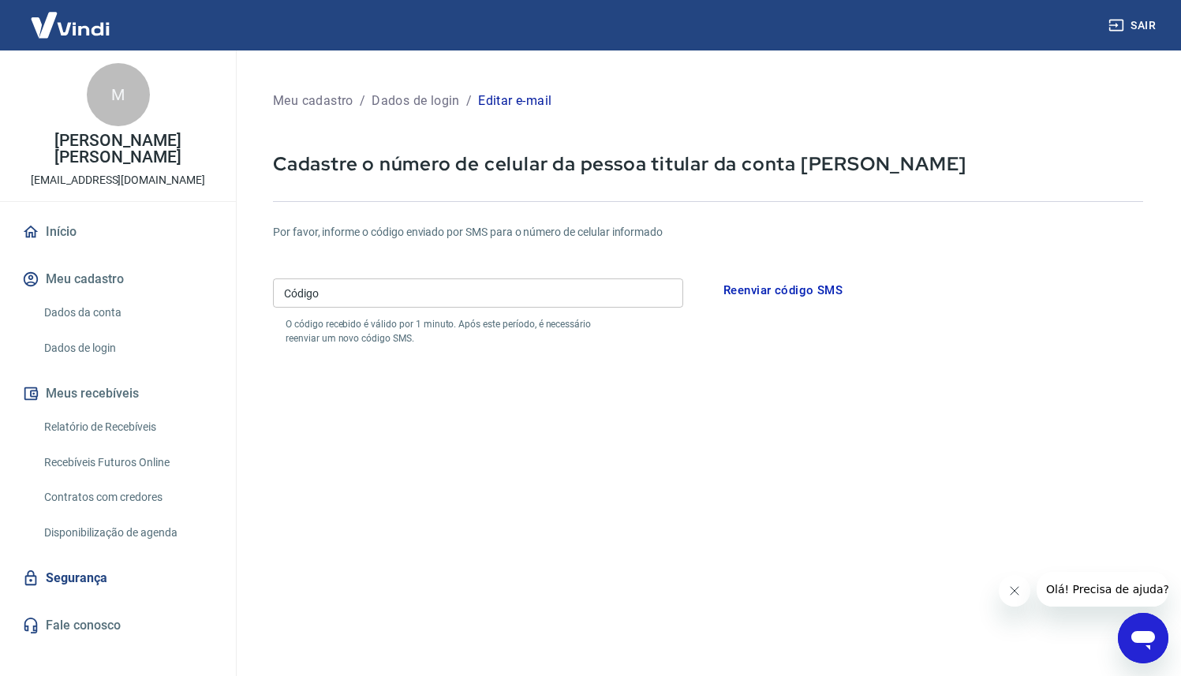
click at [541, 280] on input "Código" at bounding box center [478, 293] width 410 height 29
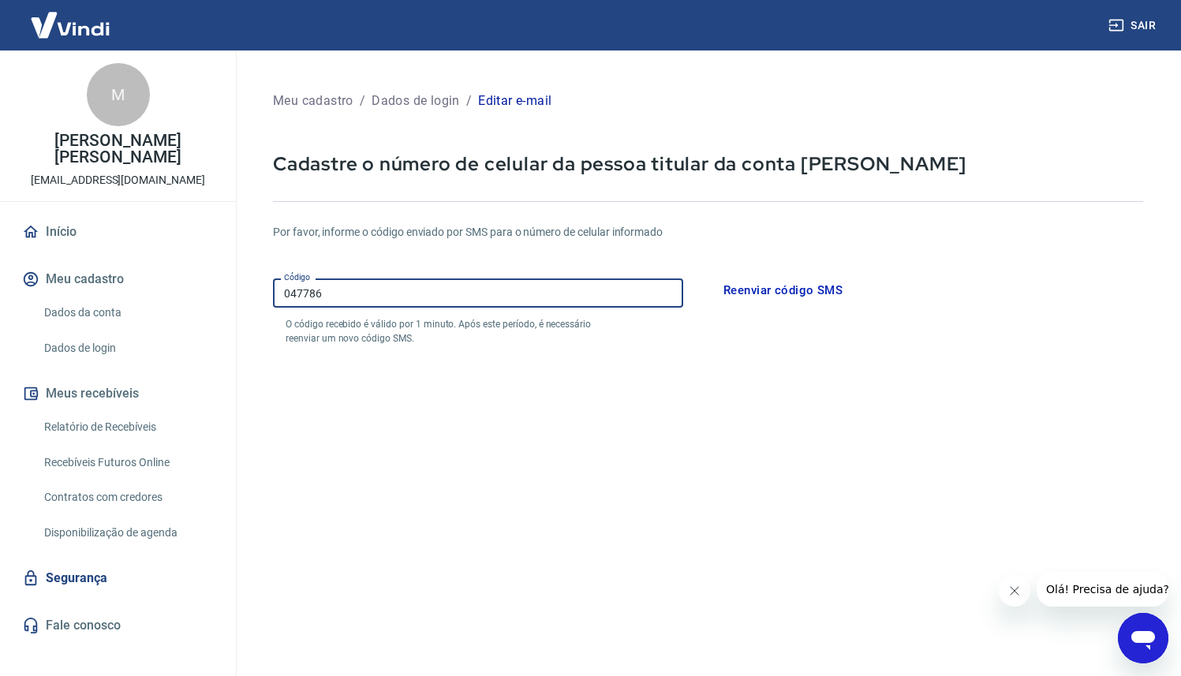
type input "047786"
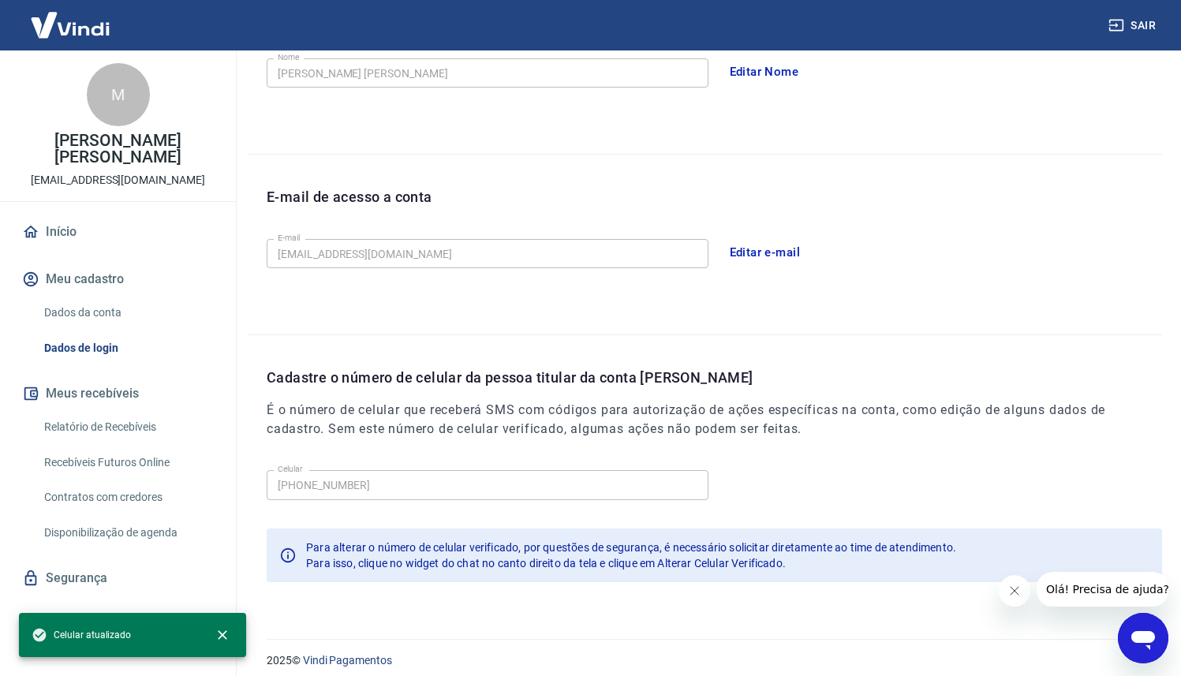
scroll to position [334, 0]
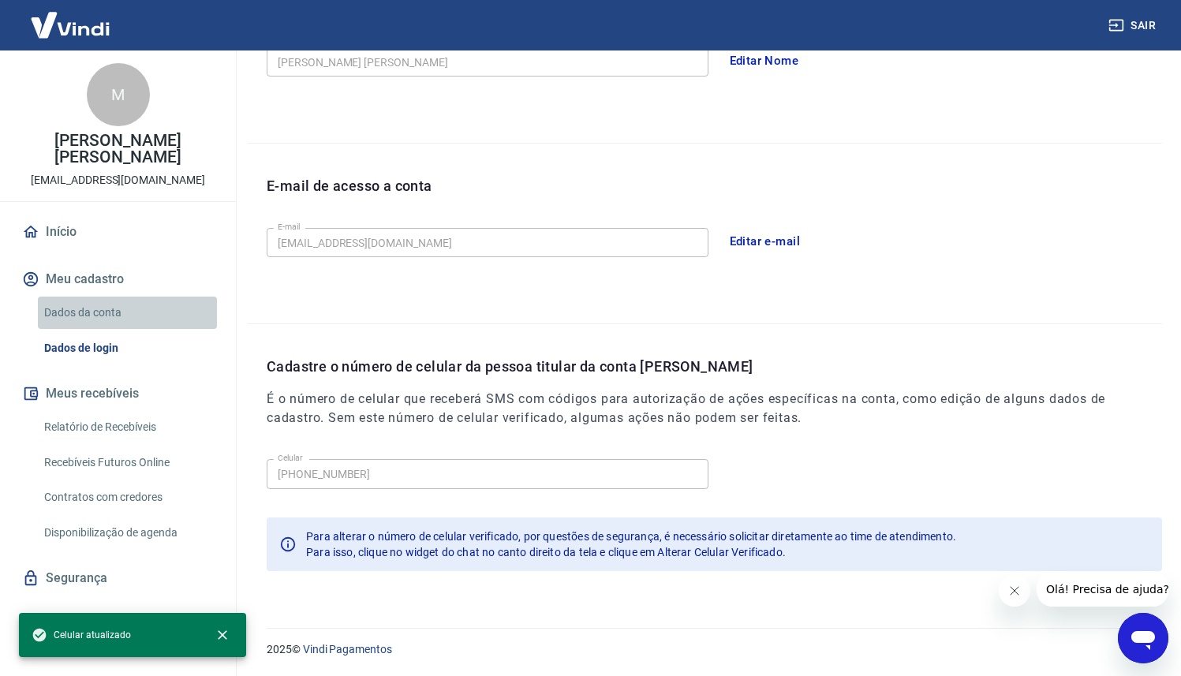
click at [95, 297] on link "Dados da conta" at bounding box center [127, 313] width 179 height 32
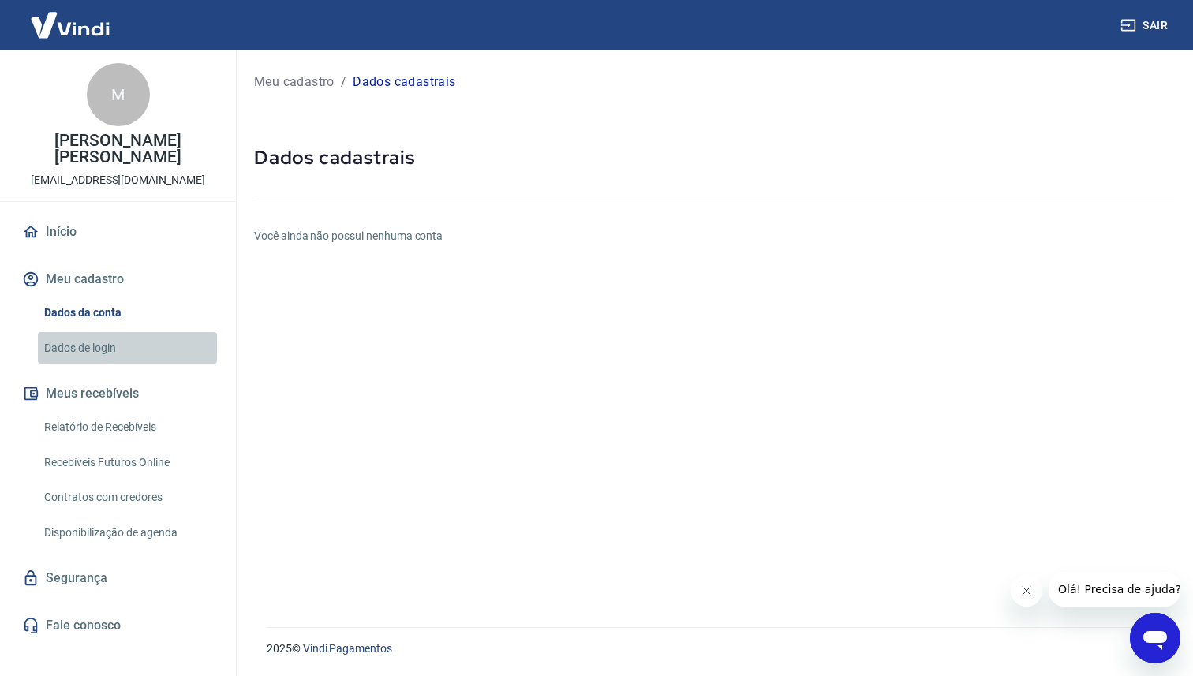
click at [95, 332] on link "Dados de login" at bounding box center [127, 348] width 179 height 32
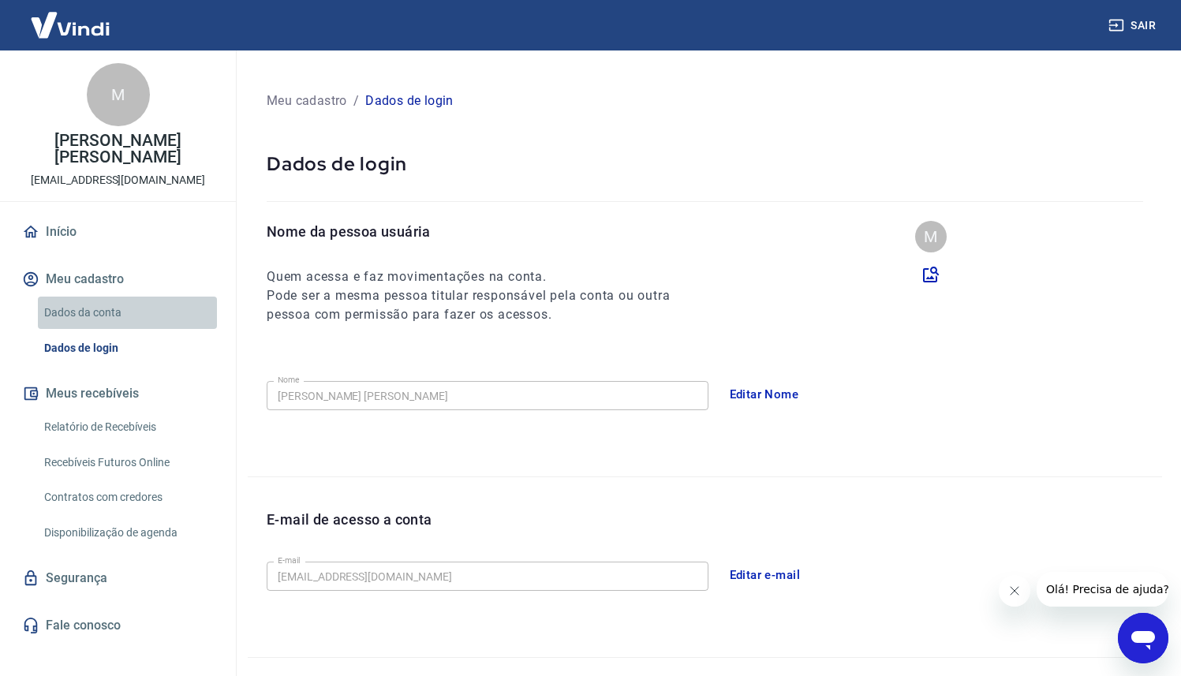
click at [106, 298] on link "Dados da conta" at bounding box center [127, 313] width 179 height 32
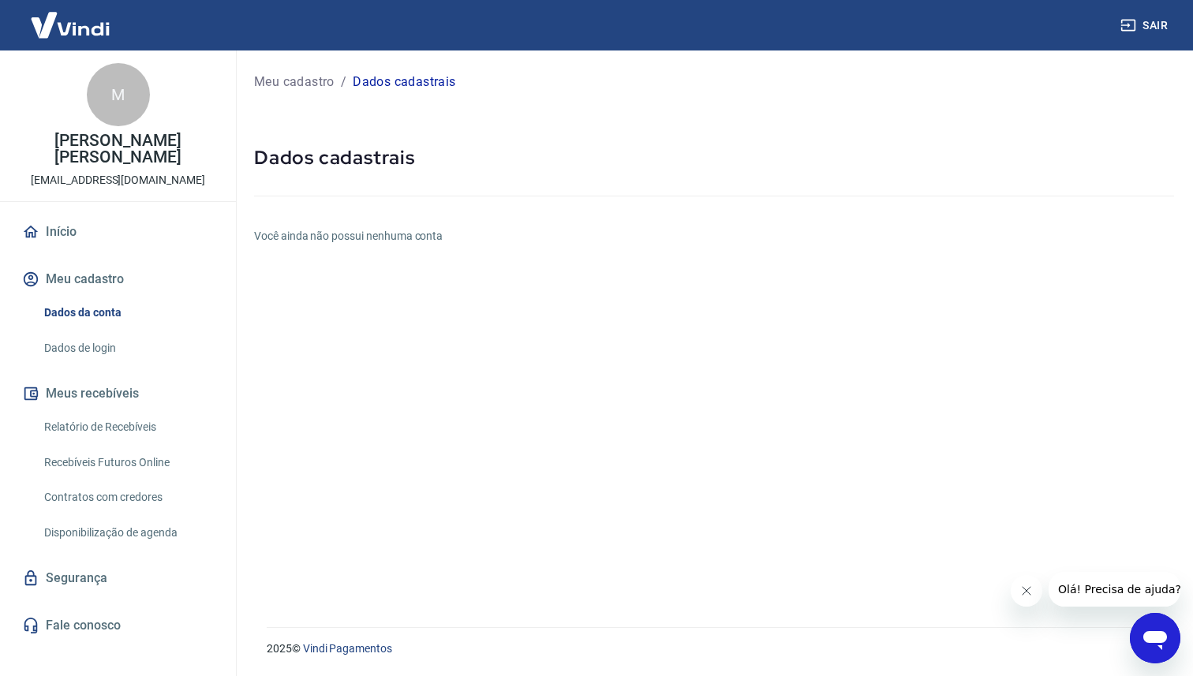
click at [99, 332] on link "Dados de login" at bounding box center [127, 348] width 179 height 32
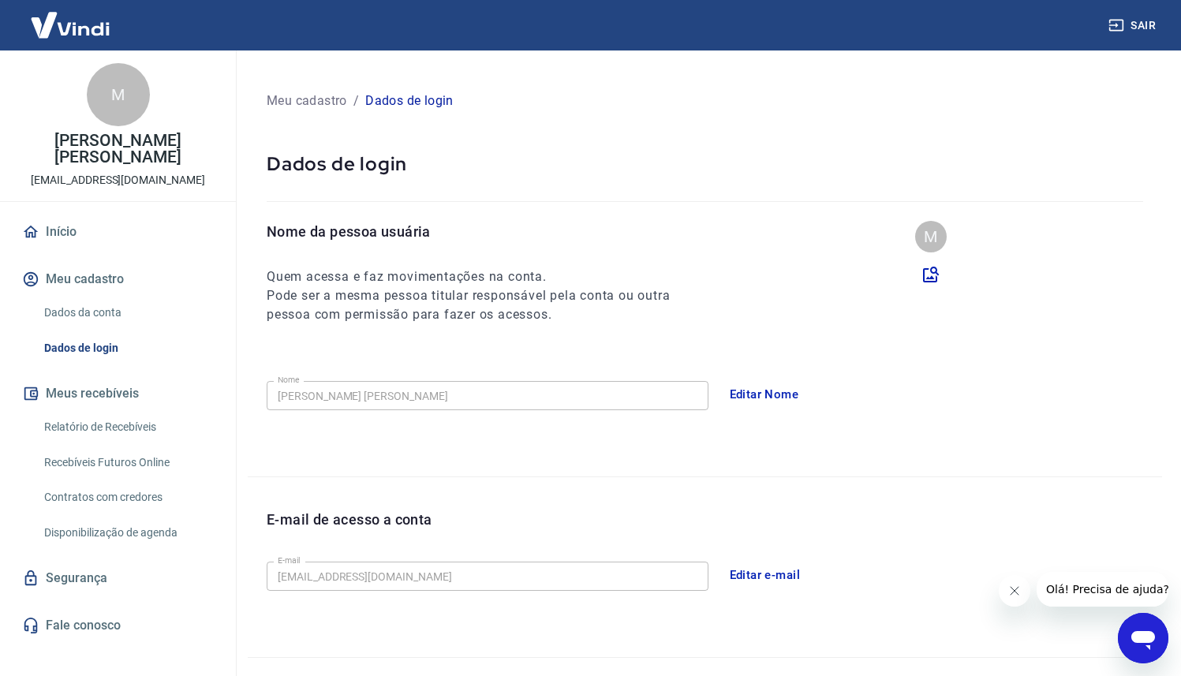
click at [73, 418] on link "Relatório de Recebíveis" at bounding box center [127, 427] width 179 height 32
